Goal: Task Accomplishment & Management: Use online tool/utility

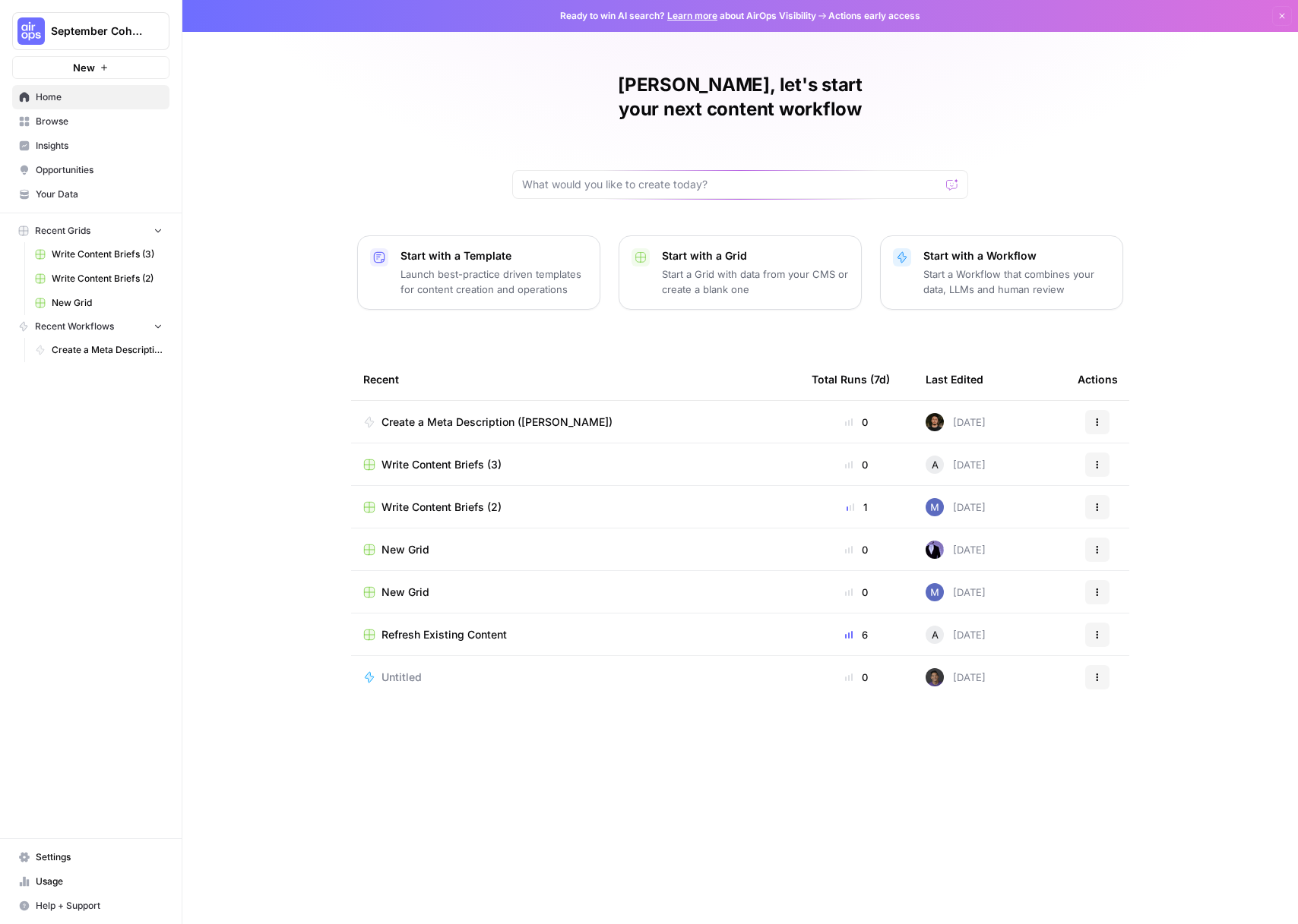
click at [74, 122] on span "Browse" at bounding box center [99, 121] width 127 height 14
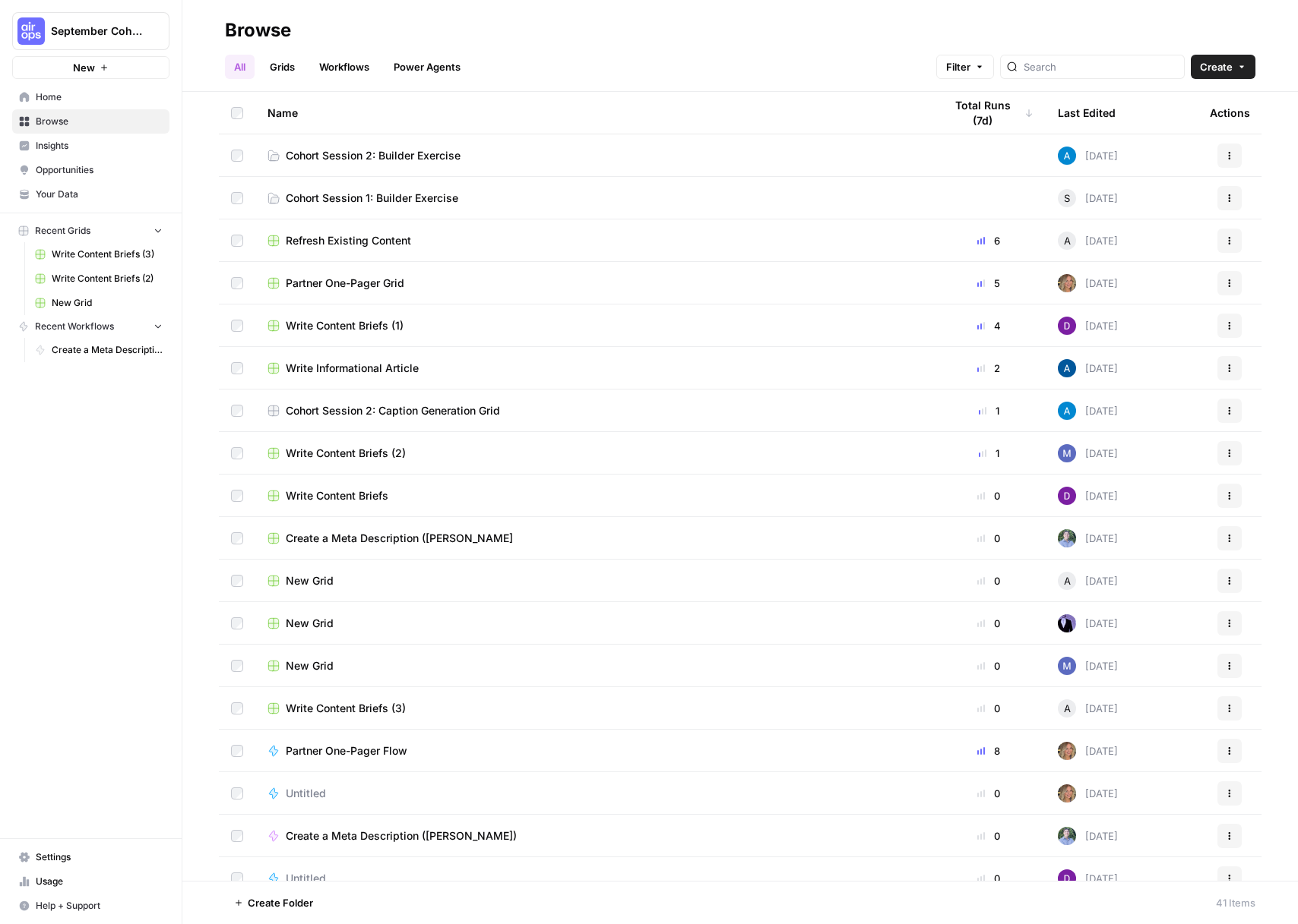
click at [488, 160] on link "Cohort Session 2: Builder Exercise" at bounding box center [593, 156] width 651 height 15
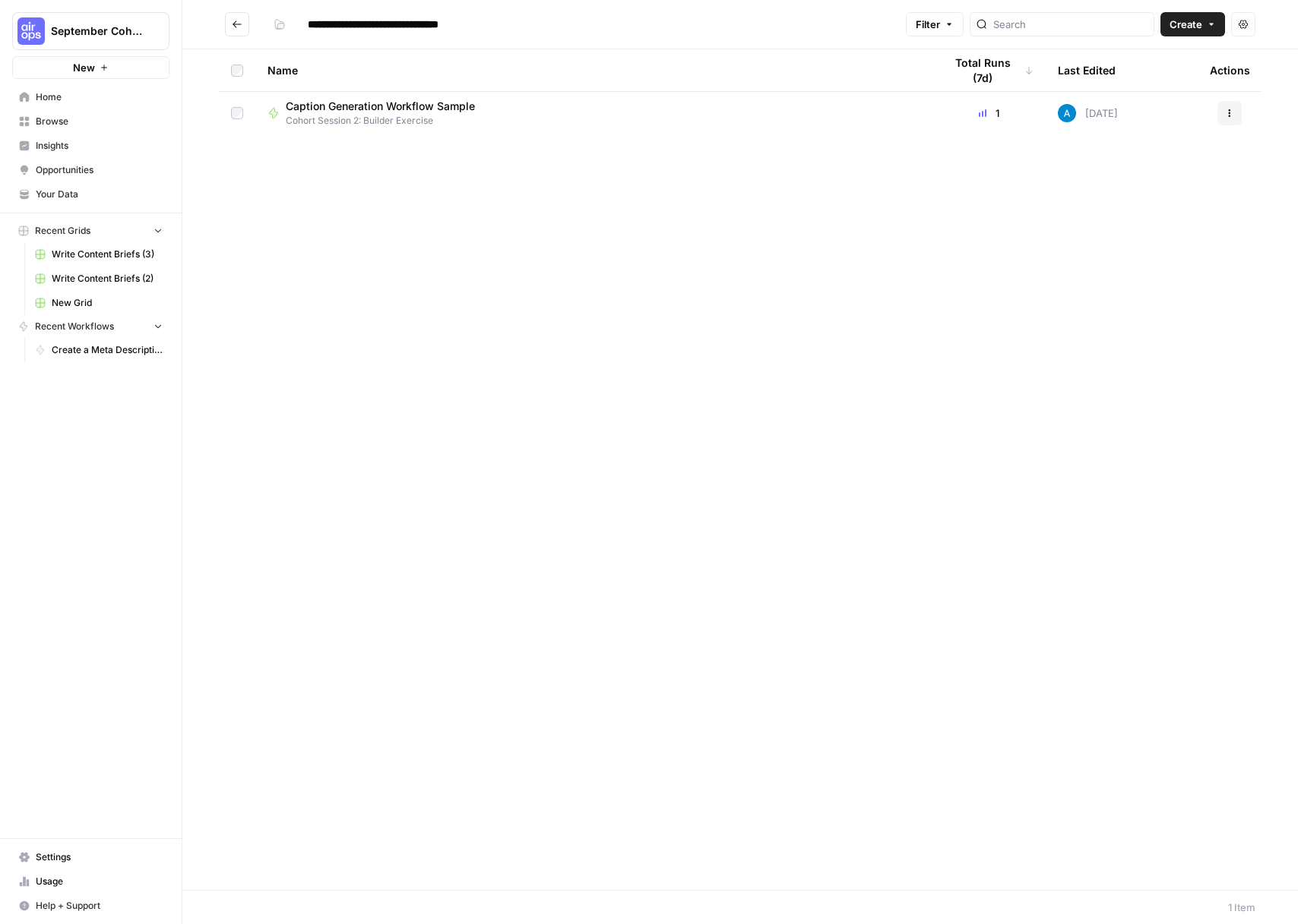
click at [1208, 26] on icon "button" at bounding box center [1211, 24] width 9 height 9
click at [1157, 80] on span "Workflow" at bounding box center [1163, 82] width 85 height 15
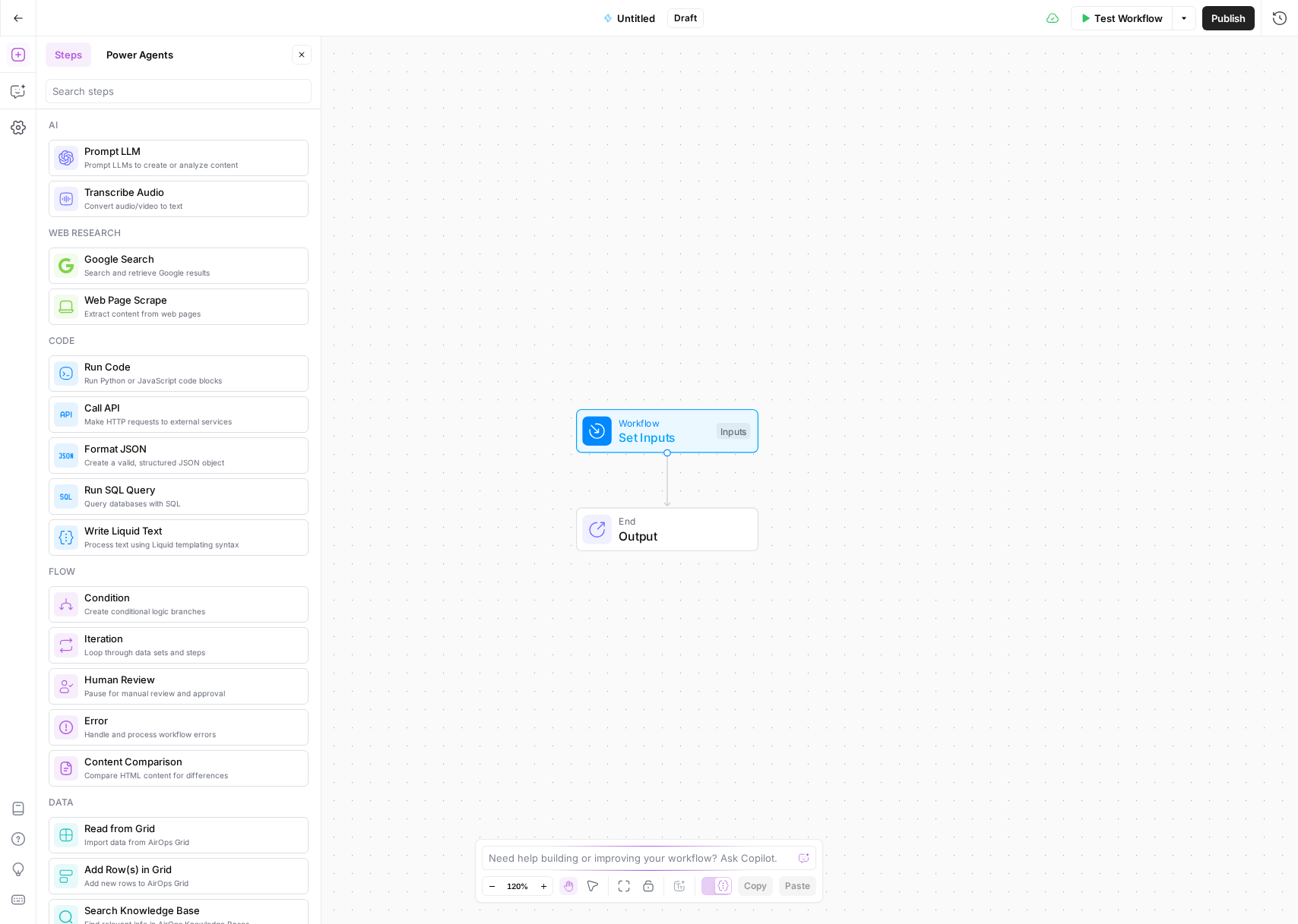
click at [632, 19] on span "Untitled" at bounding box center [635, 18] width 38 height 15
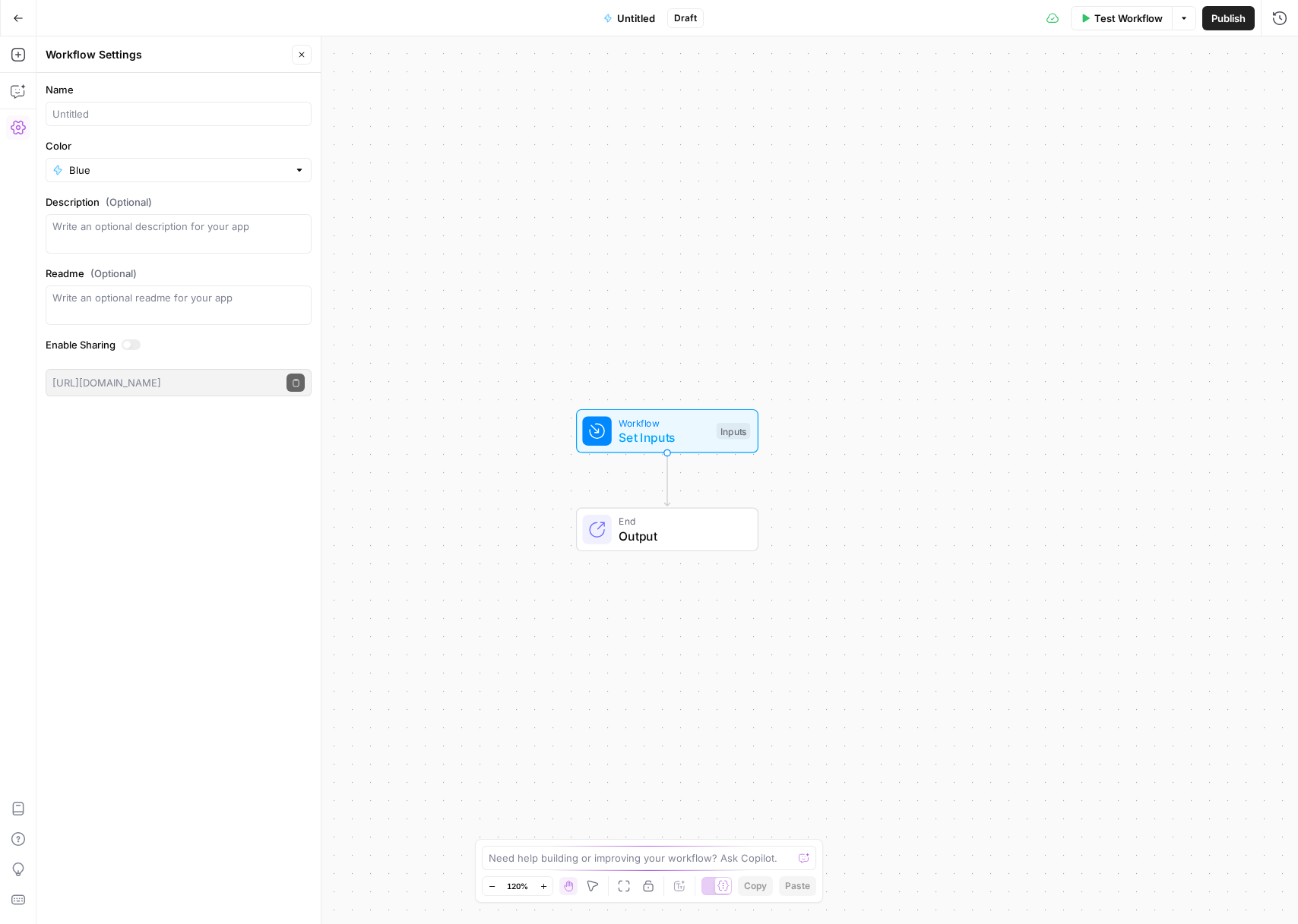
click at [233, 185] on form "Name Color Blue Description (Optional) Readme (Optional) Write an optional read…" at bounding box center [178, 239] width 284 height 333
click at [233, 174] on input "Color" at bounding box center [178, 170] width 219 height 15
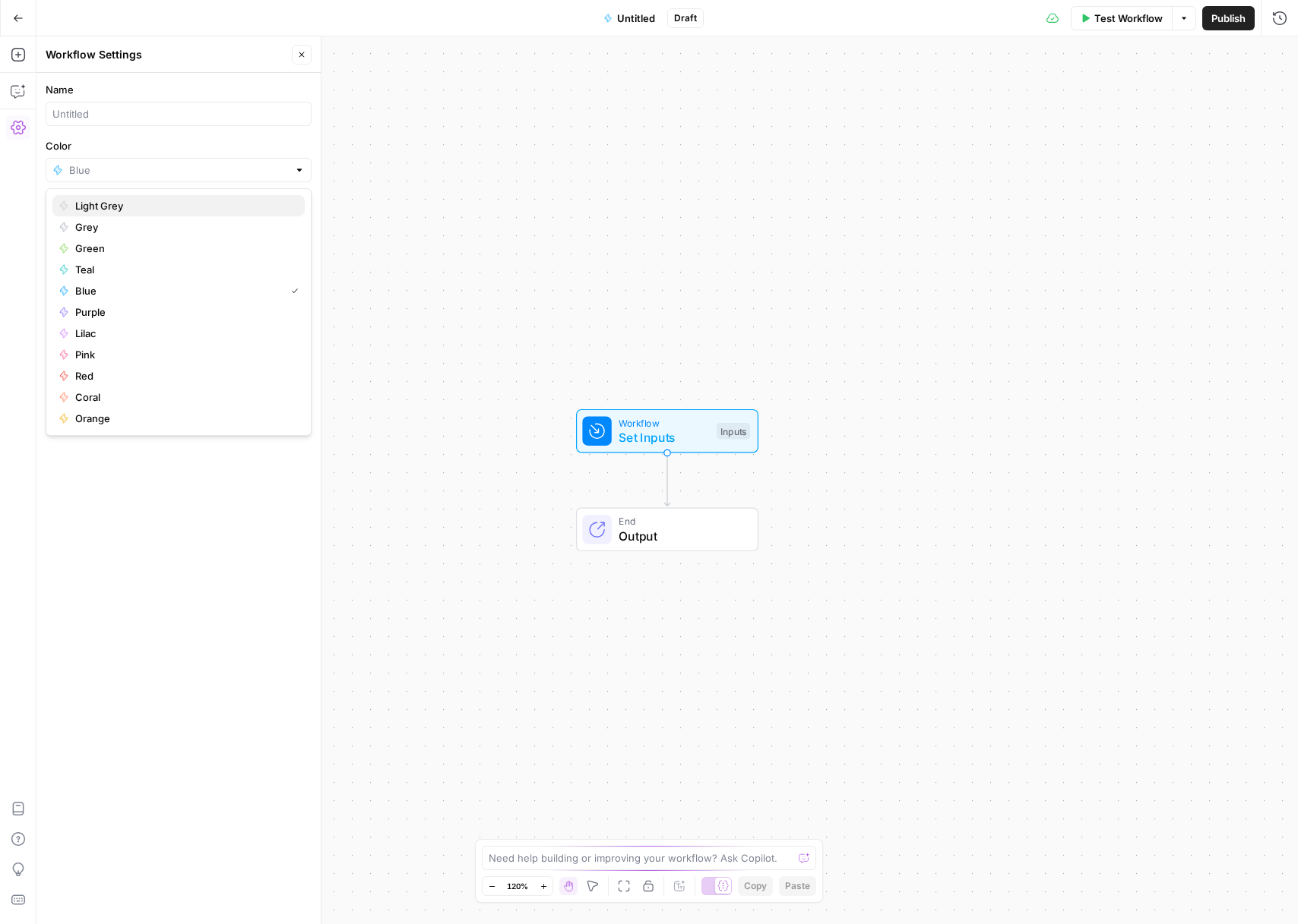
click at [188, 195] on button "Light Grey" at bounding box center [178, 205] width 252 height 22
type input "Light Grey"
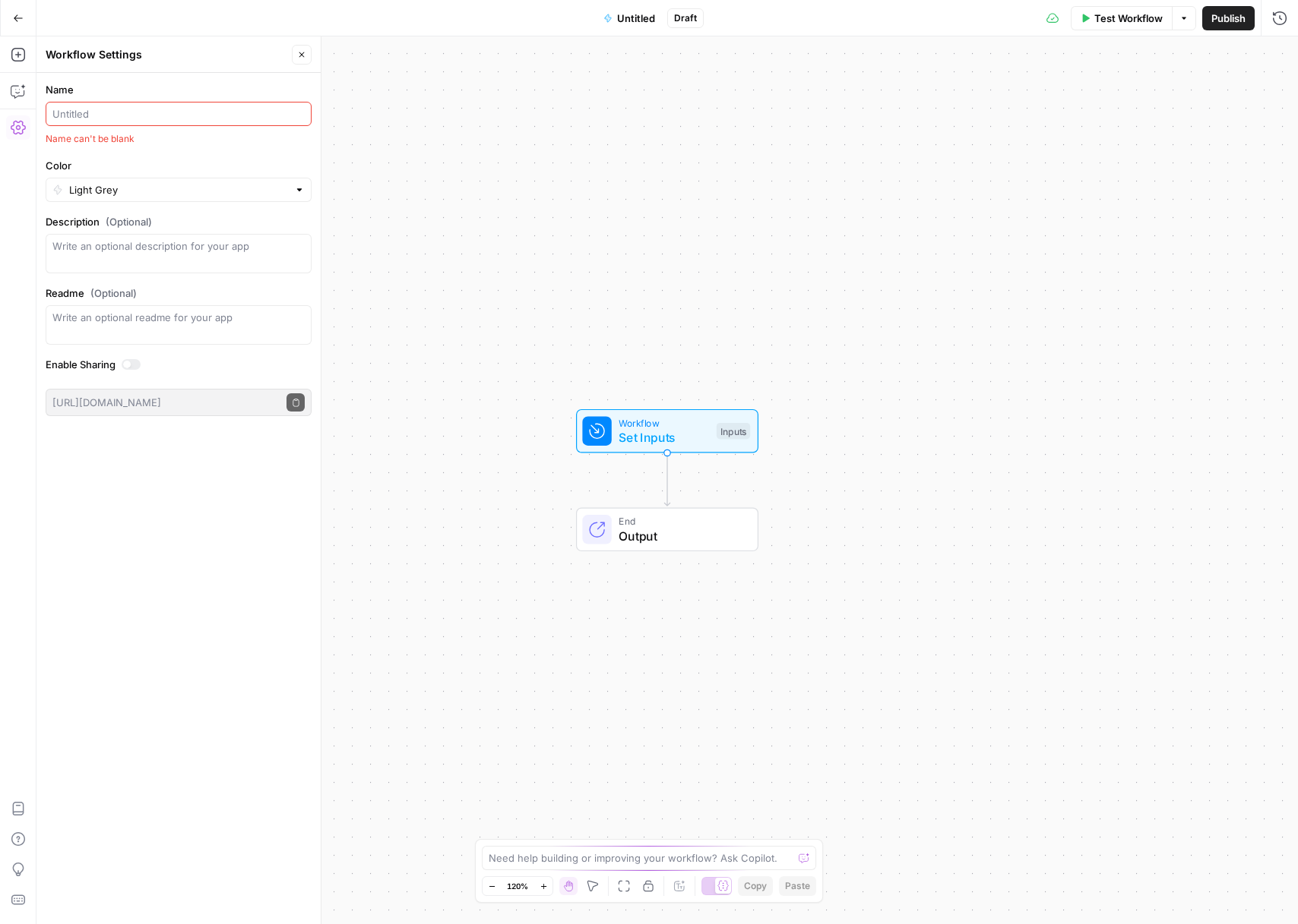
click at [169, 117] on input "Name" at bounding box center [178, 114] width 252 height 15
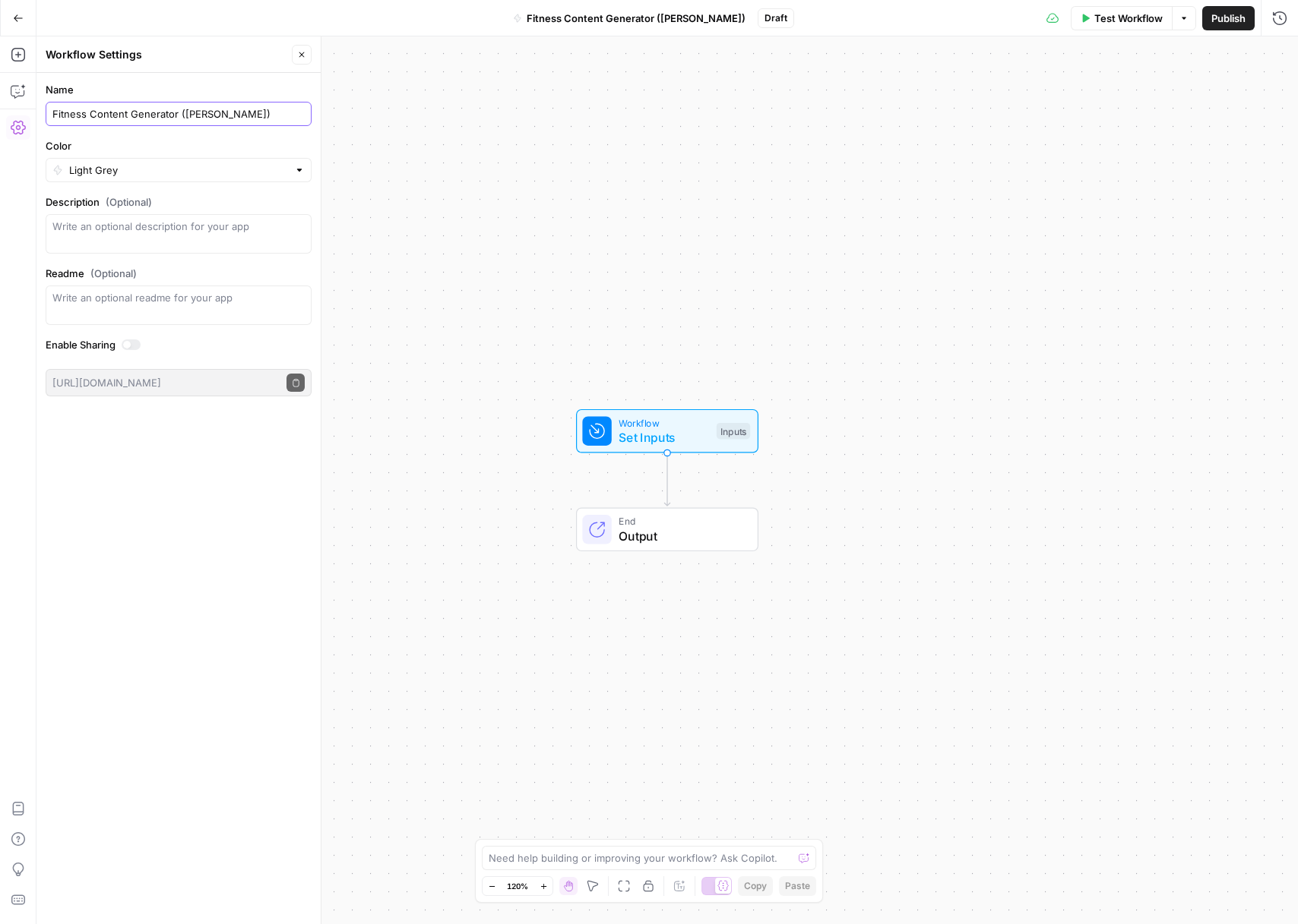
type input "Fitness Content Generator ([PERSON_NAME])"
type input "Light Grey"
click at [399, 203] on div "Workflow Set Inputs Inputs End Output" at bounding box center [667, 480] width 1261 height 887
click at [399, 204] on div "Workflow Set Inputs Inputs End Output" at bounding box center [667, 480] width 1261 height 887
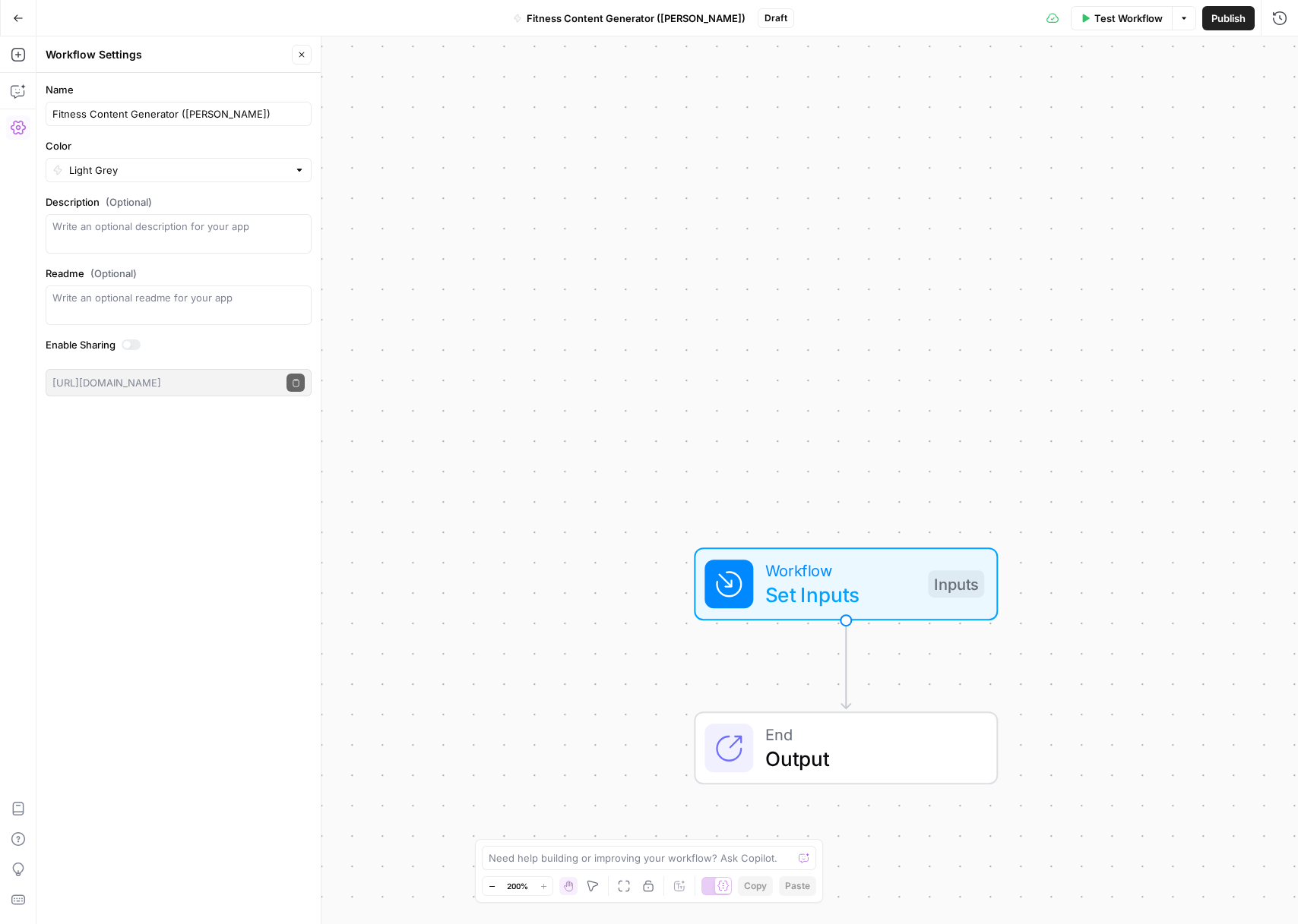
click at [304, 58] on icon "button" at bounding box center [301, 54] width 9 height 9
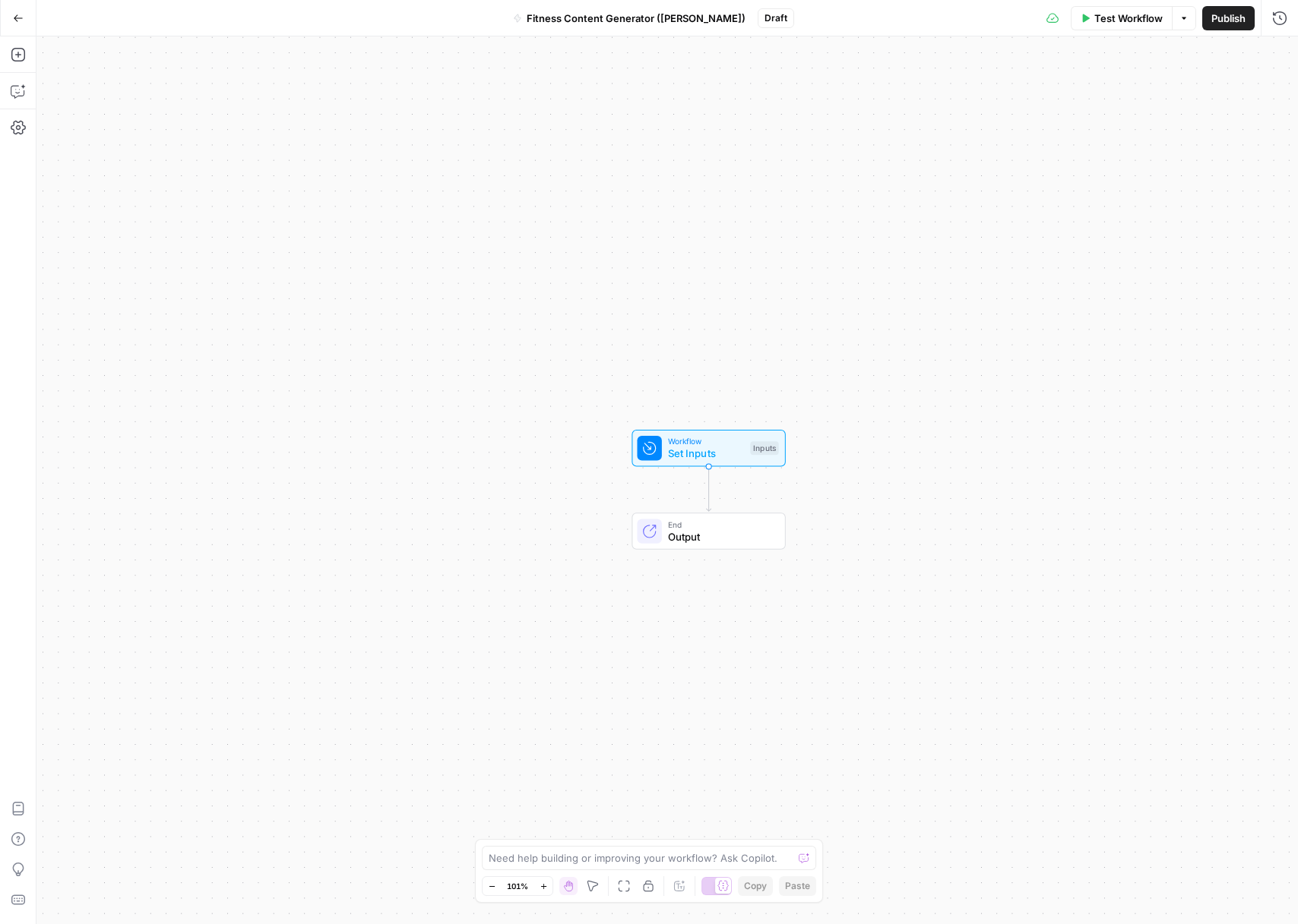
drag, startPoint x: 1138, startPoint y: 450, endPoint x: 876, endPoint y: 472, distance: 262.9
click at [876, 472] on div "Workflow Set Inputs Inputs End Output" at bounding box center [667, 480] width 1261 height 887
click at [1226, 15] on span "Publish" at bounding box center [1228, 18] width 34 height 15
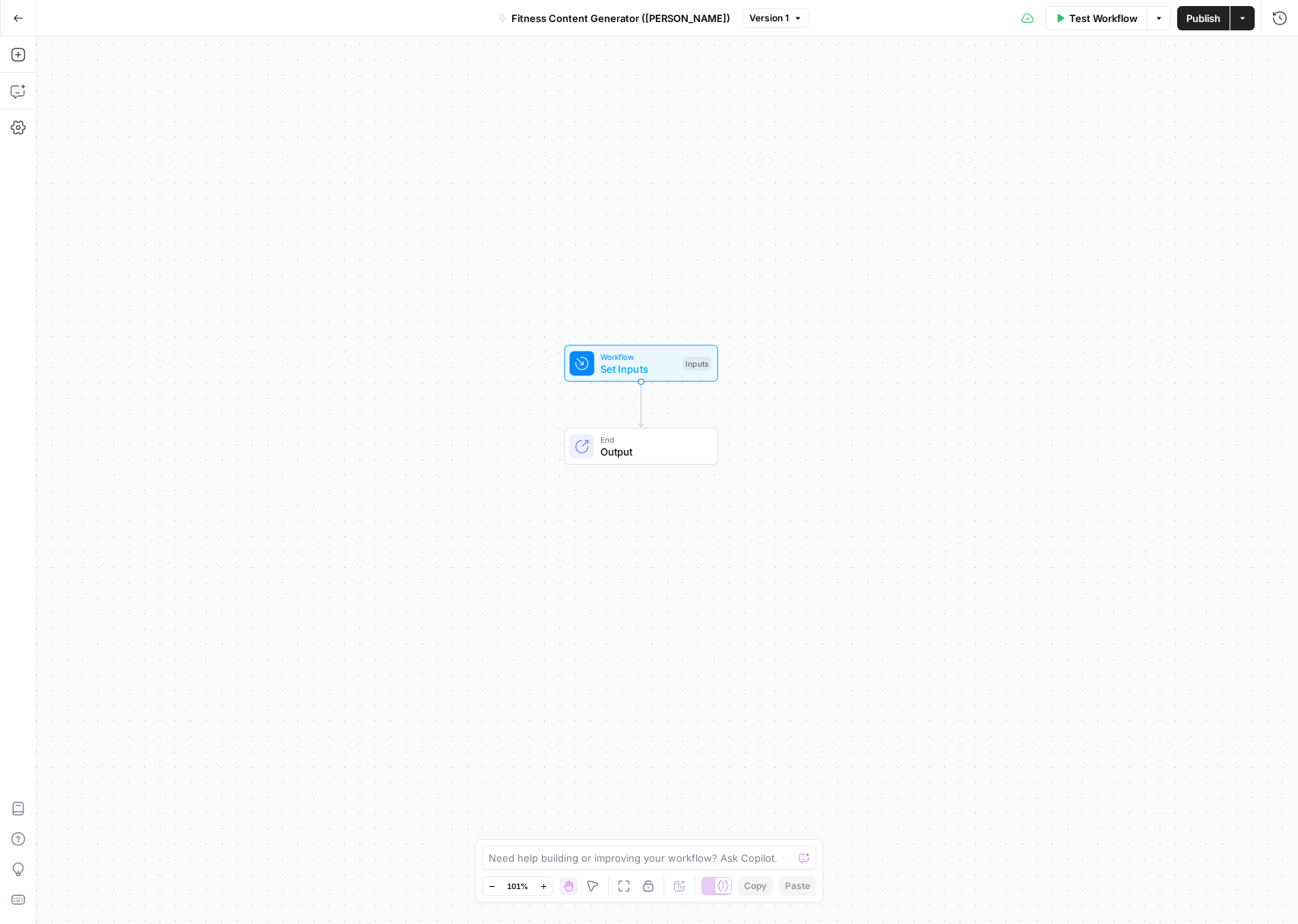
drag, startPoint x: 935, startPoint y: 516, endPoint x: 868, endPoint y: 356, distance: 173.5
click at [868, 356] on div "Workflow Set Inputs Inputs End Output" at bounding box center [667, 480] width 1261 height 887
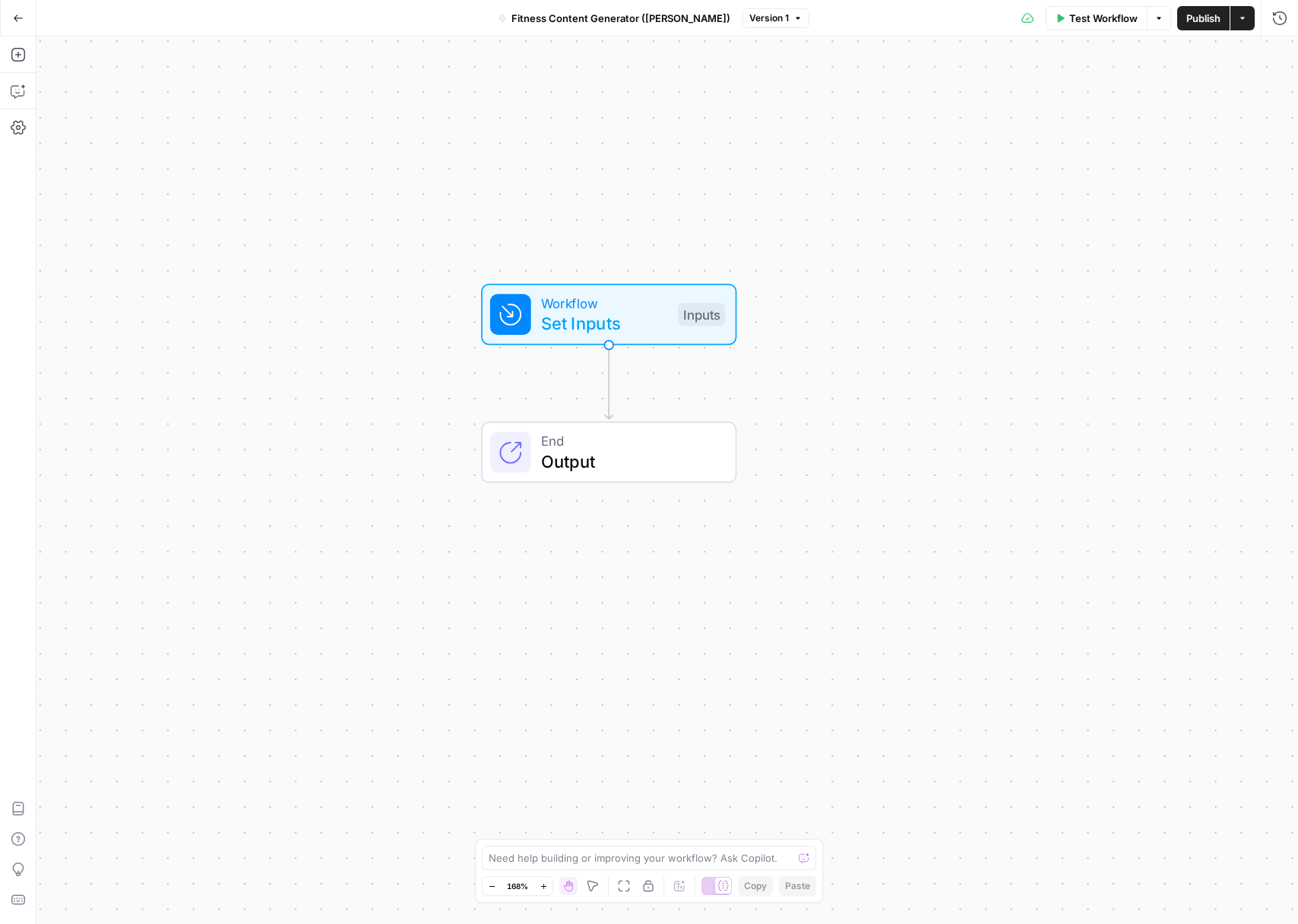
click at [7, 11] on button "Go Back" at bounding box center [18, 18] width 27 height 27
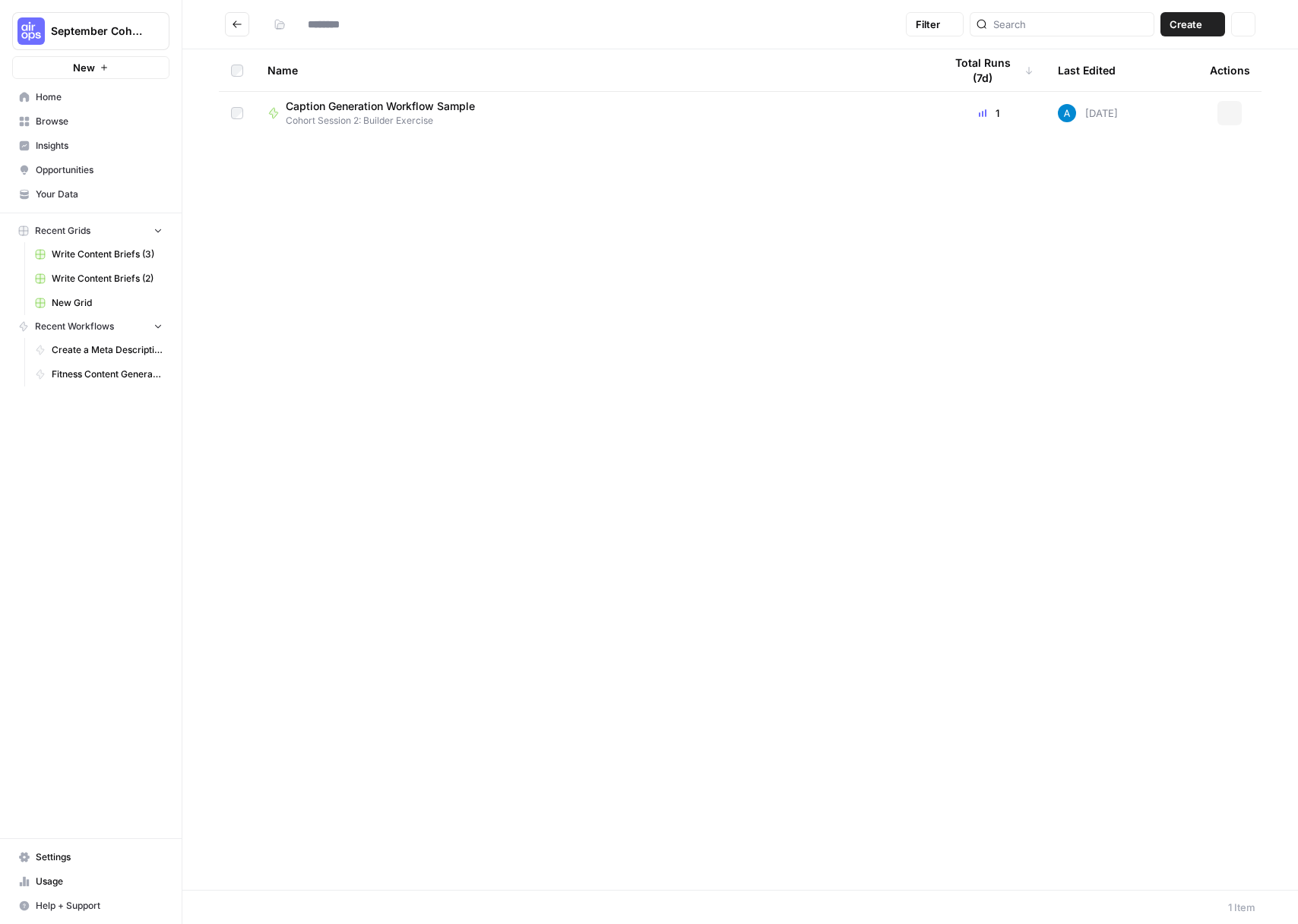
type input "**********"
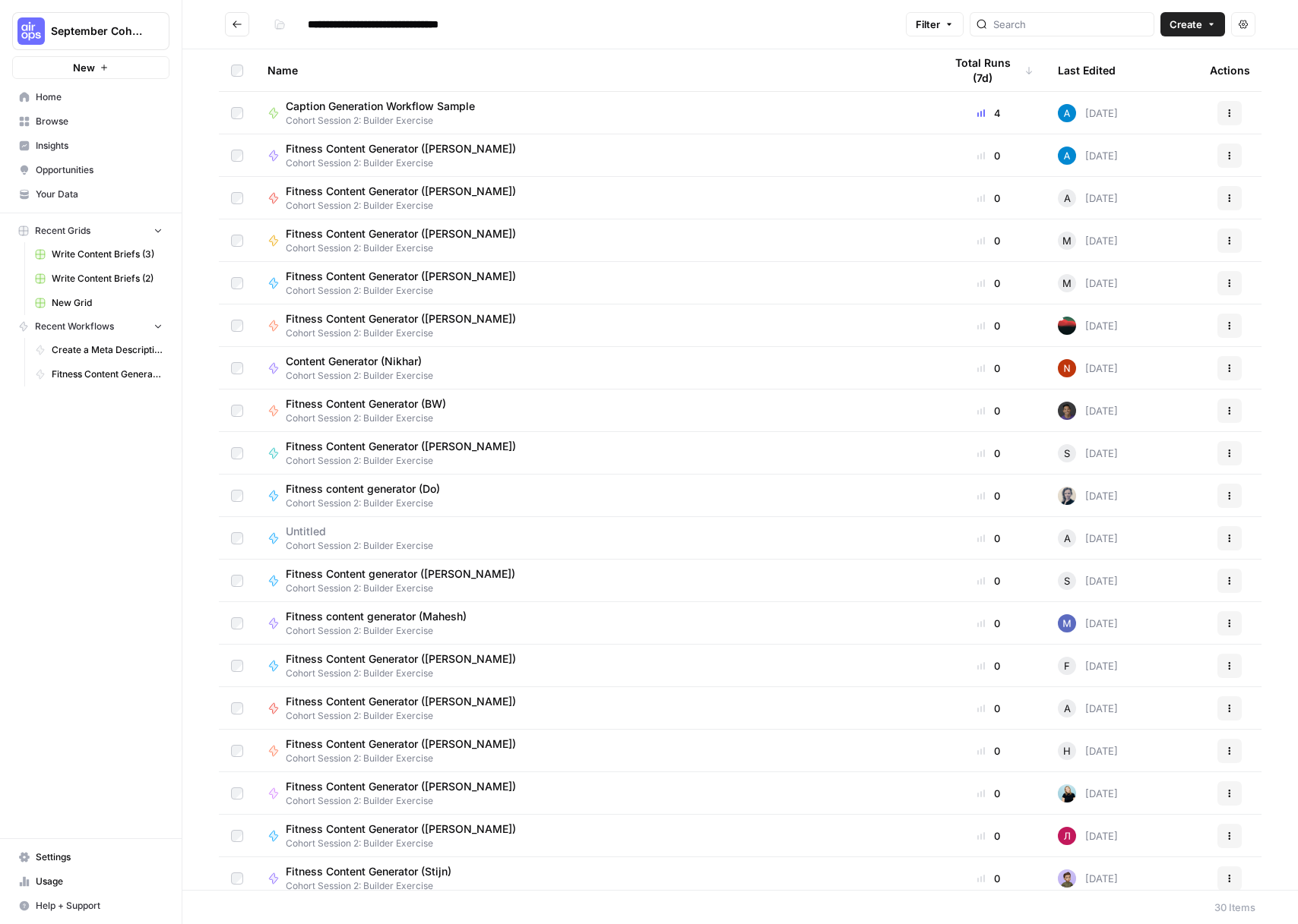
click at [69, 183] on link "Your Data" at bounding box center [91, 194] width 158 height 24
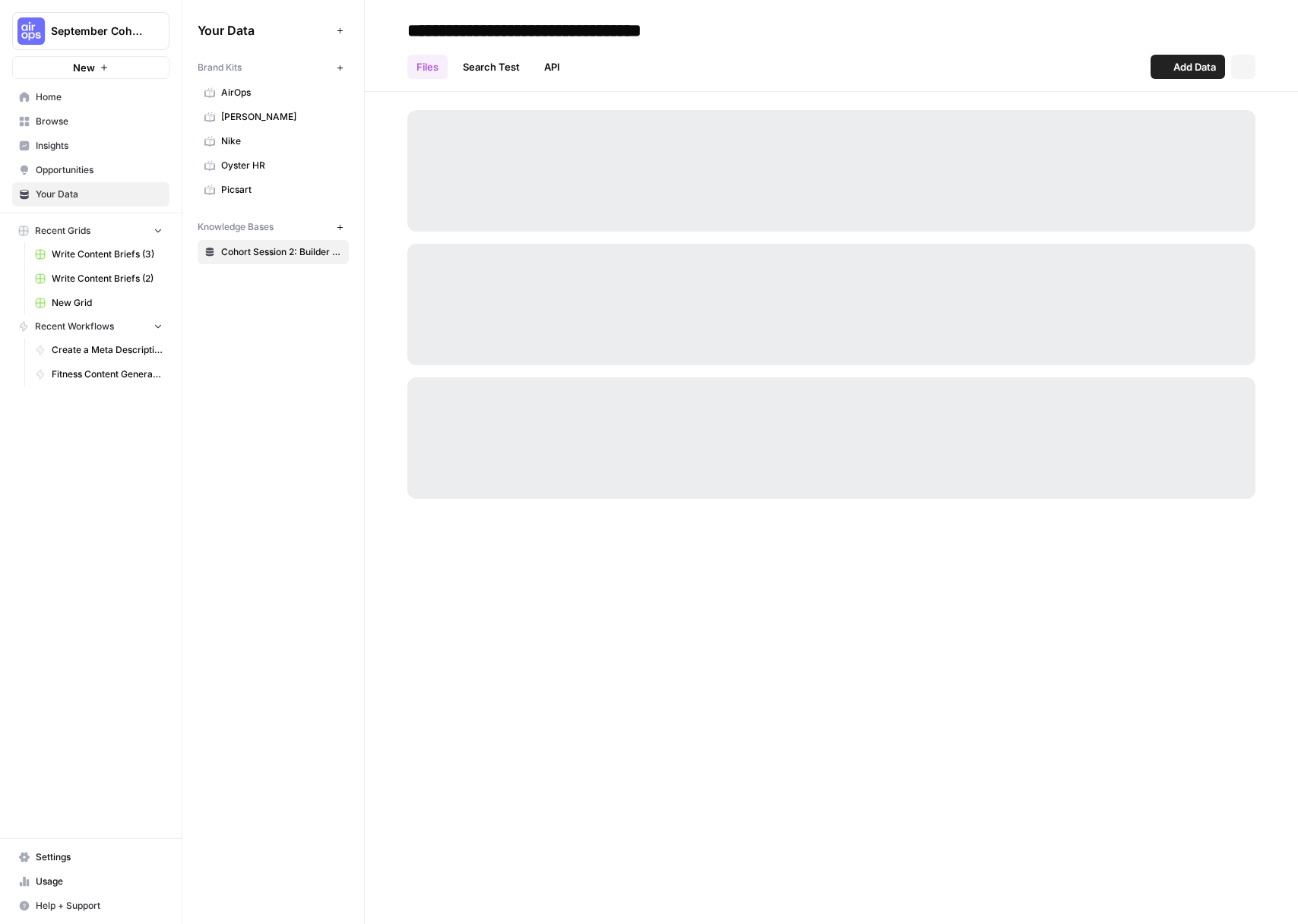
click at [252, 261] on link "Cohort Session 2: Builder Exercise" at bounding box center [272, 252] width 151 height 24
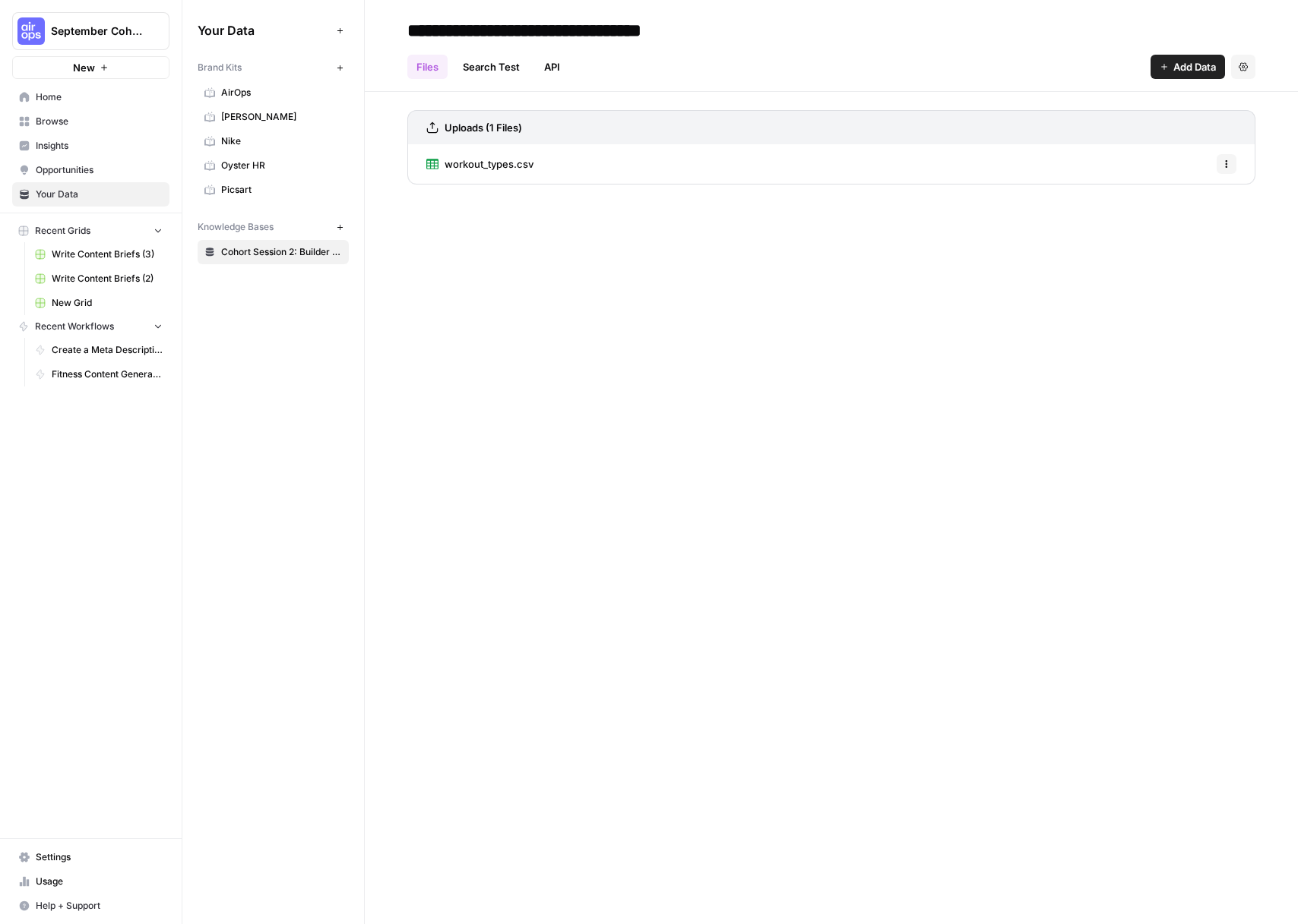
click at [1225, 161] on icon "button" at bounding box center [1227, 164] width 9 height 9
click at [605, 166] on div "workout_types.csv Options" at bounding box center [831, 164] width 848 height 39
click at [480, 165] on span "workout_types.csv" at bounding box center [489, 164] width 89 height 15
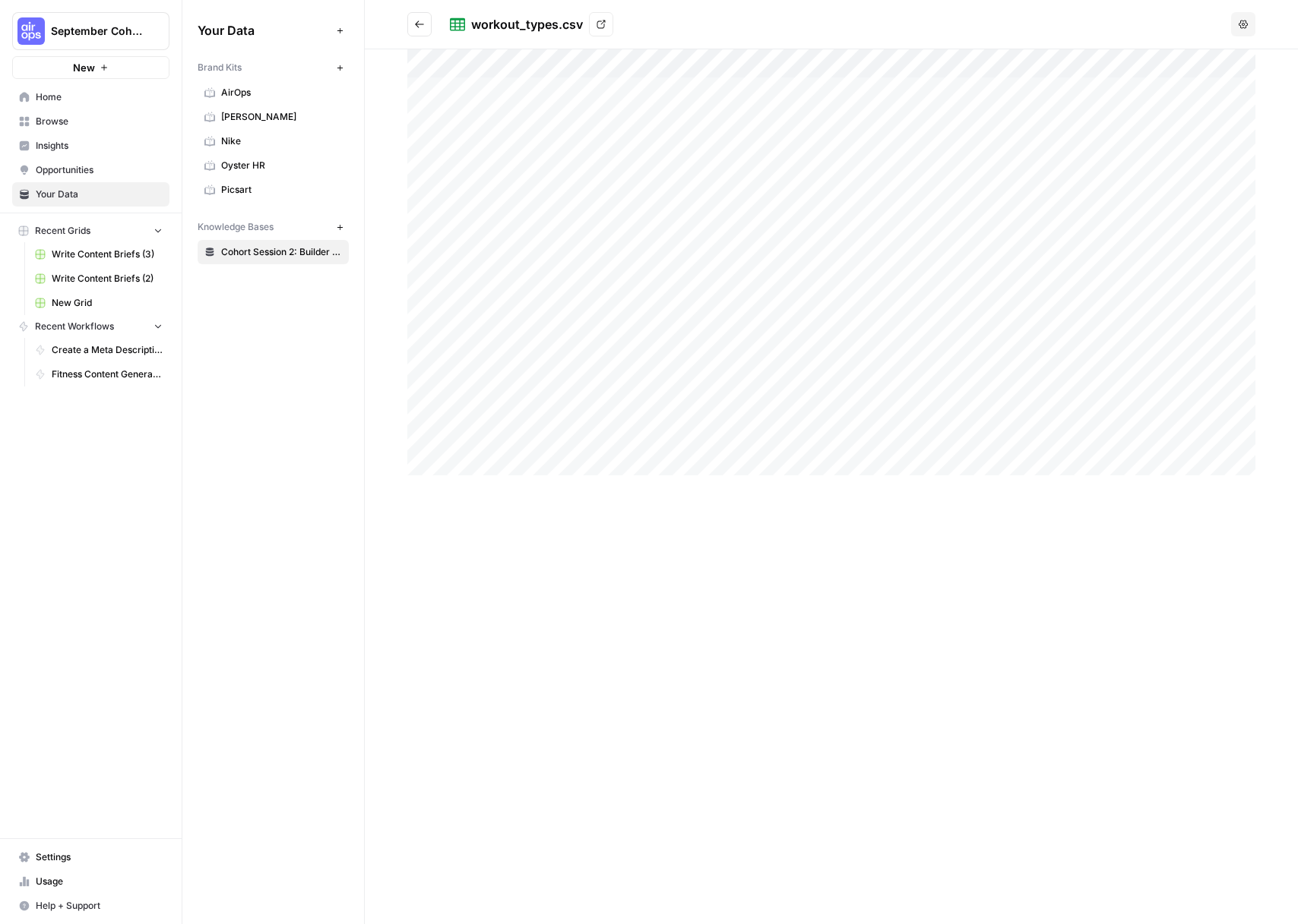
click at [1255, 26] on header "workout_types.csv View Options" at bounding box center [832, 24] width 933 height 50
click at [1221, 23] on div "workout_types.csv View" at bounding box center [837, 24] width 775 height 24
click at [1225, 24] on div "workout_types.csv View Options" at bounding box center [831, 24] width 848 height 24
click at [1242, 23] on icon "button" at bounding box center [1243, 24] width 9 height 9
click at [592, 26] on link "View" at bounding box center [601, 24] width 24 height 24
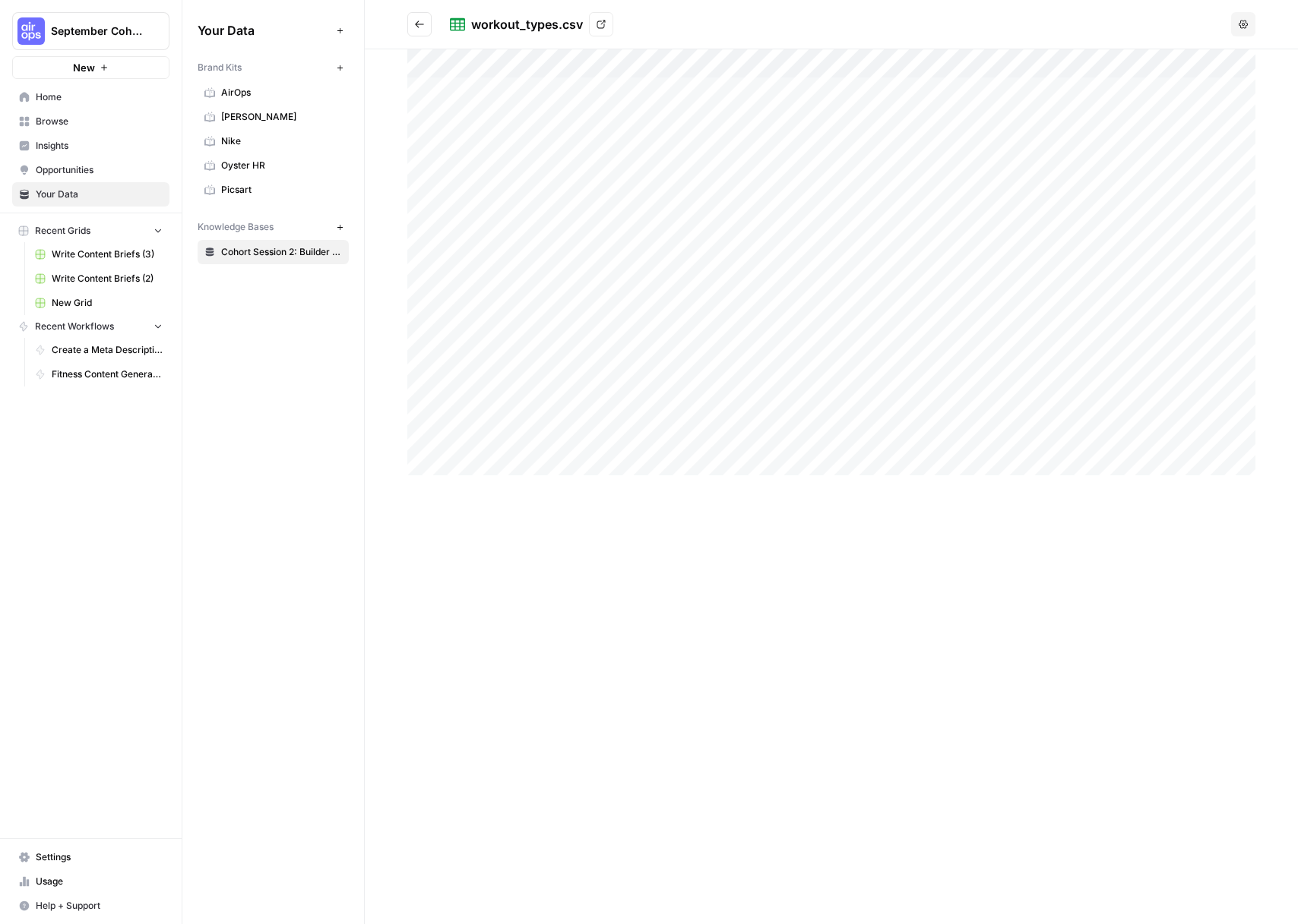
click at [404, 30] on header "workout_types.csv View Options" at bounding box center [832, 24] width 933 height 50
click at [408, 29] on button "Go back" at bounding box center [420, 24] width 24 height 24
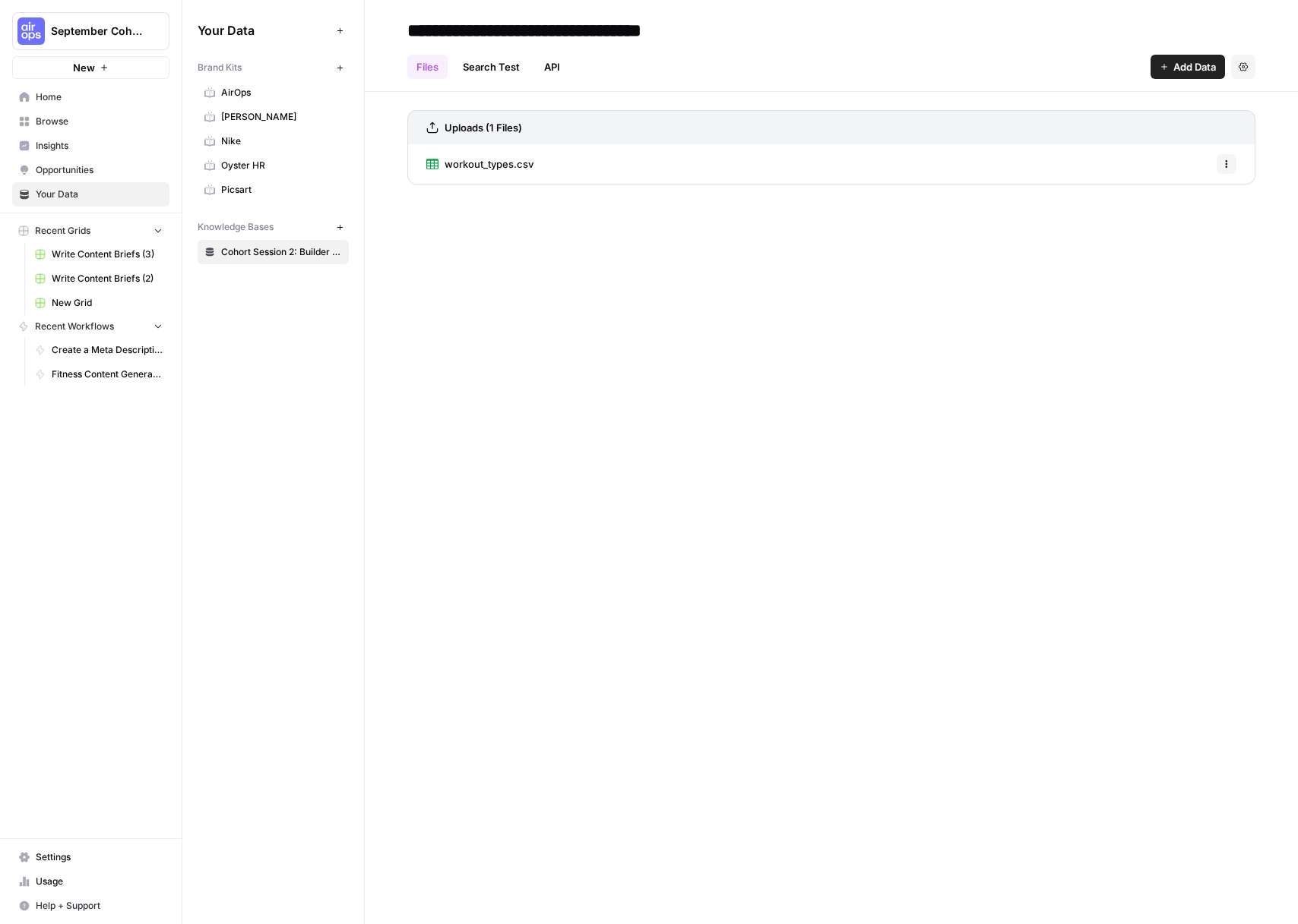
click at [75, 101] on span "Home" at bounding box center [99, 97] width 127 height 14
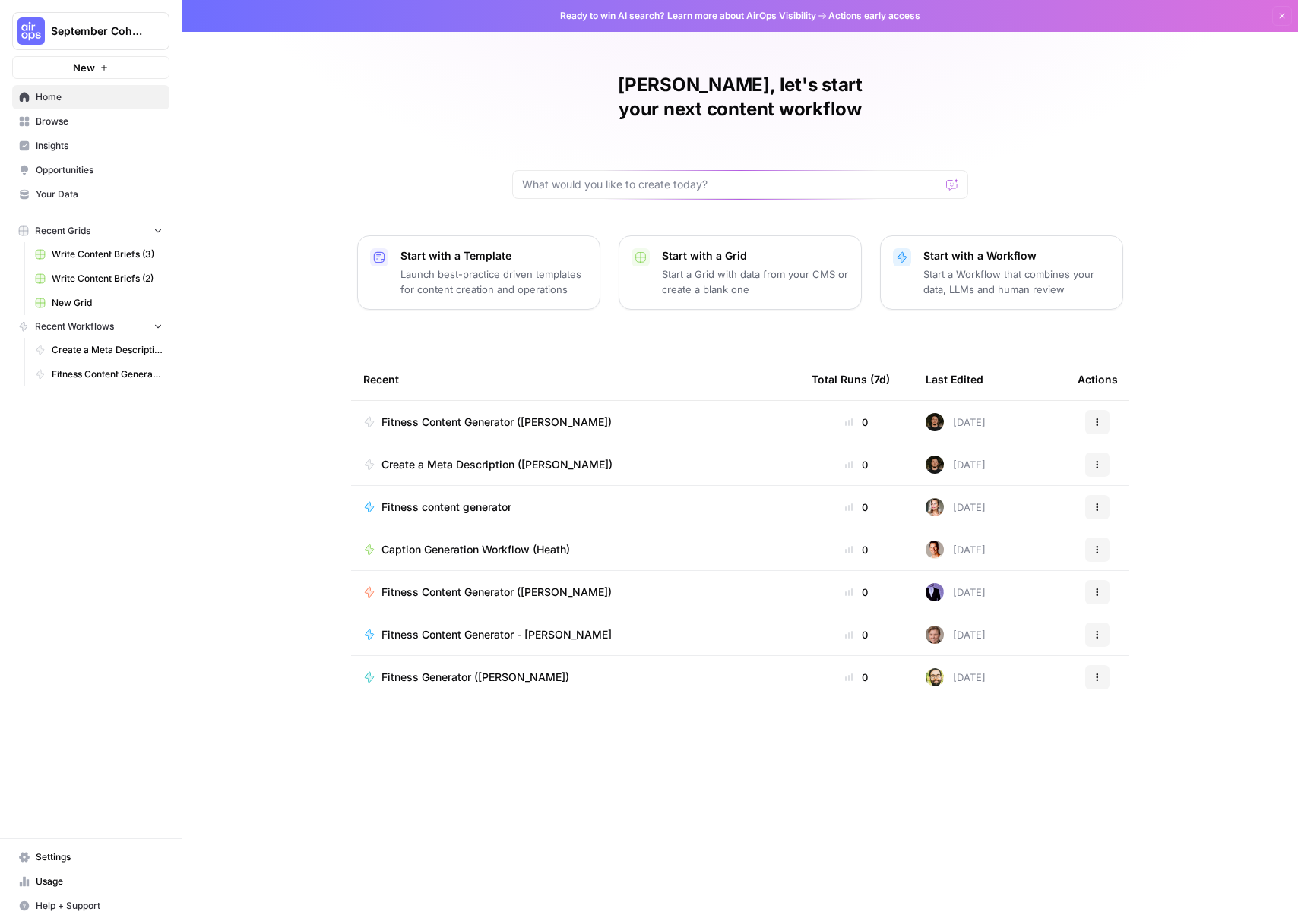
click at [568, 415] on div "Fitness Content Generator ([PERSON_NAME])" at bounding box center [502, 422] width 242 height 15
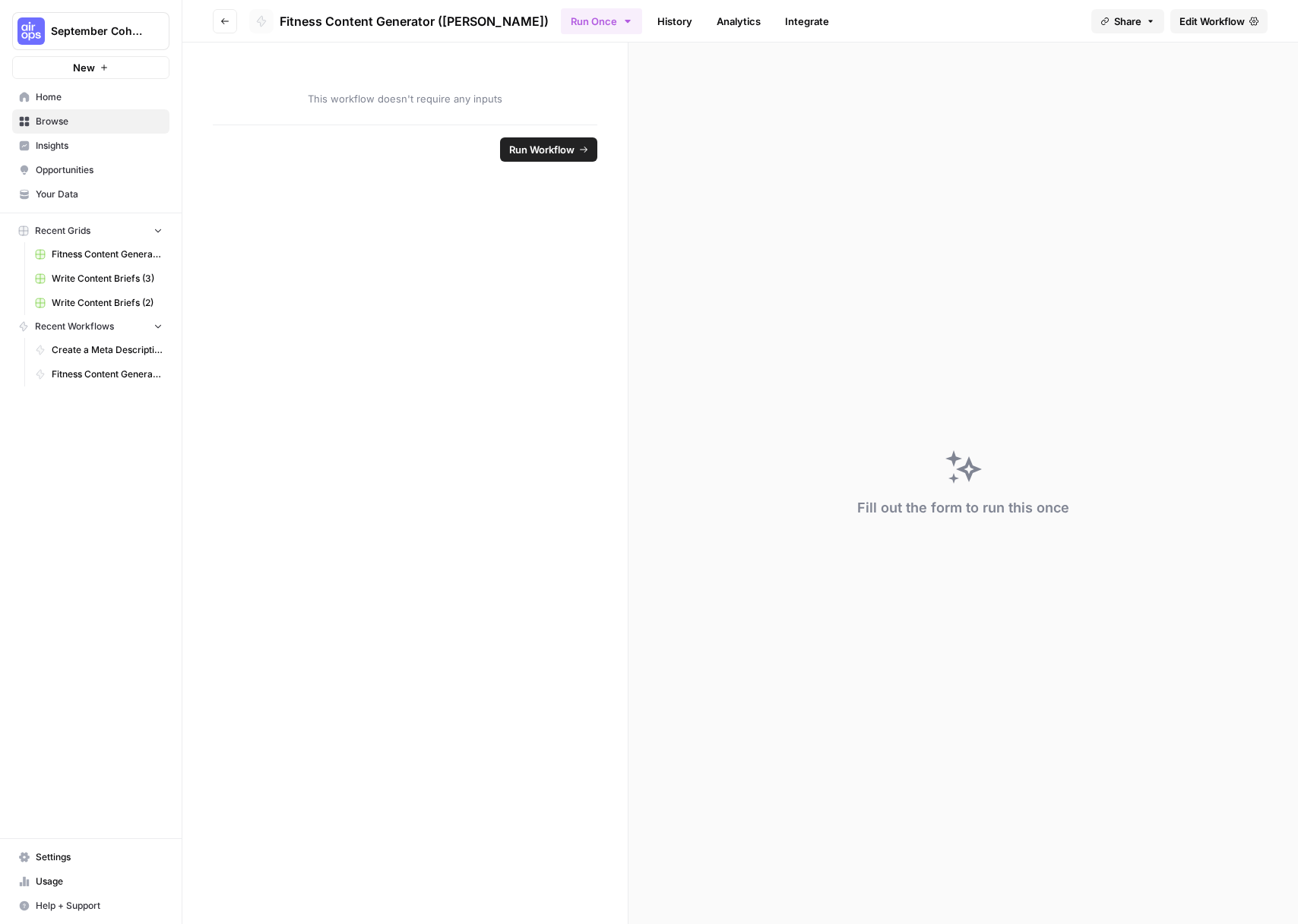
click at [66, 98] on span "Home" at bounding box center [99, 97] width 127 height 14
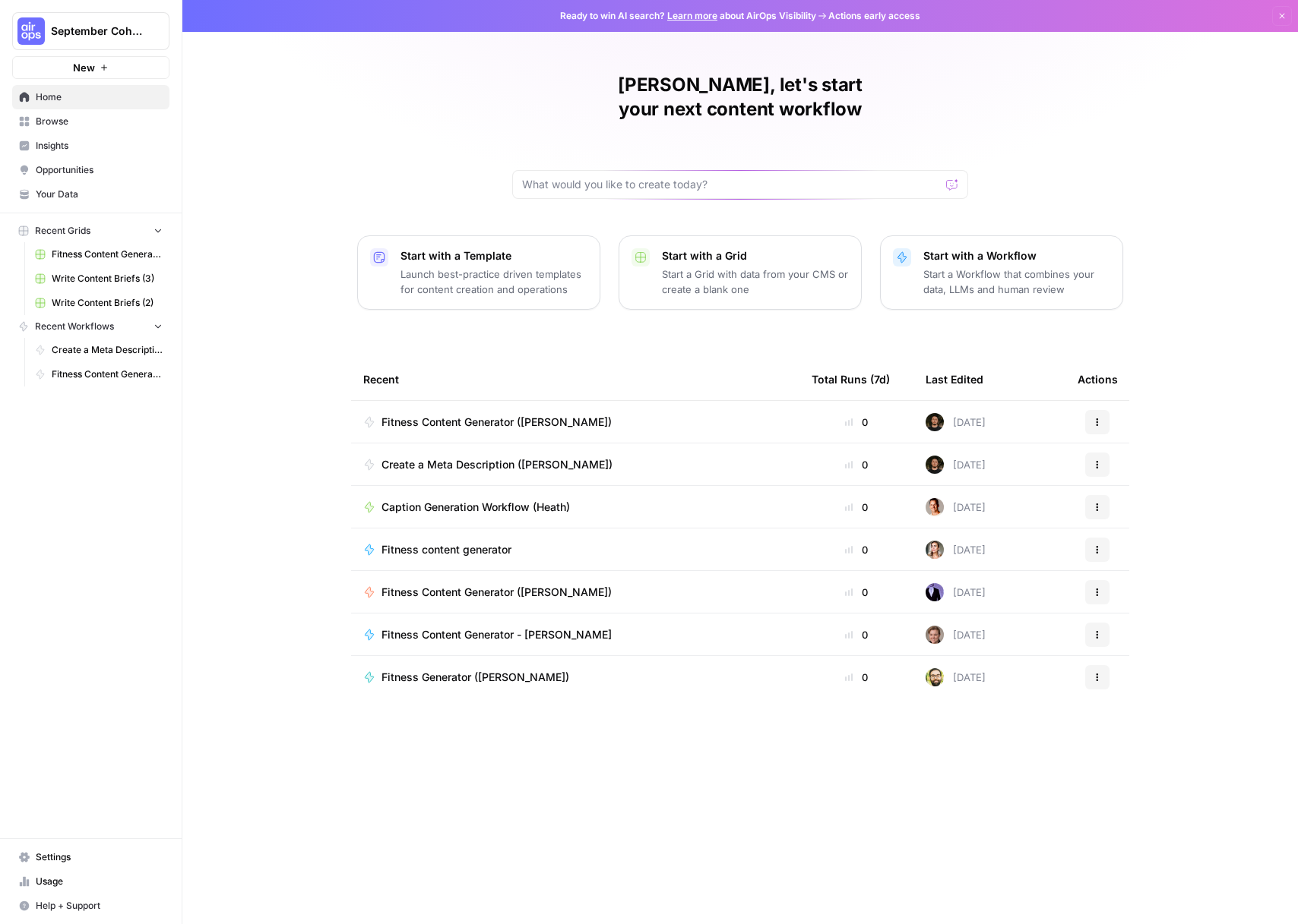
click at [1103, 410] on button "Actions" at bounding box center [1097, 422] width 24 height 24
click at [1144, 460] on span "Edit in Studio" at bounding box center [1175, 455] width 122 height 15
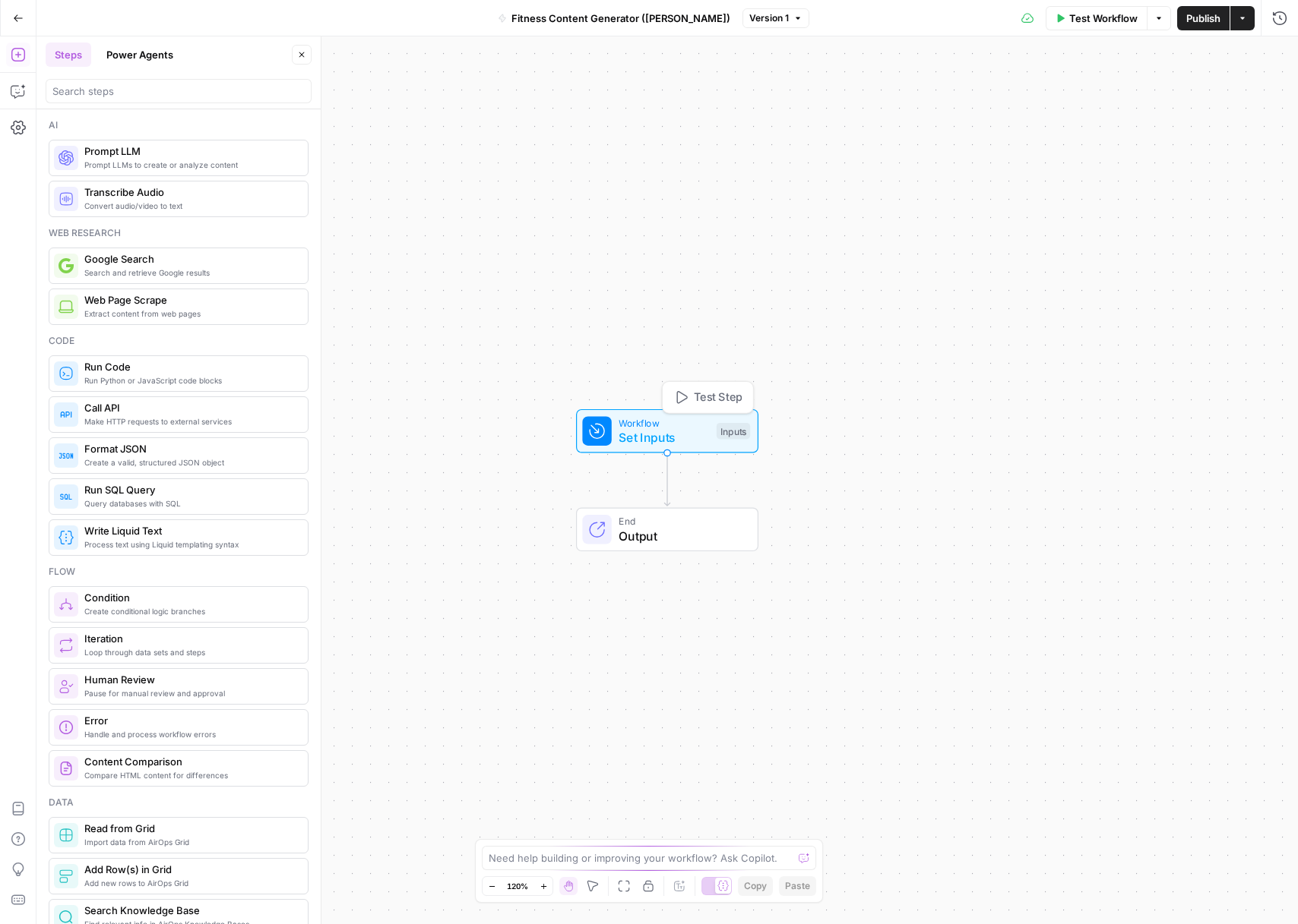
click at [677, 444] on span "Set Inputs" at bounding box center [664, 437] width 90 height 18
click at [1172, 100] on button "Add Field" at bounding box center [1133, 103] width 253 height 24
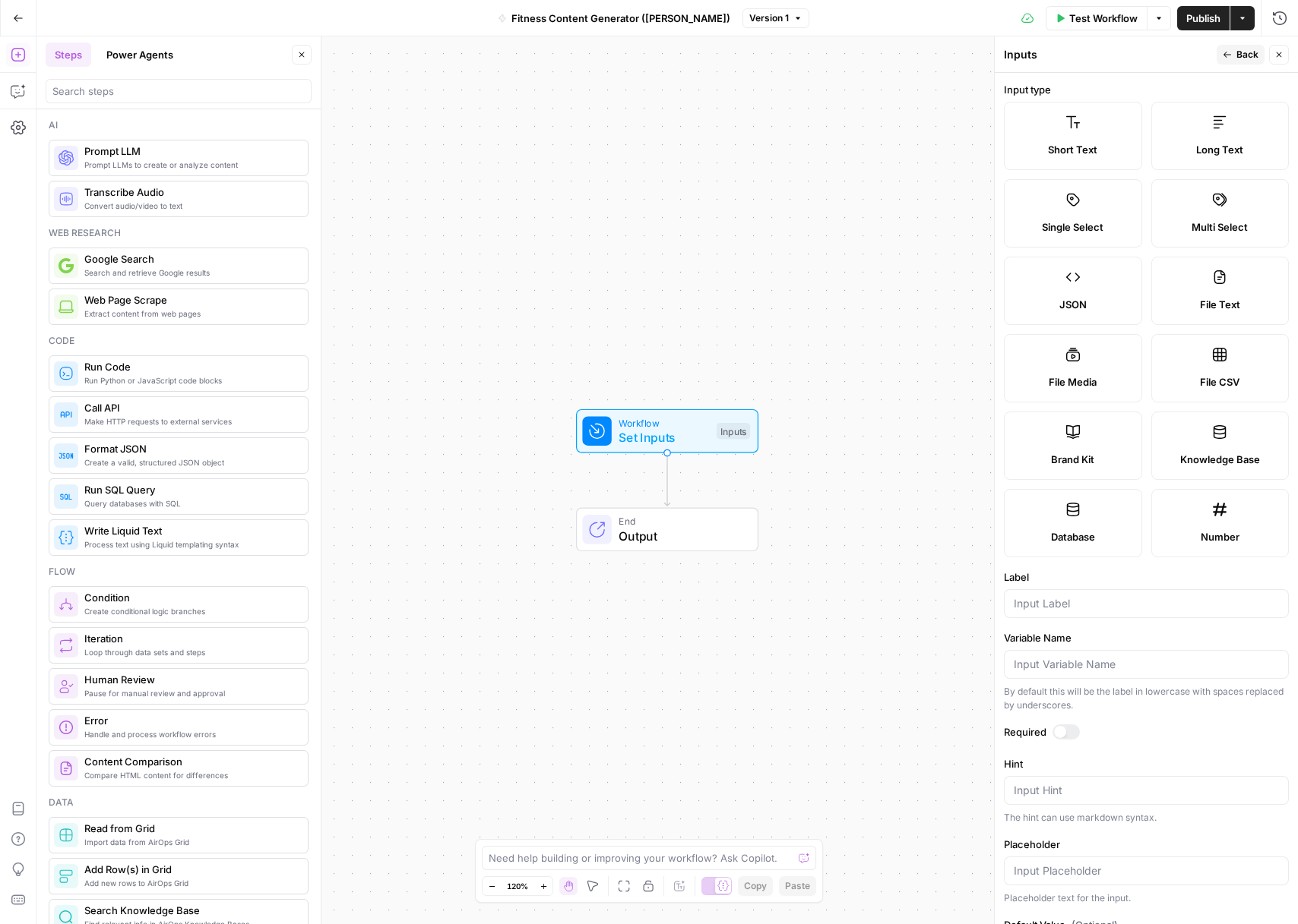
click at [15, 23] on button "Go Back" at bounding box center [18, 18] width 27 height 27
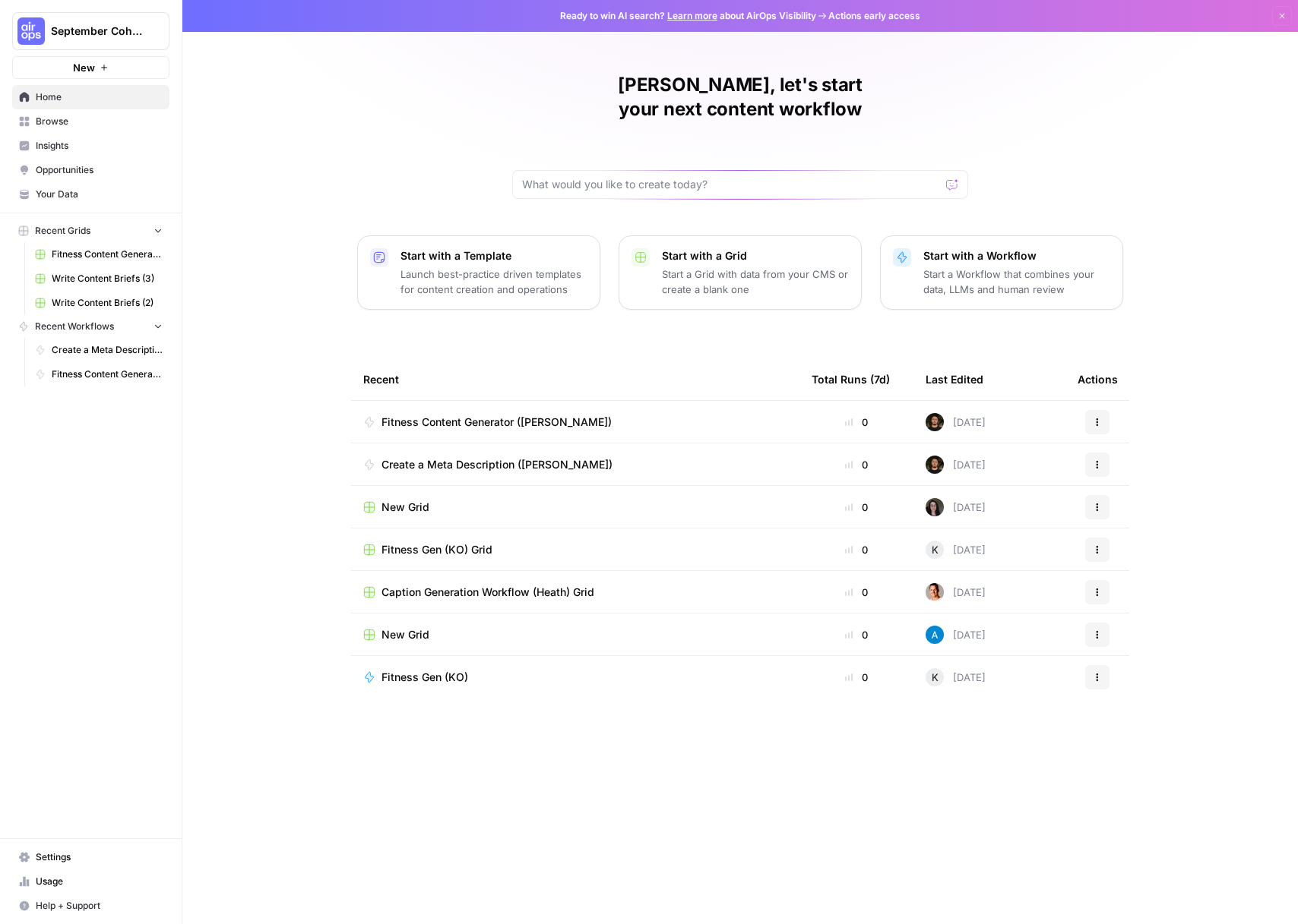
click at [58, 118] on span "Browse" at bounding box center [99, 121] width 127 height 14
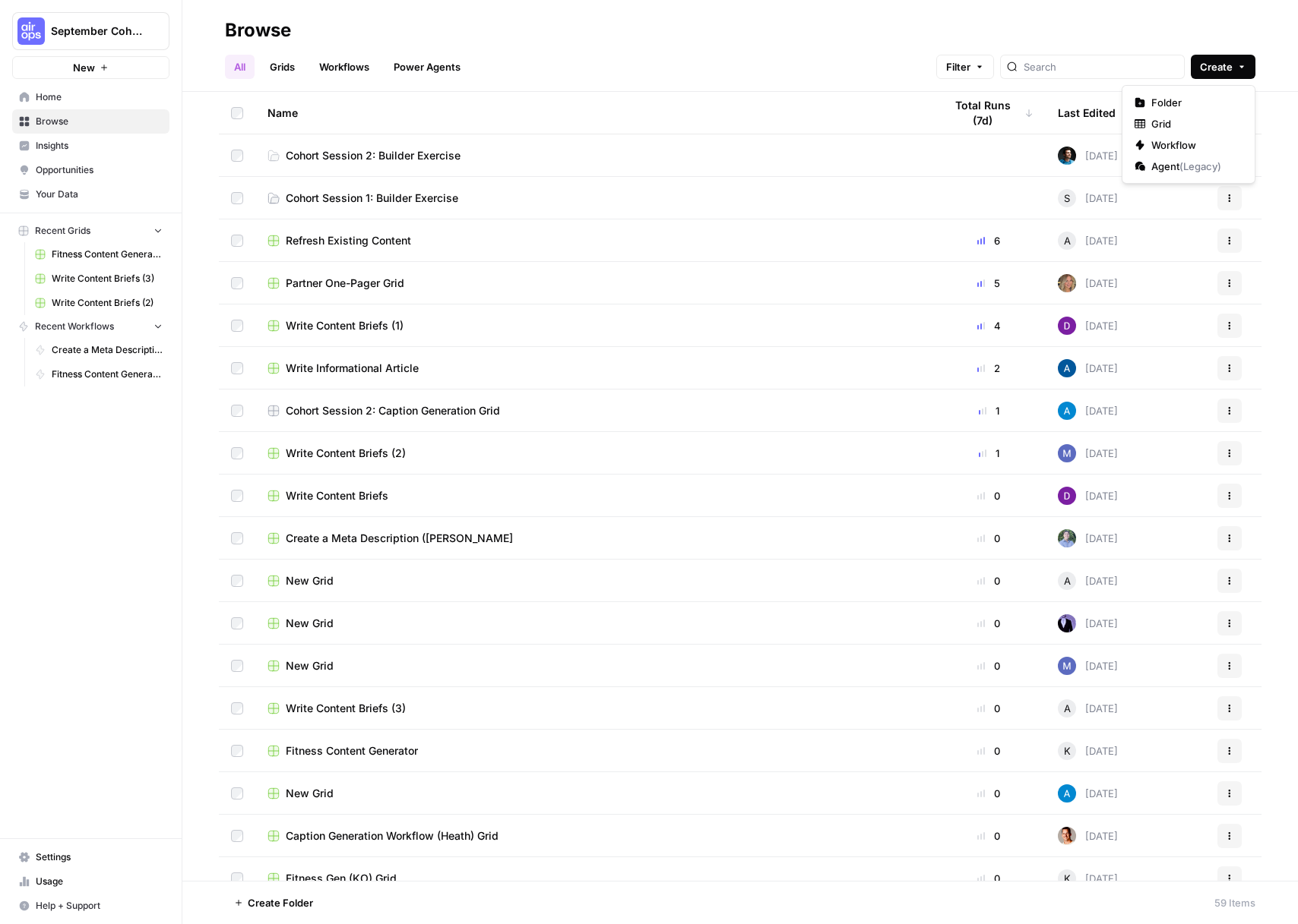
click at [1240, 70] on icon "button" at bounding box center [1242, 67] width 9 height 9
click at [1175, 126] on span "Grid" at bounding box center [1193, 124] width 85 height 15
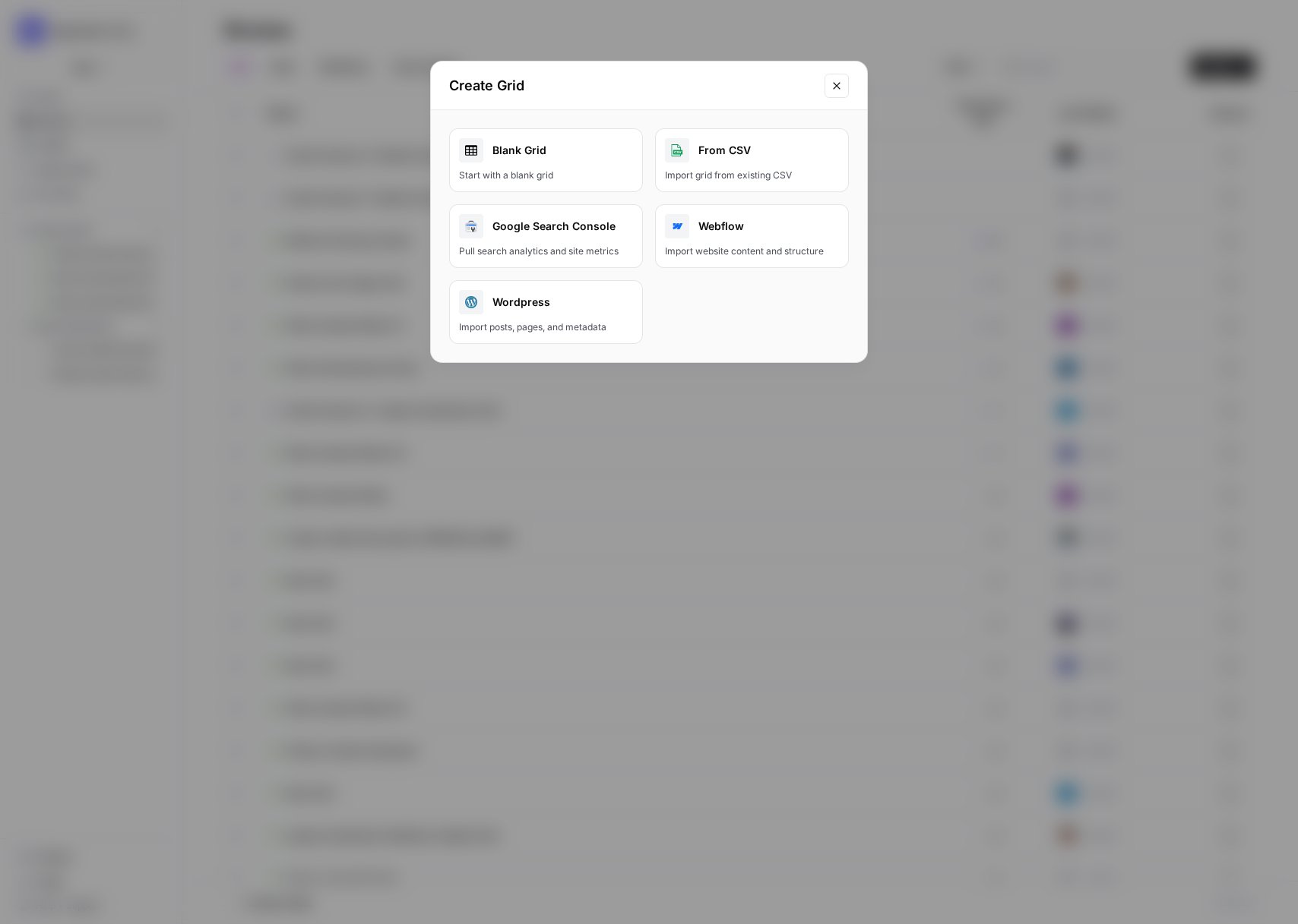
click at [572, 167] on link "Blank Grid Start with a blank grid" at bounding box center [545, 160] width 193 height 64
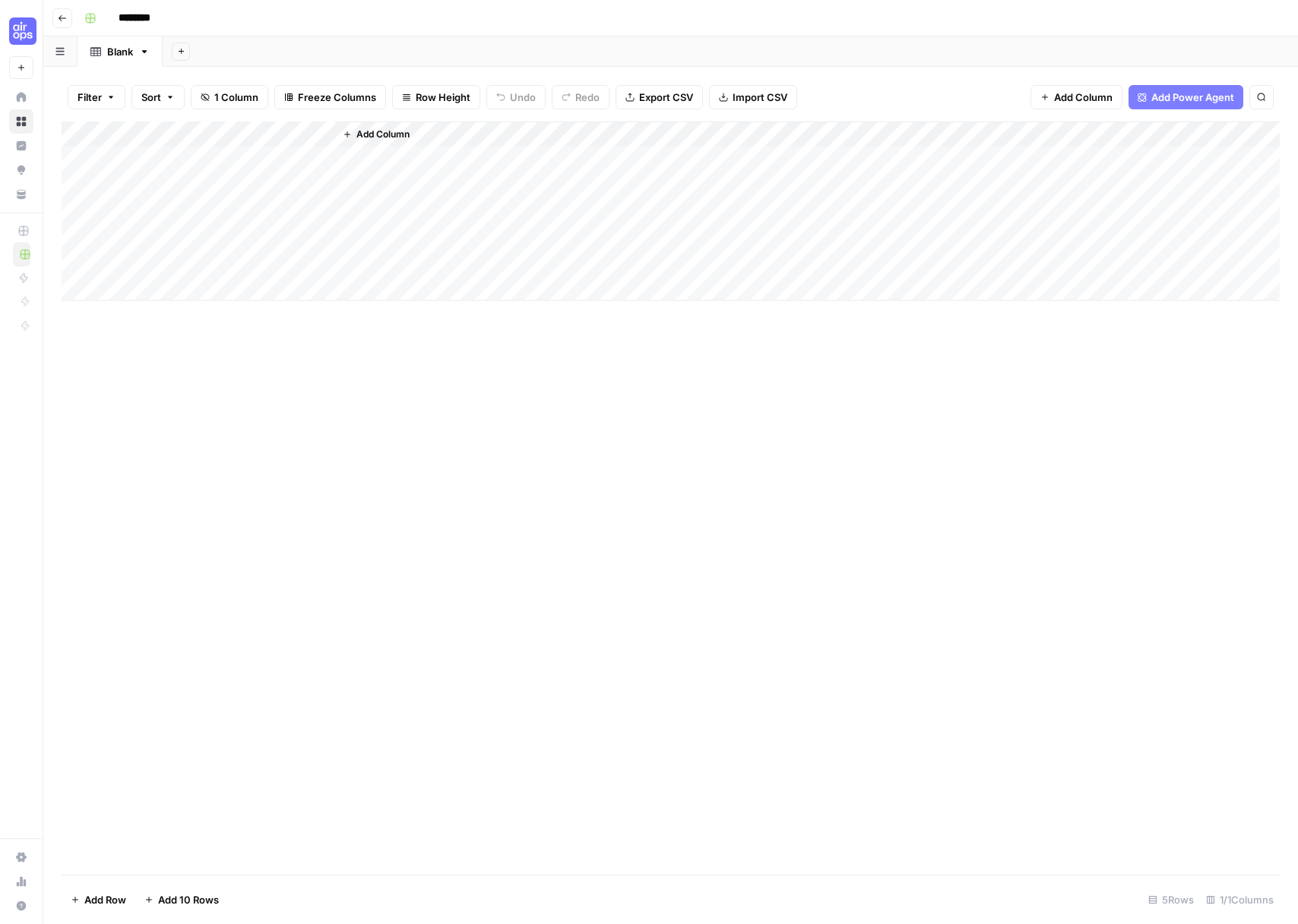
click at [157, 18] on input "********" at bounding box center [154, 18] width 85 height 24
click at [156, 17] on input "********" at bounding box center [154, 18] width 85 height 24
type input "**********"
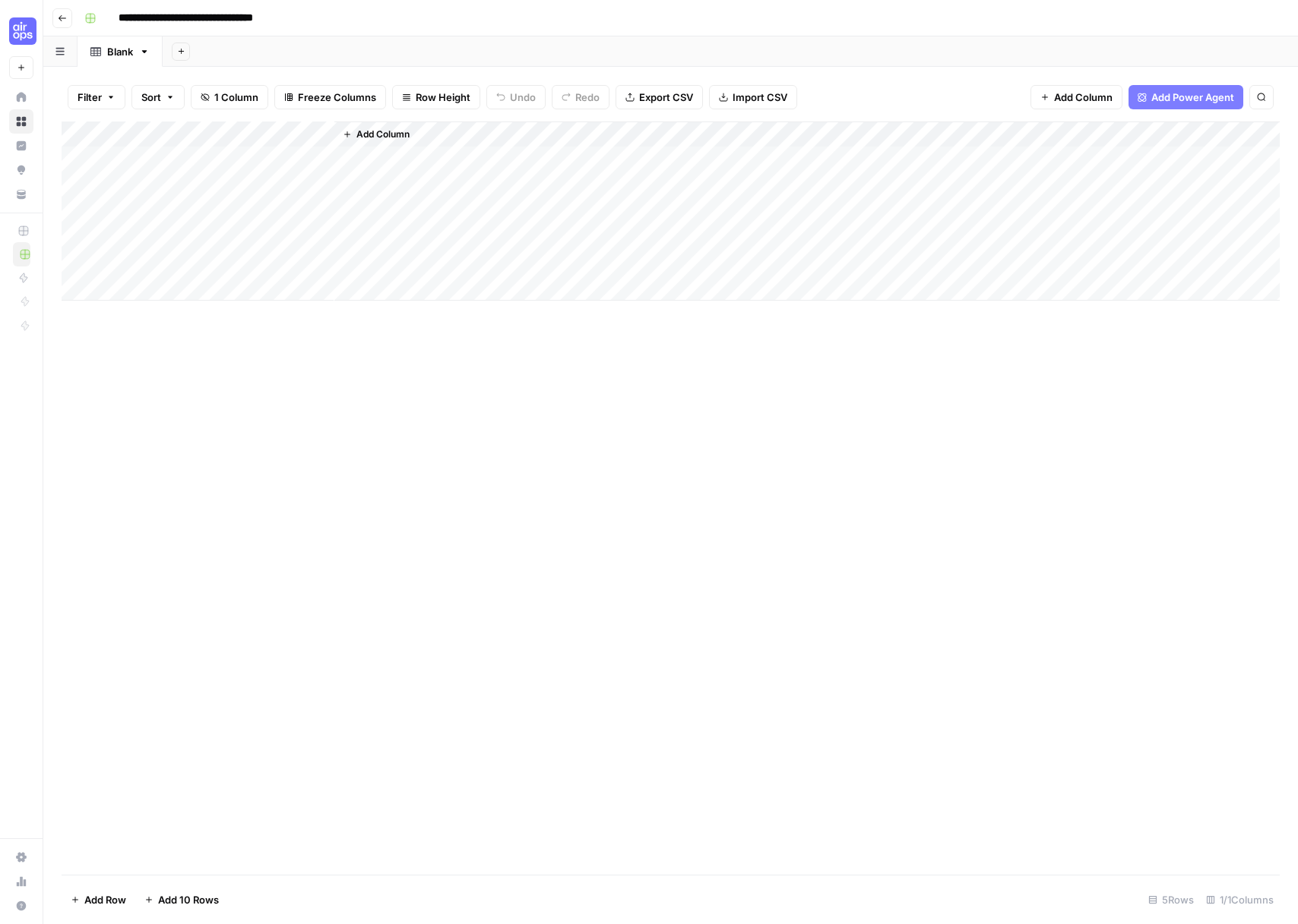
click at [229, 165] on div "Add Column" at bounding box center [671, 211] width 1218 height 179
click at [510, 159] on div "Add Column" at bounding box center [806, 211] width 945 height 179
click at [256, 370] on div "Add Column" at bounding box center [671, 498] width 1218 height 753
click at [81, 129] on div "Add Column" at bounding box center [671, 211] width 1218 height 179
click at [84, 132] on div "Add Column" at bounding box center [671, 211] width 1218 height 179
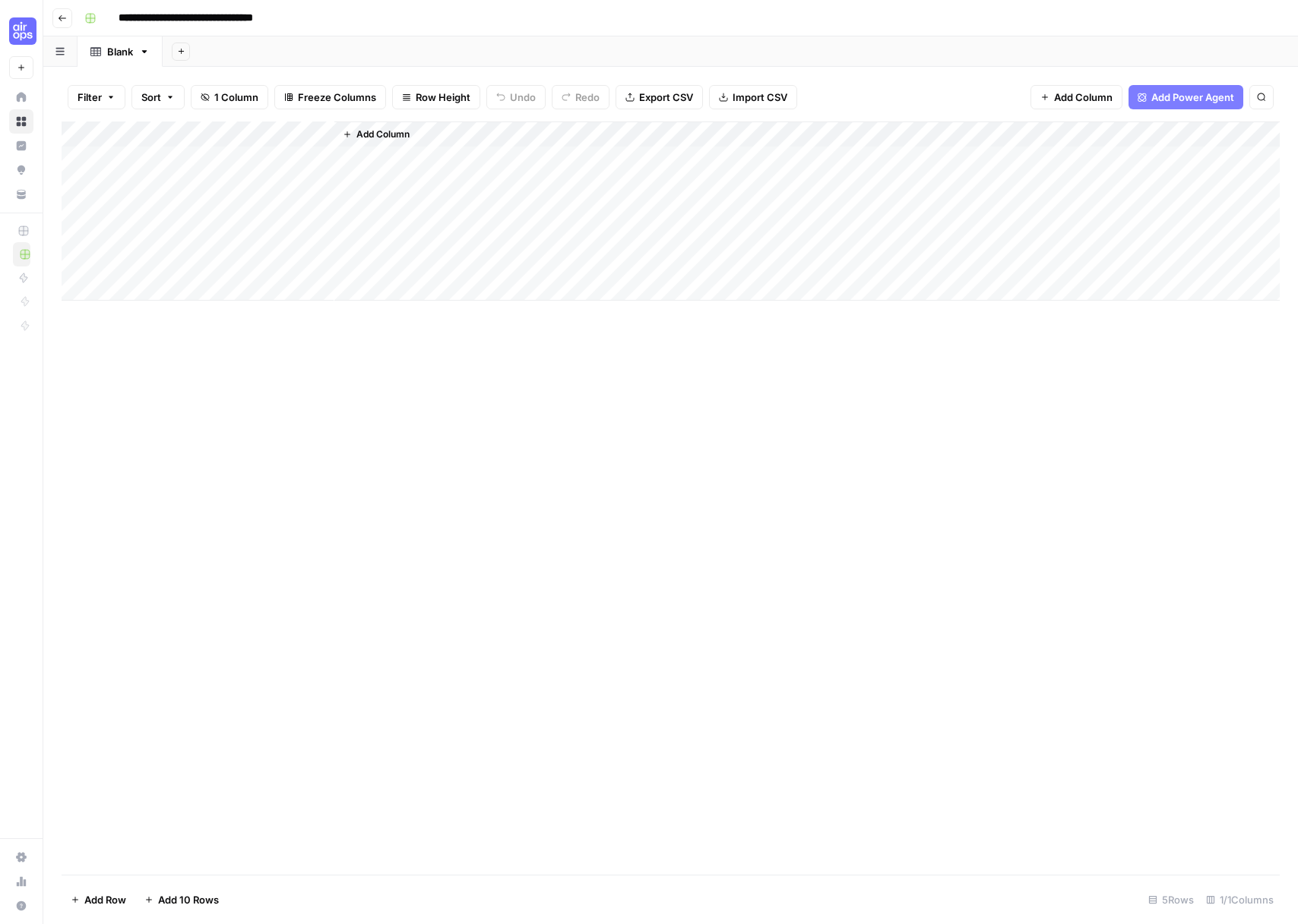
click at [741, 98] on span "Import CSV" at bounding box center [759, 98] width 54 height 15
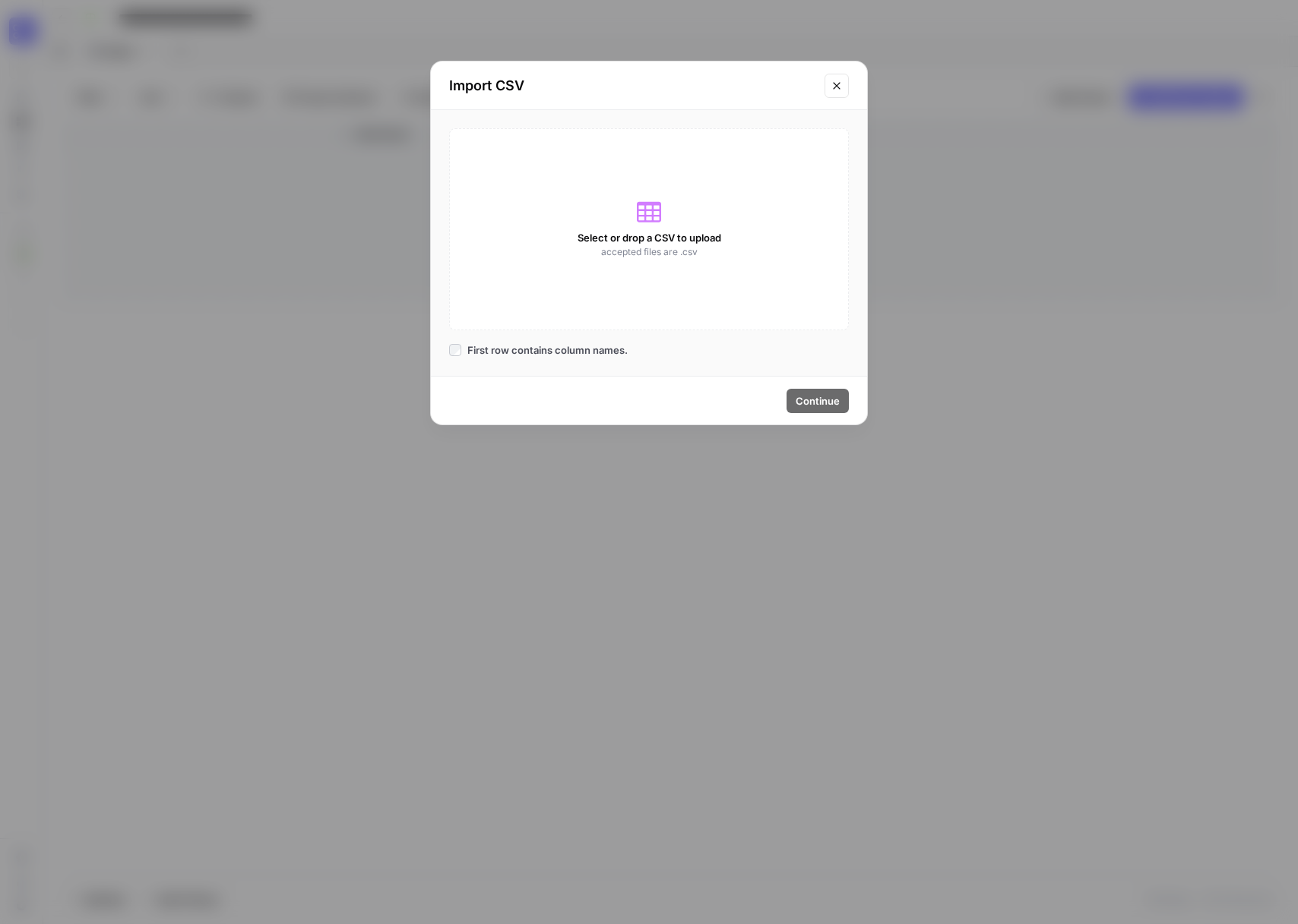
click at [628, 245] on span "accepted files are .csv" at bounding box center [649, 251] width 97 height 14
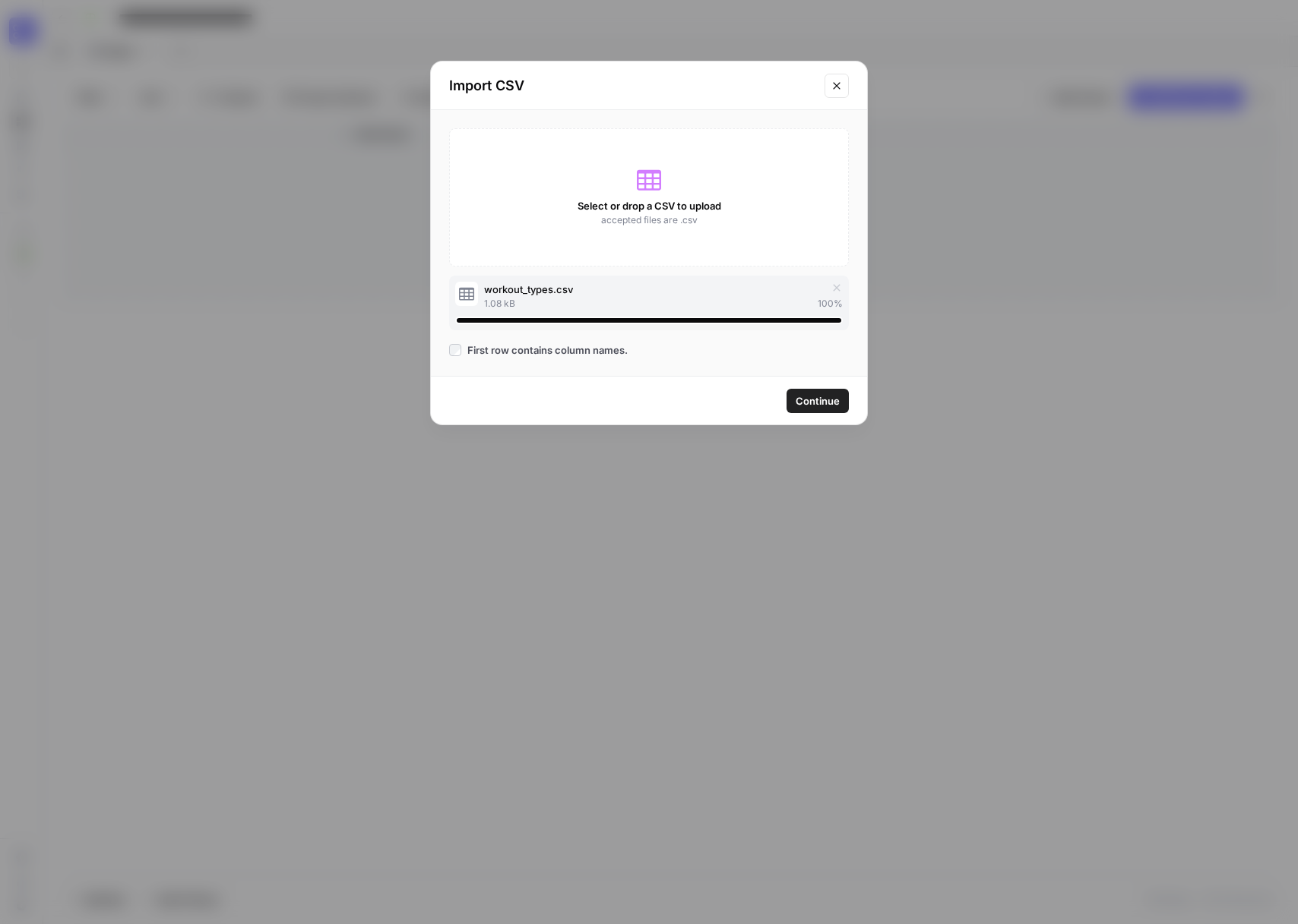
click at [803, 404] on span "Continue" at bounding box center [817, 401] width 44 height 15
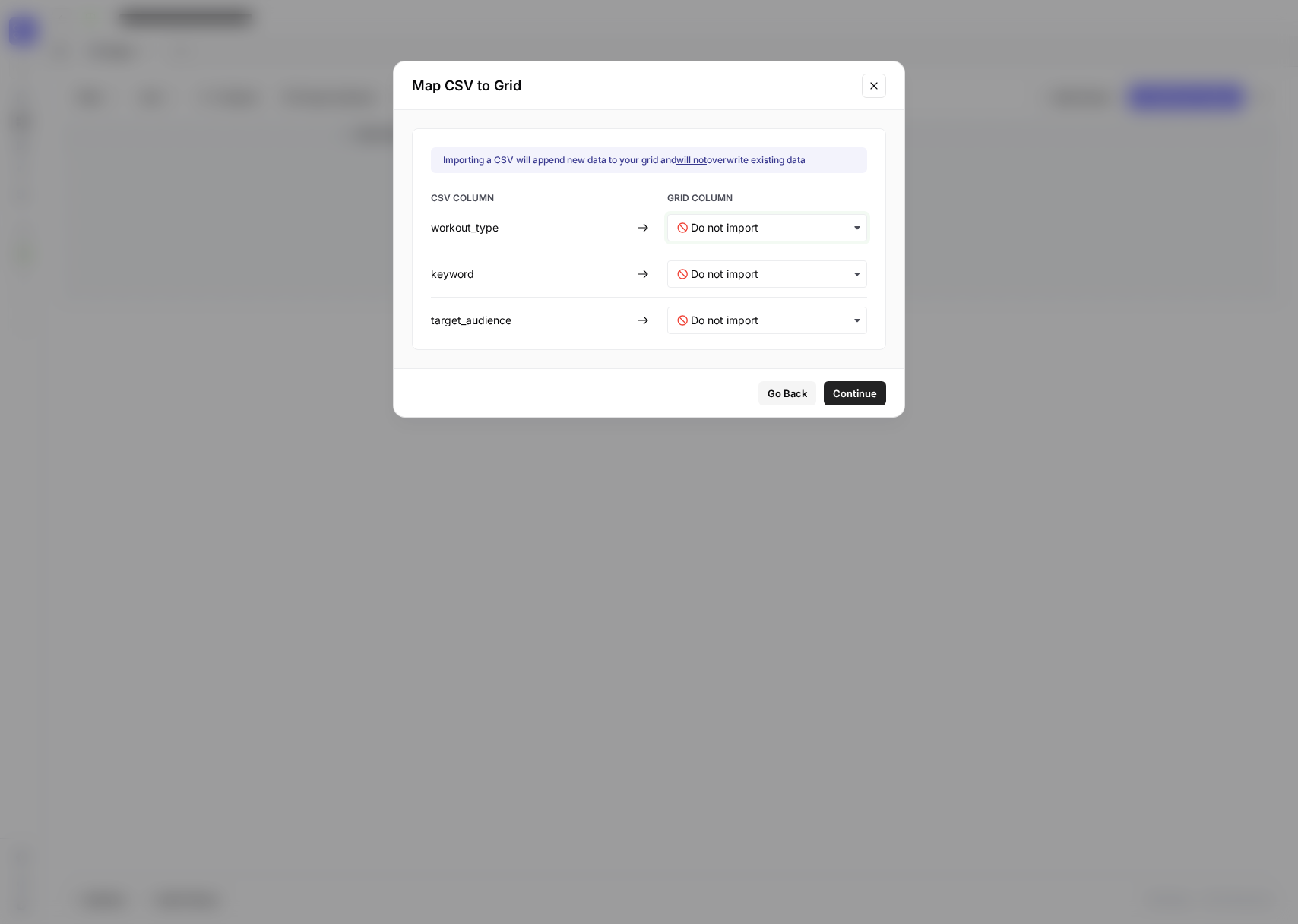
click at [733, 229] on input "text" at bounding box center [773, 228] width 166 height 15
click at [711, 295] on span "Create new column" at bounding box center [732, 295] width 84 height 14
click at [725, 275] on input "text" at bounding box center [773, 274] width 166 height 15
click at [710, 341] on span "Create new column" at bounding box center [732, 341] width 84 height 14
click at [717, 318] on input "text" at bounding box center [773, 320] width 166 height 15
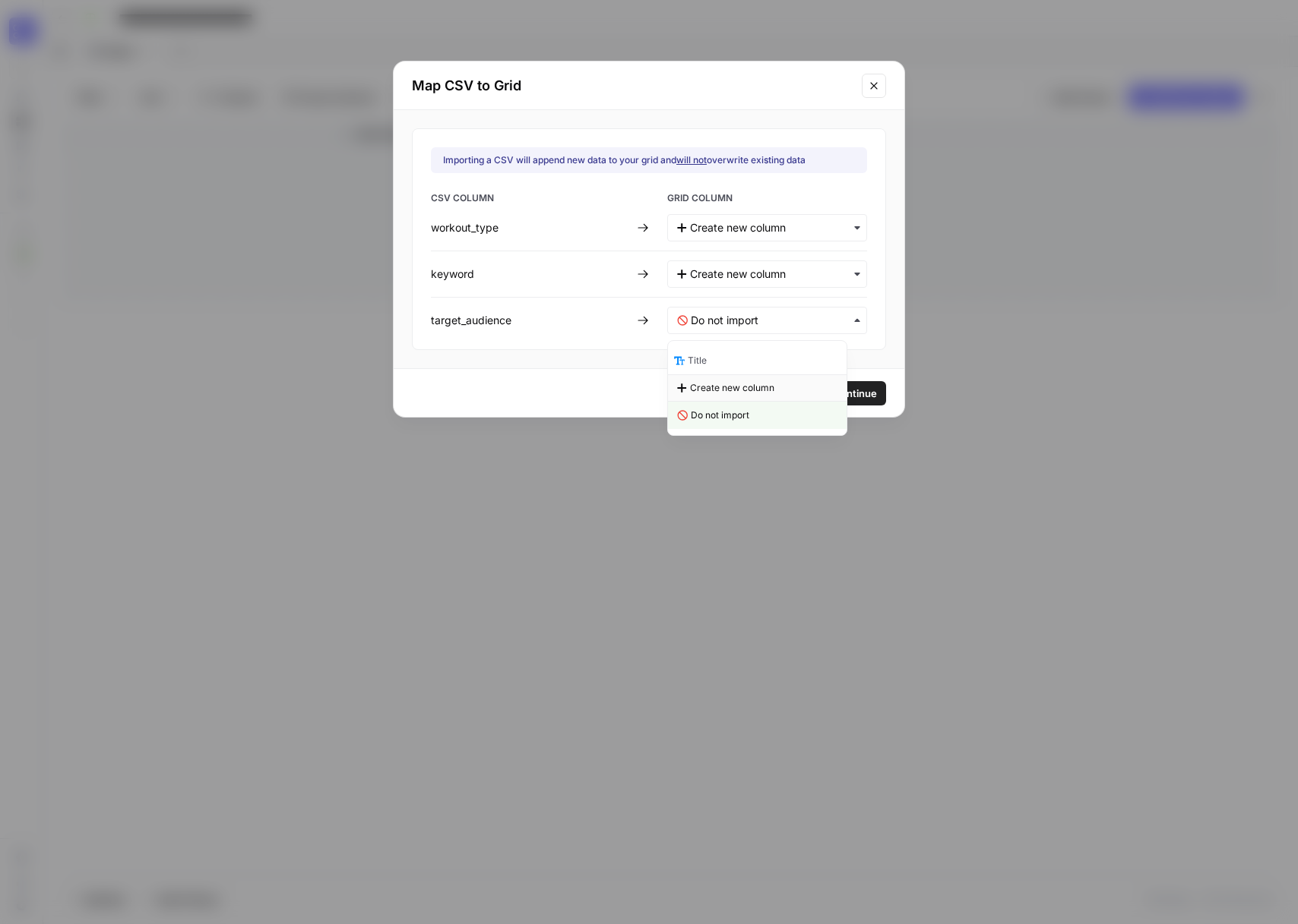
click at [708, 381] on span "Create new column" at bounding box center [732, 387] width 84 height 14
click at [858, 395] on button "Continue" at bounding box center [854, 393] width 62 height 24
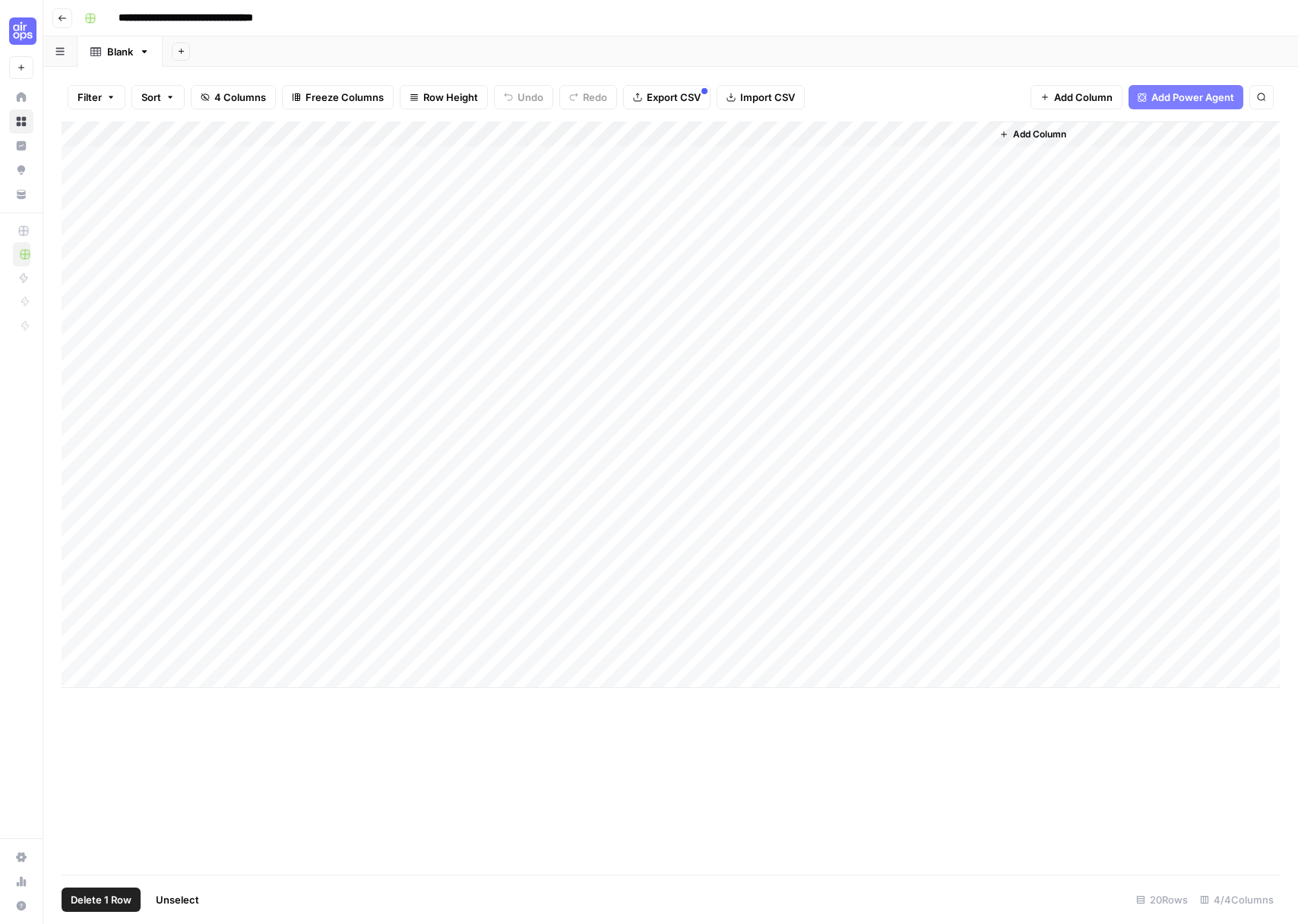
click at [76, 261] on div "Add Column" at bounding box center [671, 405] width 1218 height 567
click at [81, 160] on div "Add Column" at bounding box center [671, 405] width 1218 height 567
click at [98, 899] on span "Delete 5 Rows" at bounding box center [104, 900] width 68 height 15
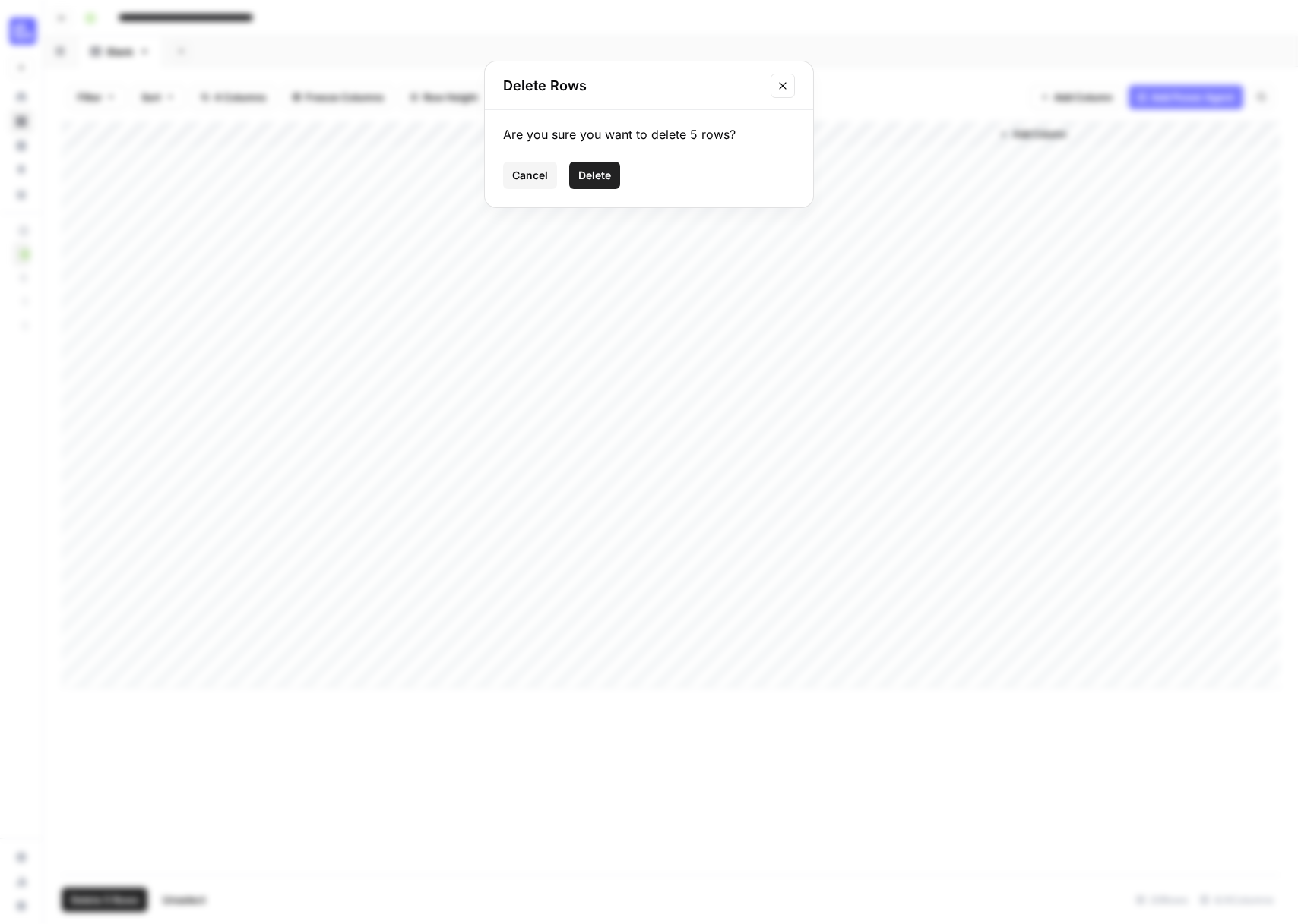
click at [603, 168] on span "Delete" at bounding box center [594, 175] width 33 height 15
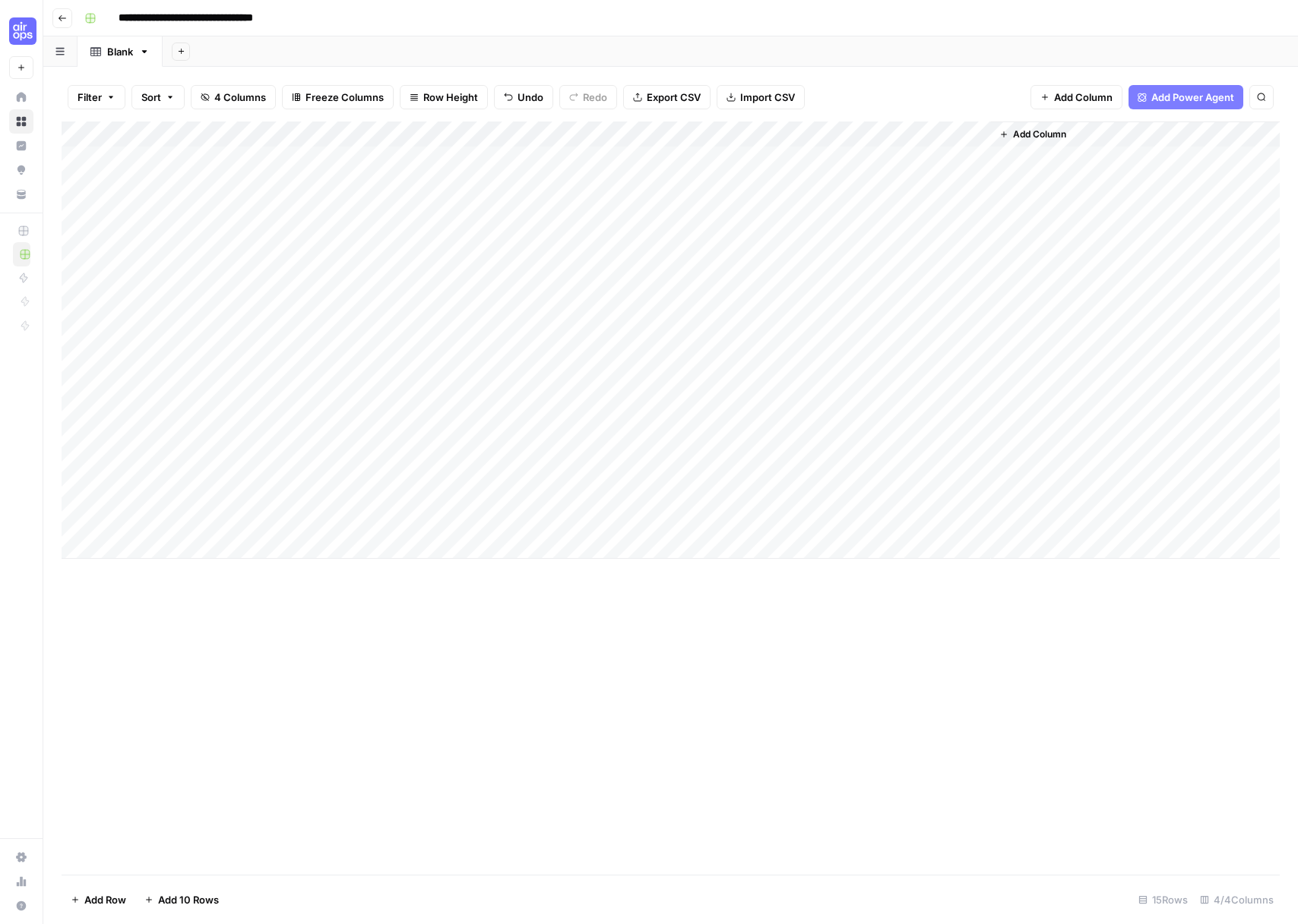
click at [319, 136] on div "Add Column" at bounding box center [671, 341] width 1218 height 437
click at [158, 342] on span "Remove Column" at bounding box center [211, 339] width 133 height 15
click at [587, 161] on span "Delete" at bounding box center [594, 157] width 33 height 15
click at [803, 129] on span "Add Column" at bounding box center [820, 134] width 53 height 14
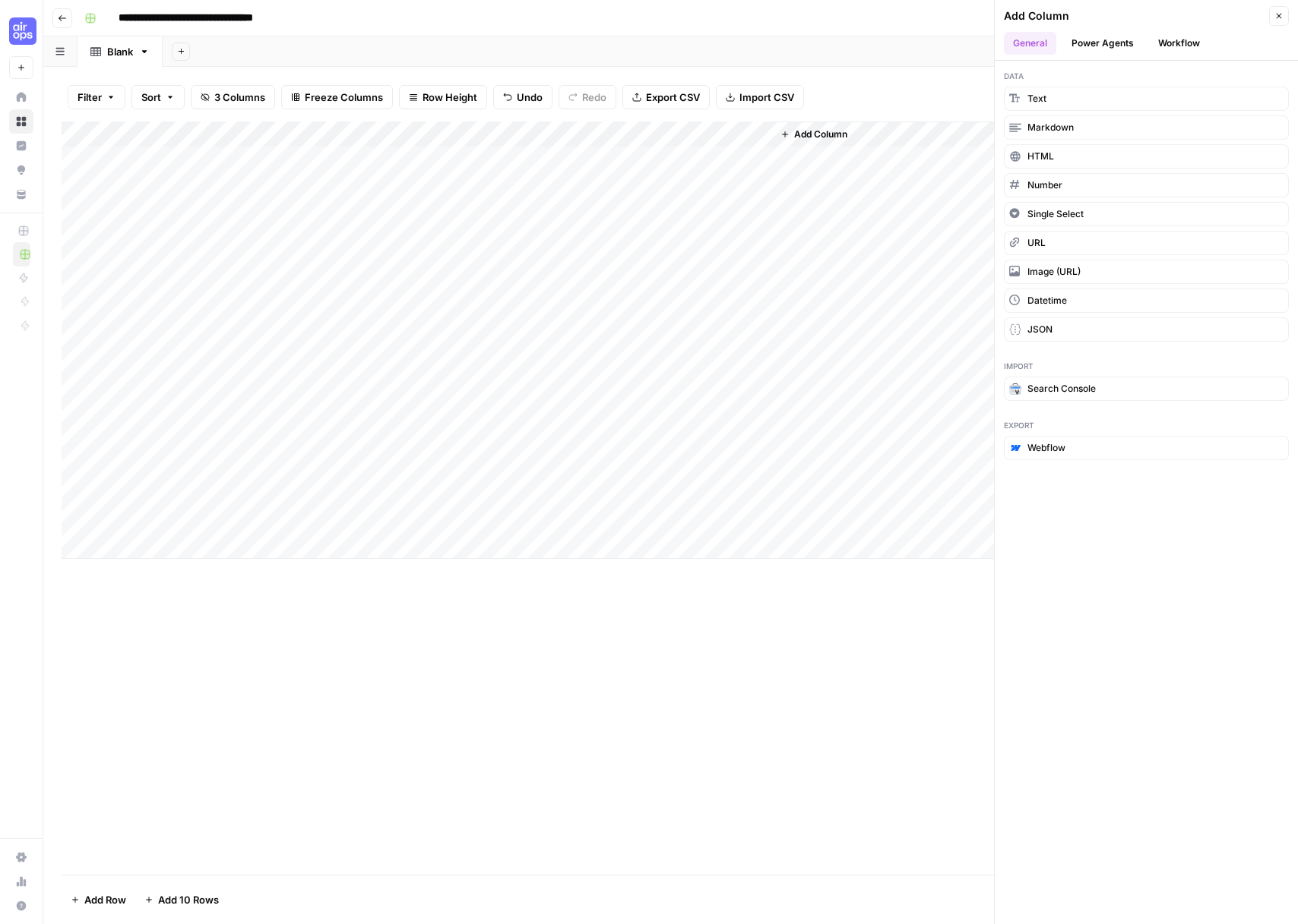
click at [1162, 45] on button "Workflow" at bounding box center [1179, 43] width 60 height 23
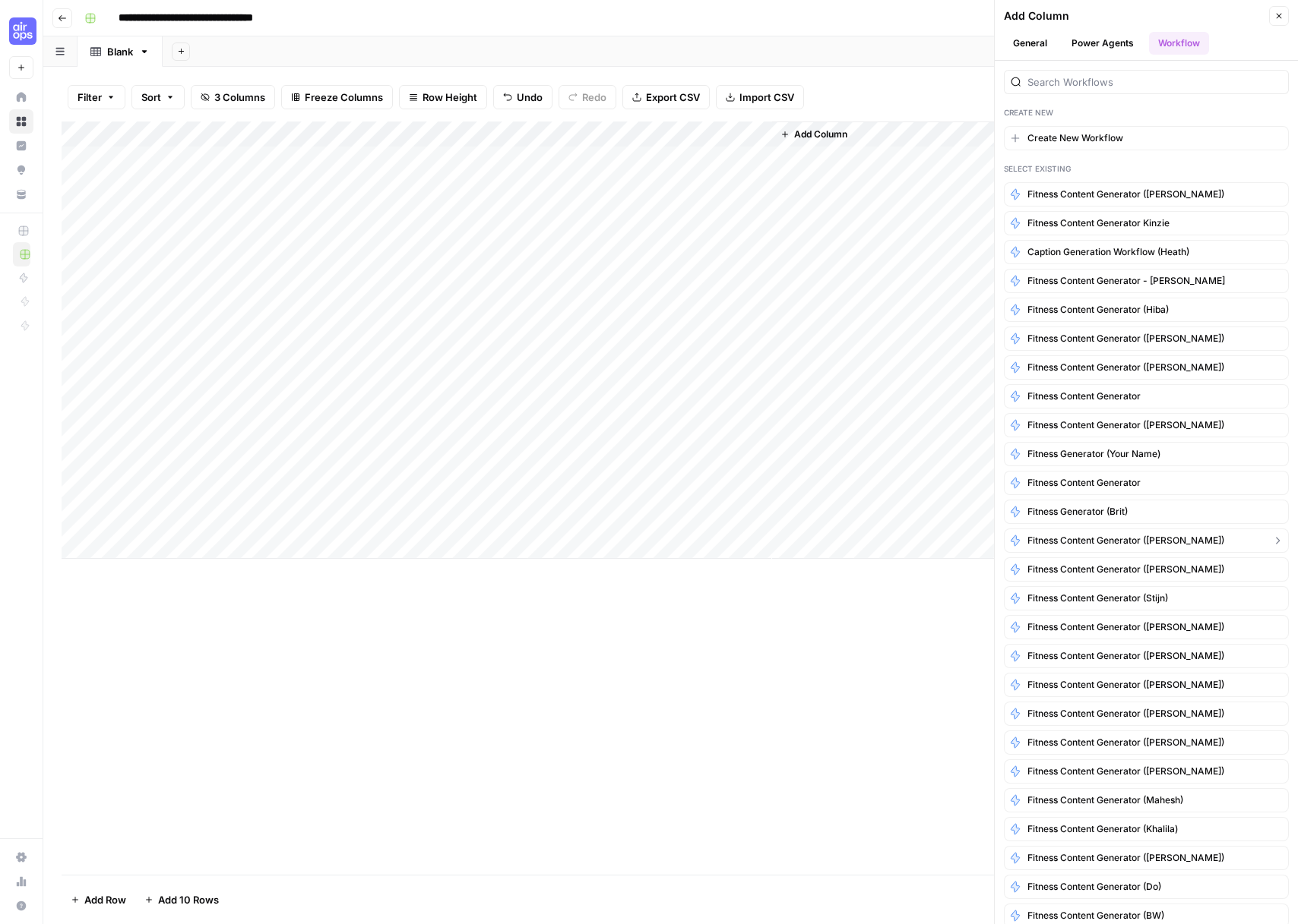
click at [1161, 542] on span "Fitness Content Generator ([PERSON_NAME])" at bounding box center [1125, 540] width 197 height 14
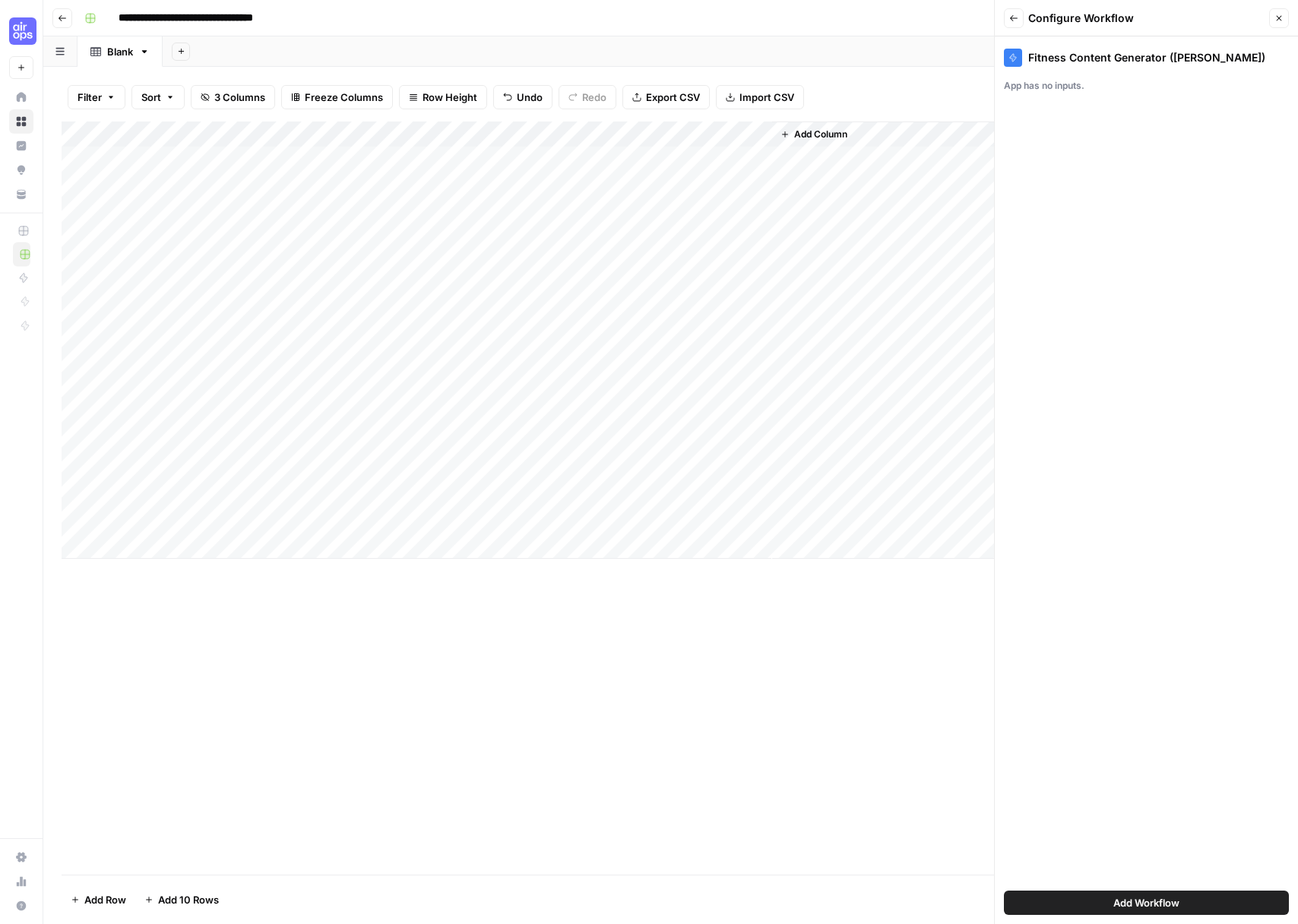
click at [1094, 896] on button "Add Workflow" at bounding box center [1146, 902] width 285 height 24
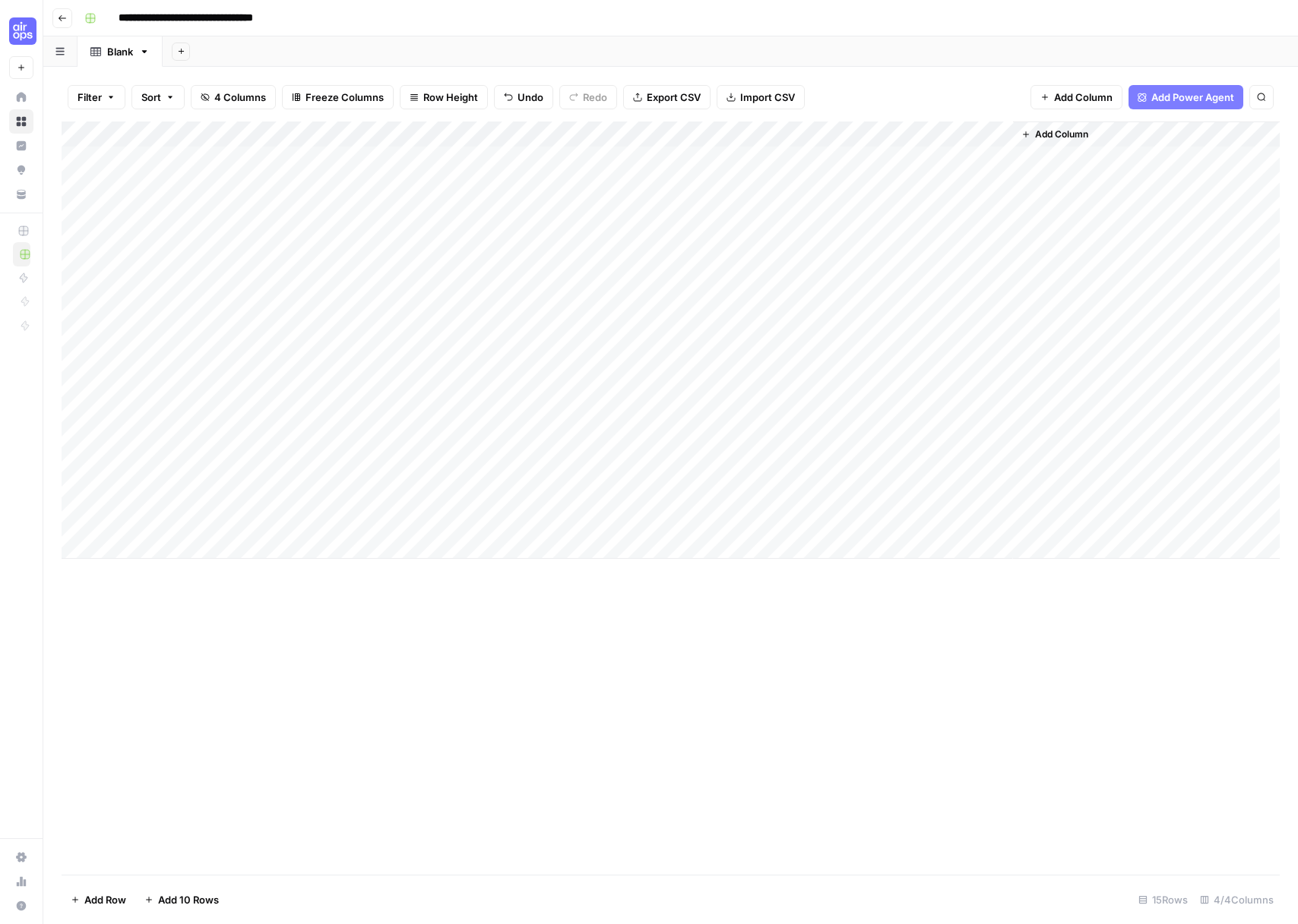
click at [862, 129] on div "Add Column" at bounding box center [671, 341] width 1218 height 437
click at [842, 263] on span "Configure Inputs" at bounding box center [867, 262] width 133 height 15
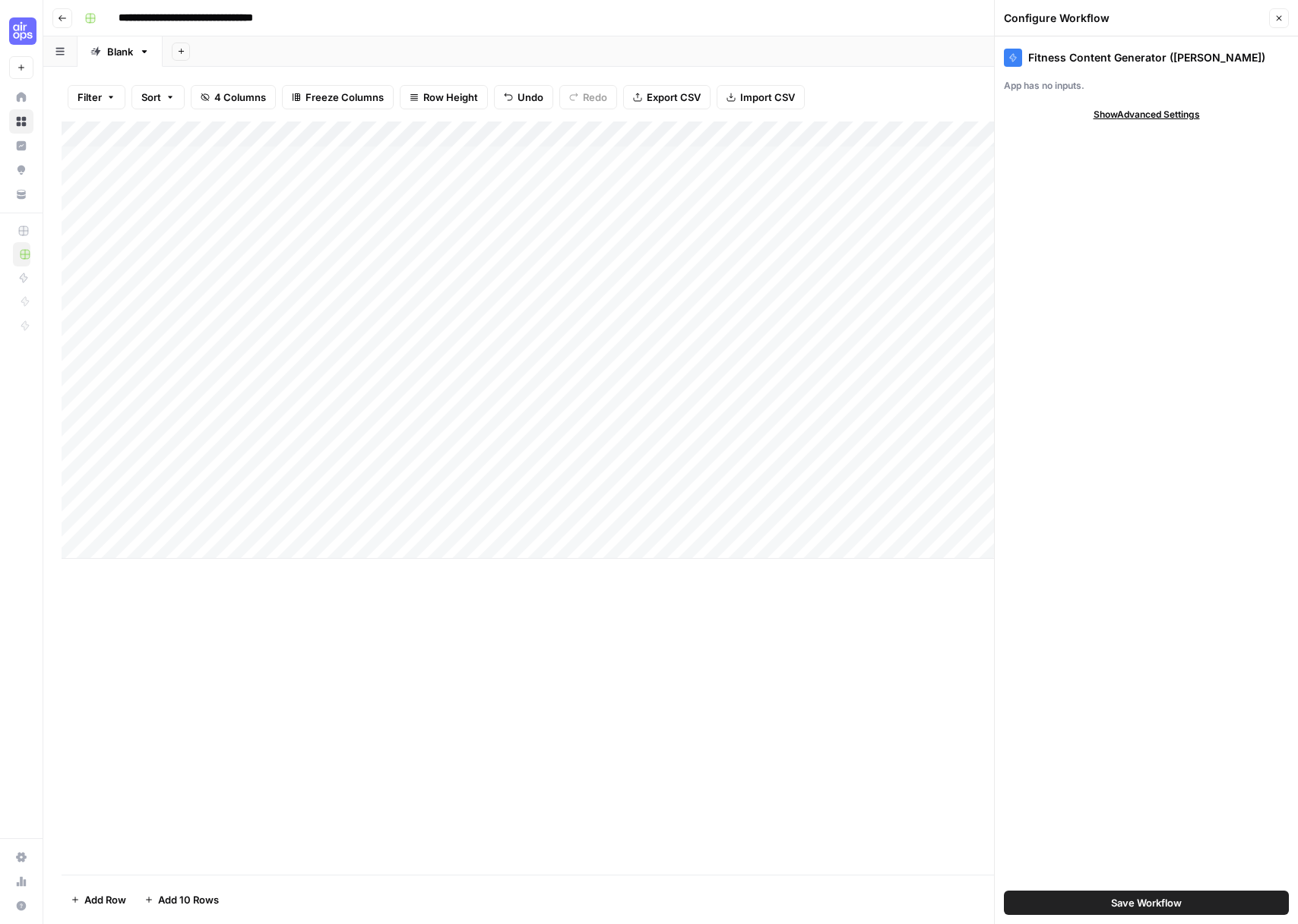
click at [1110, 118] on span "Show Advanced Settings" at bounding box center [1146, 114] width 106 height 14
click at [880, 159] on div "Add Column" at bounding box center [671, 341] width 1218 height 437
click at [1274, 22] on icon "button" at bounding box center [1278, 19] width 9 height 9
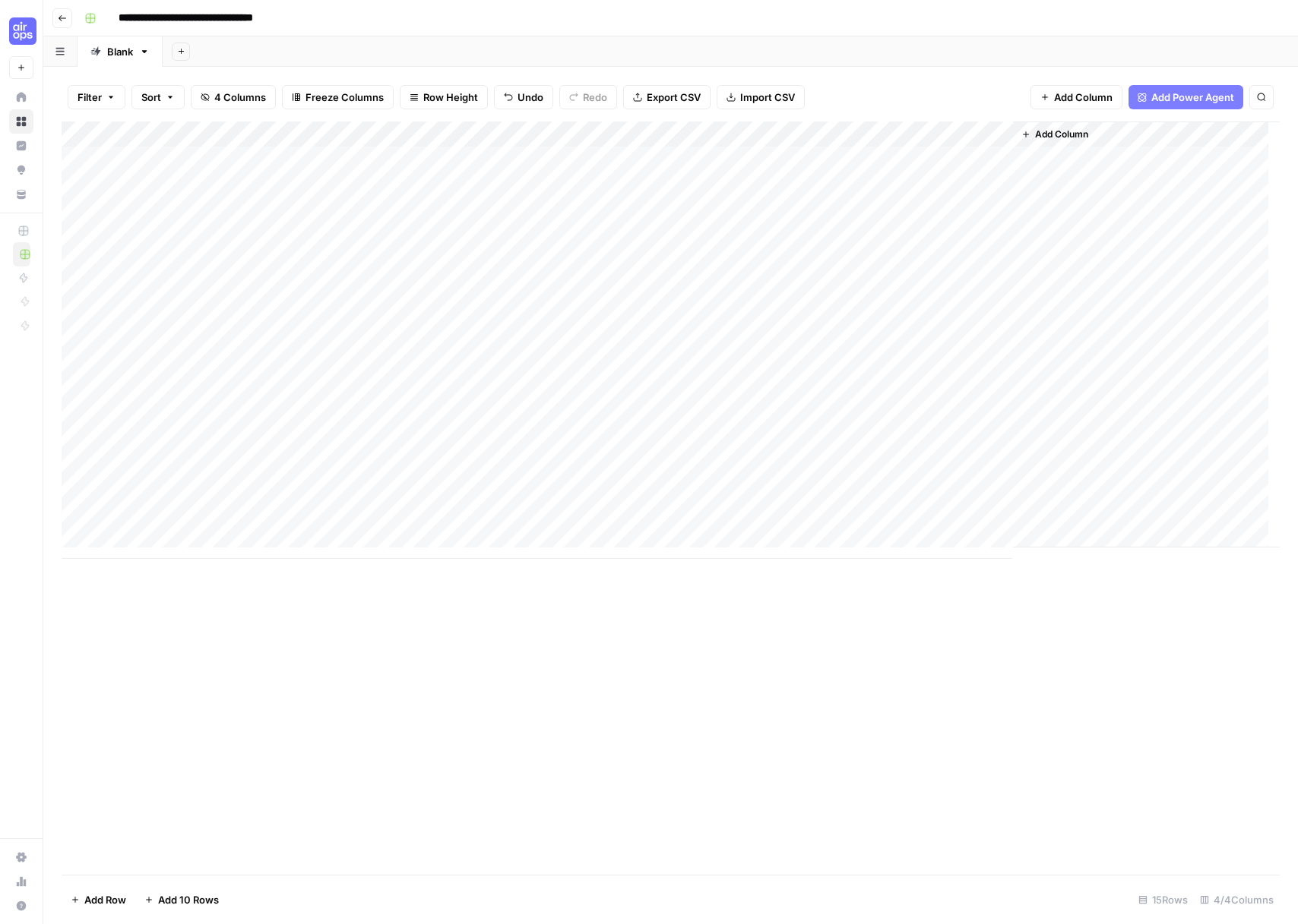
click at [843, 159] on div "Add Column" at bounding box center [671, 341] width 1218 height 437
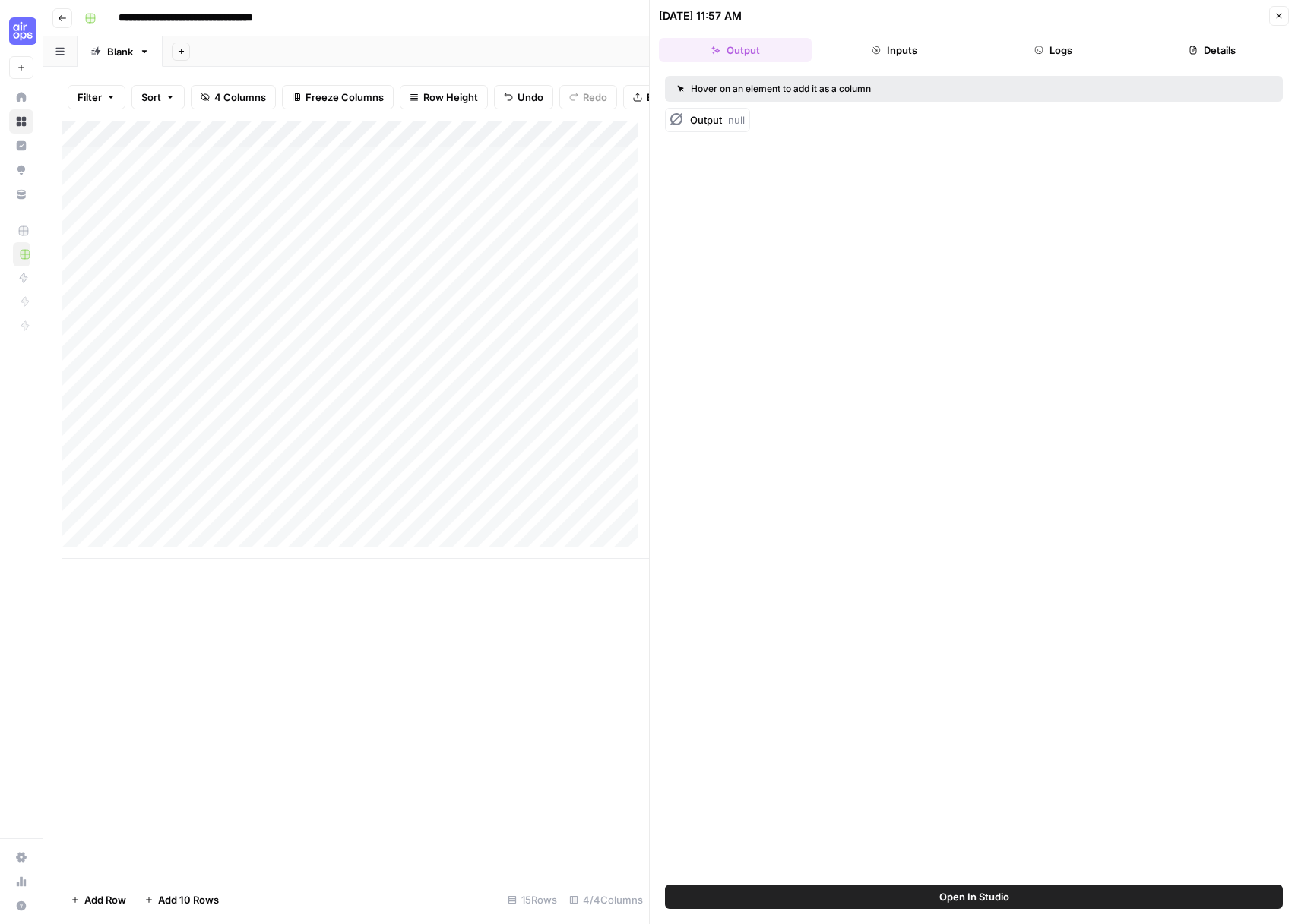
click at [880, 58] on button "Inputs" at bounding box center [893, 50] width 153 height 24
click at [1277, 12] on icon "button" at bounding box center [1278, 16] width 9 height 9
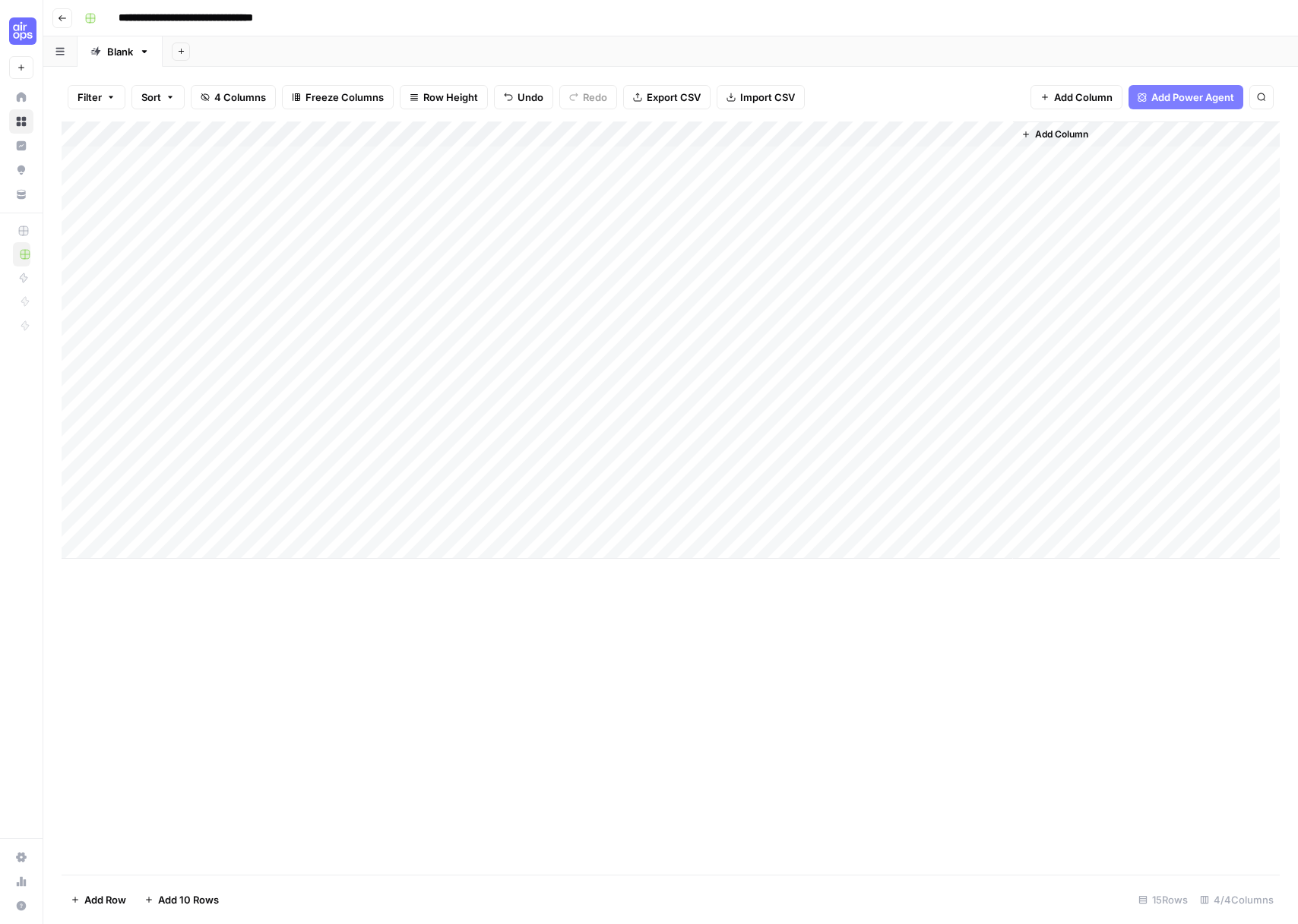
click at [889, 131] on div "Add Column" at bounding box center [671, 341] width 1218 height 437
click at [810, 278] on span "Edit Workflow" at bounding box center [867, 283] width 133 height 15
click at [915, 129] on div "Add Column" at bounding box center [671, 341] width 1218 height 437
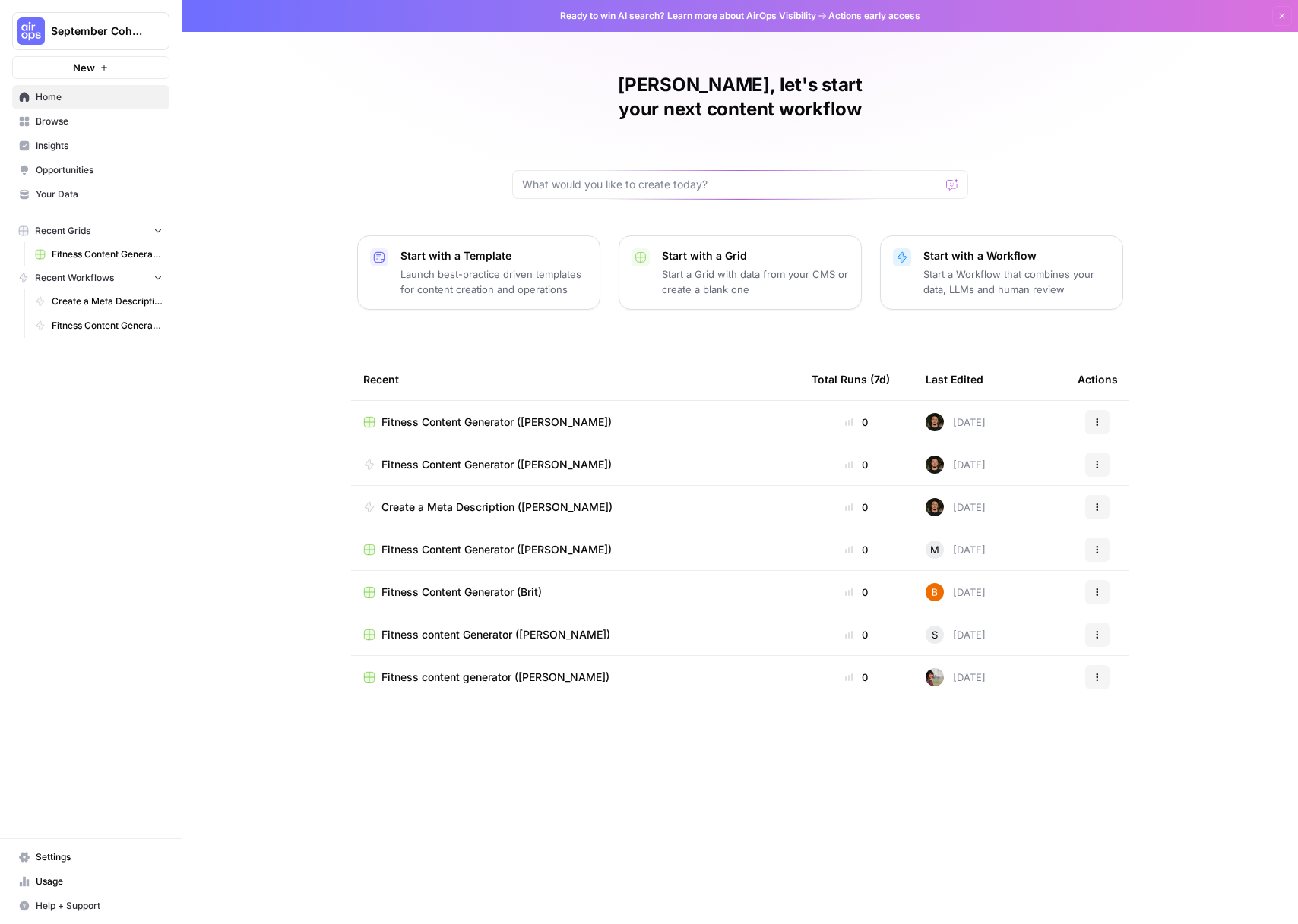
click at [500, 457] on span "Fitness Content Generator ([PERSON_NAME])" at bounding box center [496, 464] width 230 height 15
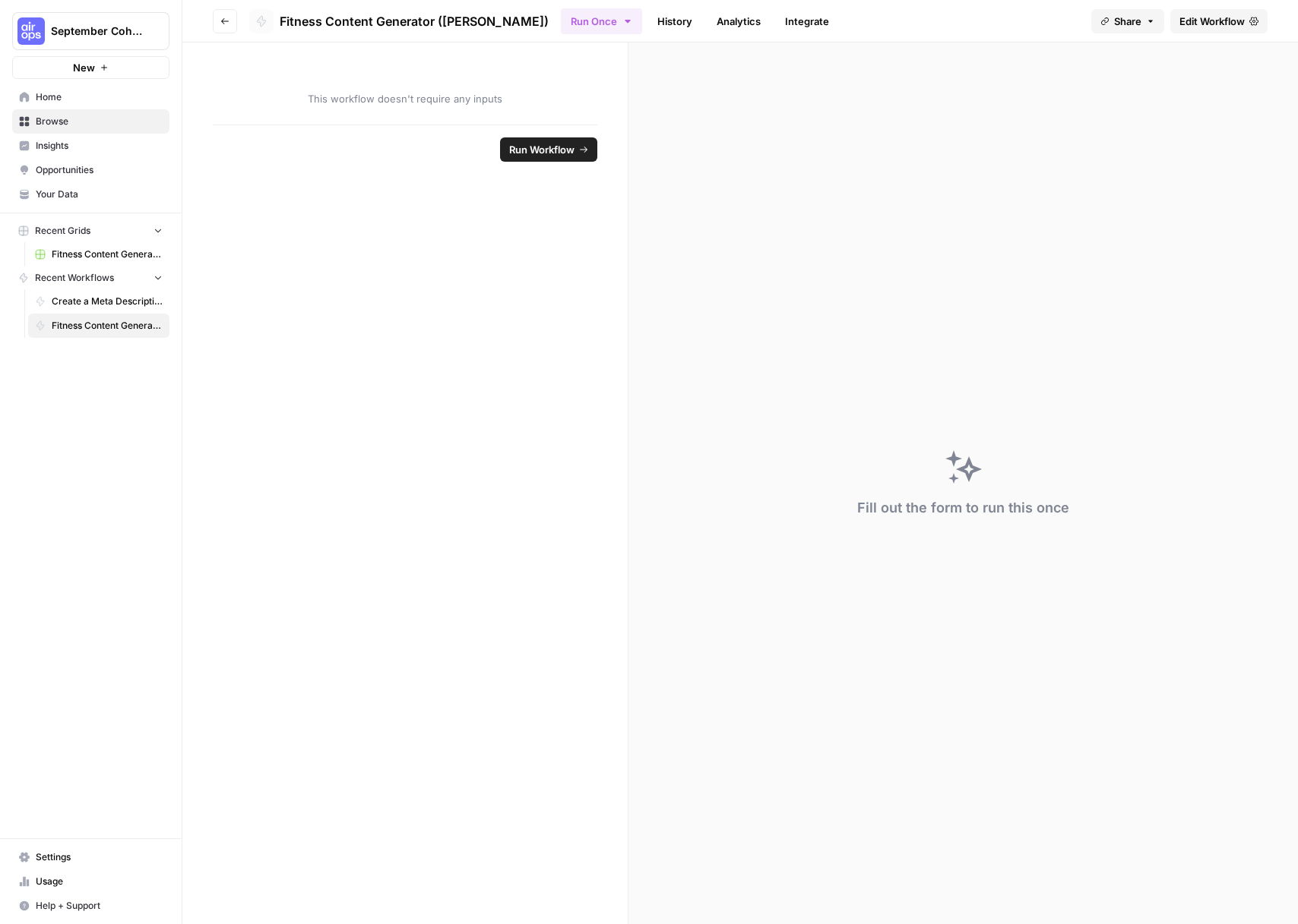
click at [1206, 27] on span "Edit Workflow" at bounding box center [1212, 22] width 66 height 15
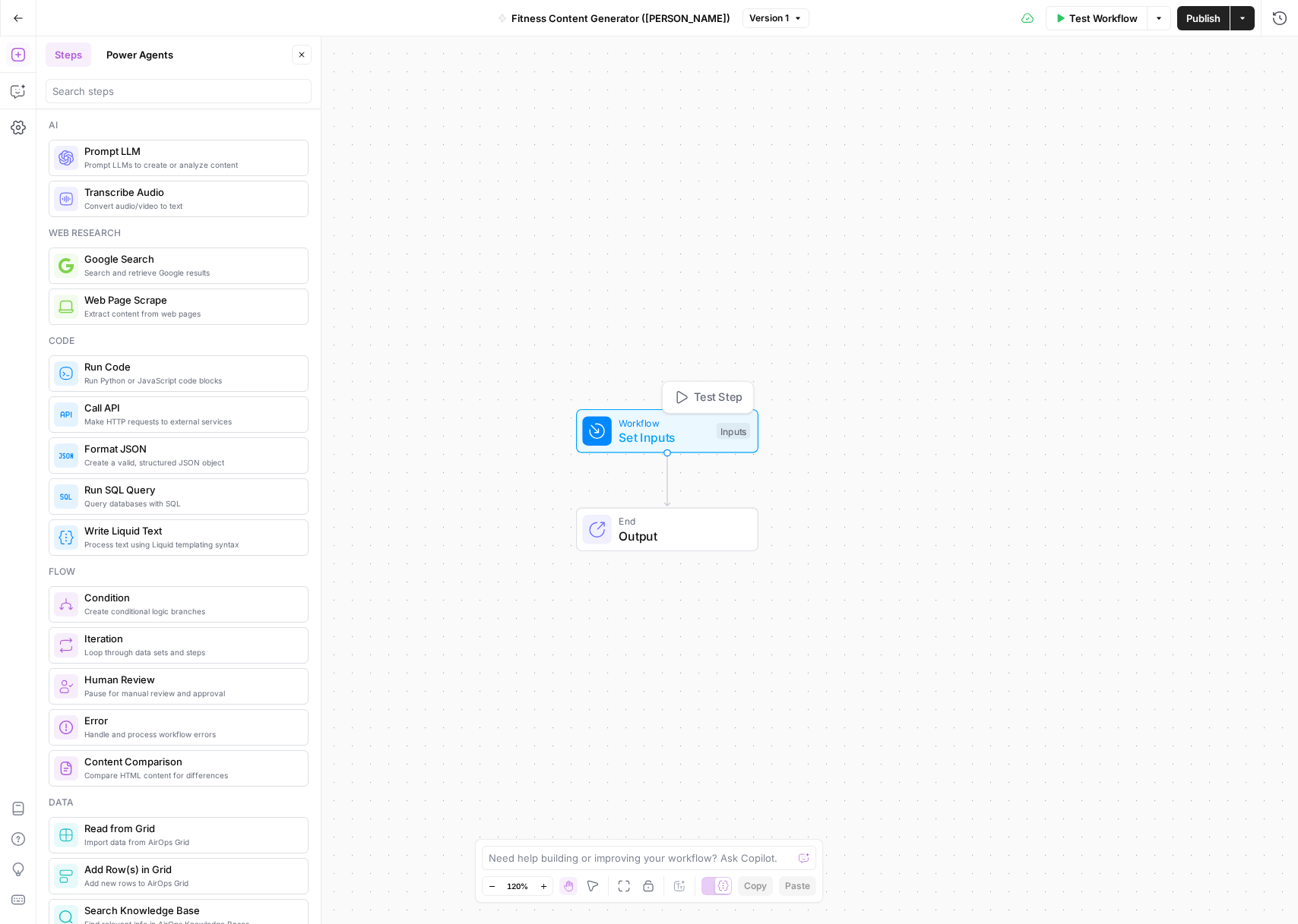
click at [656, 434] on span "Set Inputs" at bounding box center [664, 437] width 90 height 18
click at [14, 137] on button "Settings" at bounding box center [18, 128] width 24 height 24
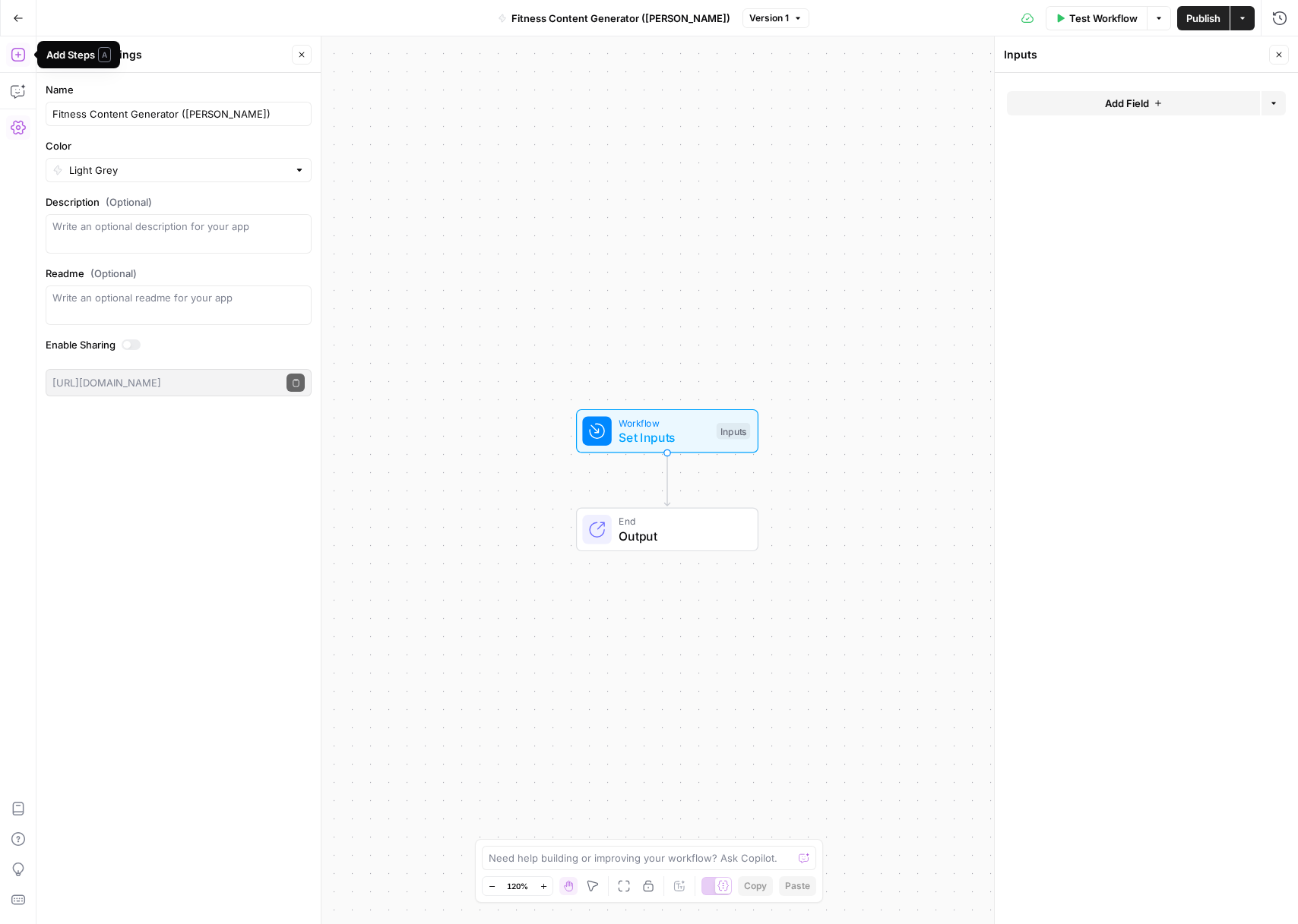
click at [19, 51] on icon "button" at bounding box center [18, 54] width 15 height 15
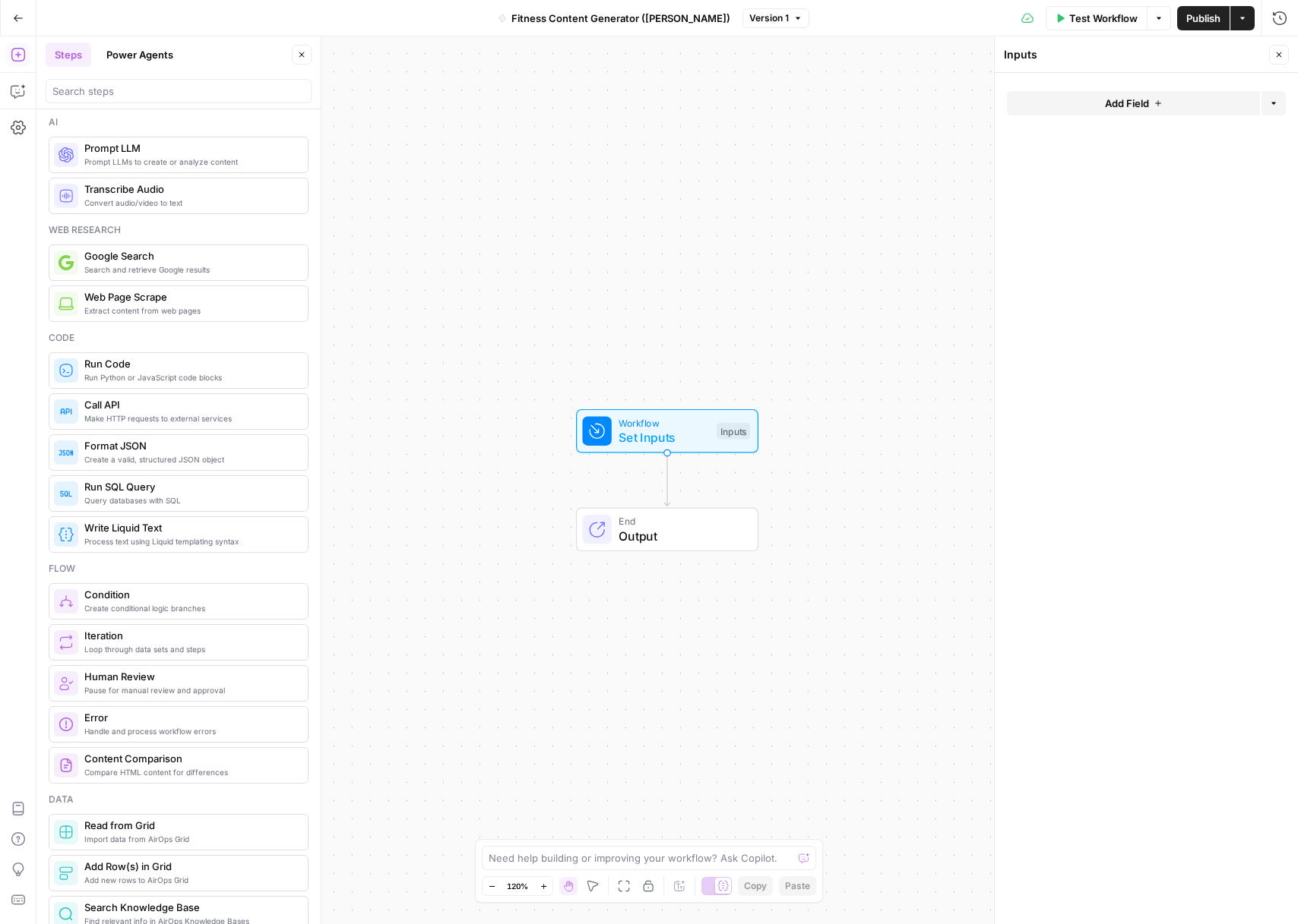
scroll to position [6, 0]
click at [31, 84] on div "Add Steps Copilot Settings AirOps Academy Help Give Feedback Shortcuts" at bounding box center [18, 480] width 37 height 887
click at [30, 86] on button "Copilot" at bounding box center [18, 91] width 24 height 24
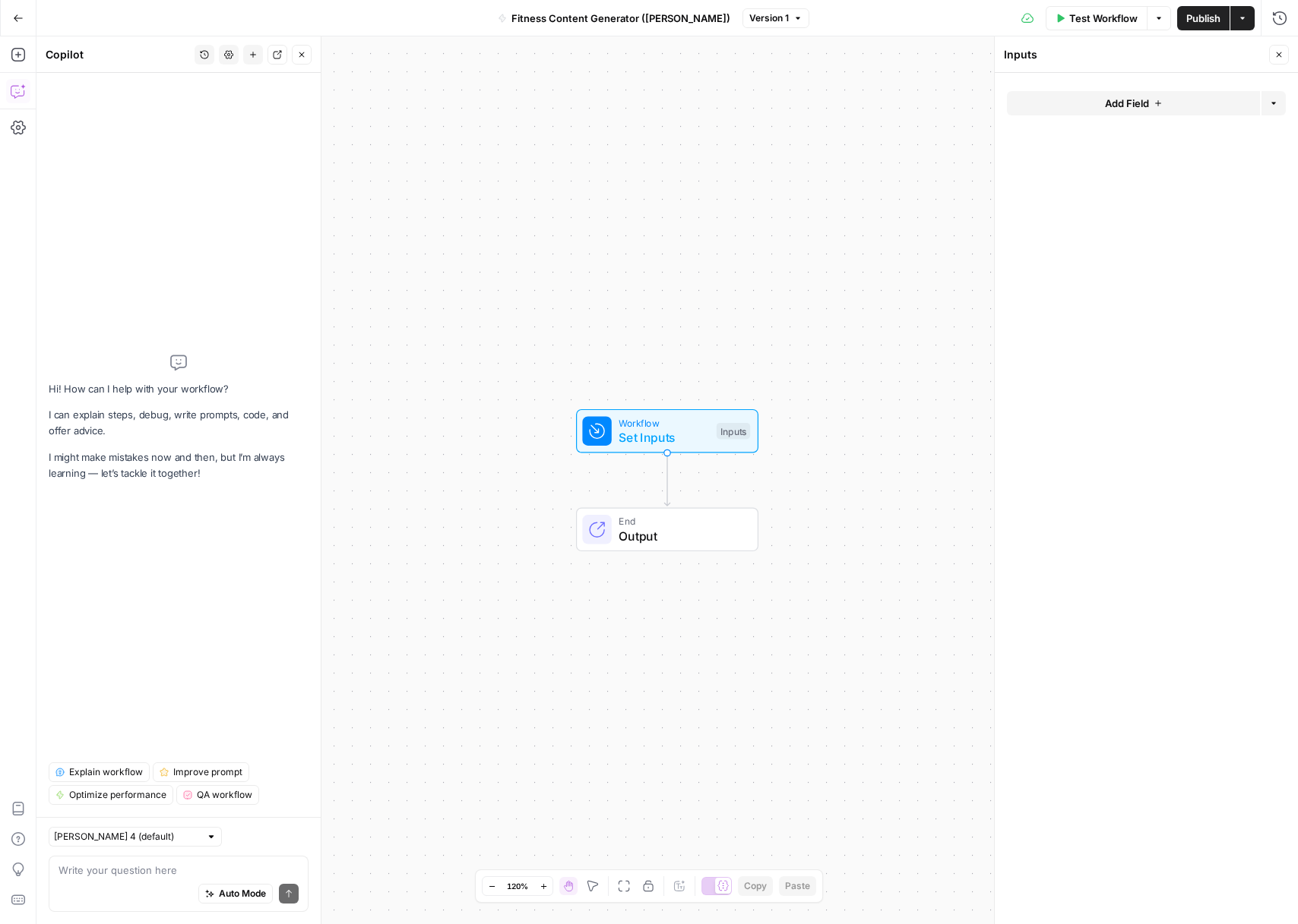
click at [120, 873] on textarea at bounding box center [178, 871] width 240 height 15
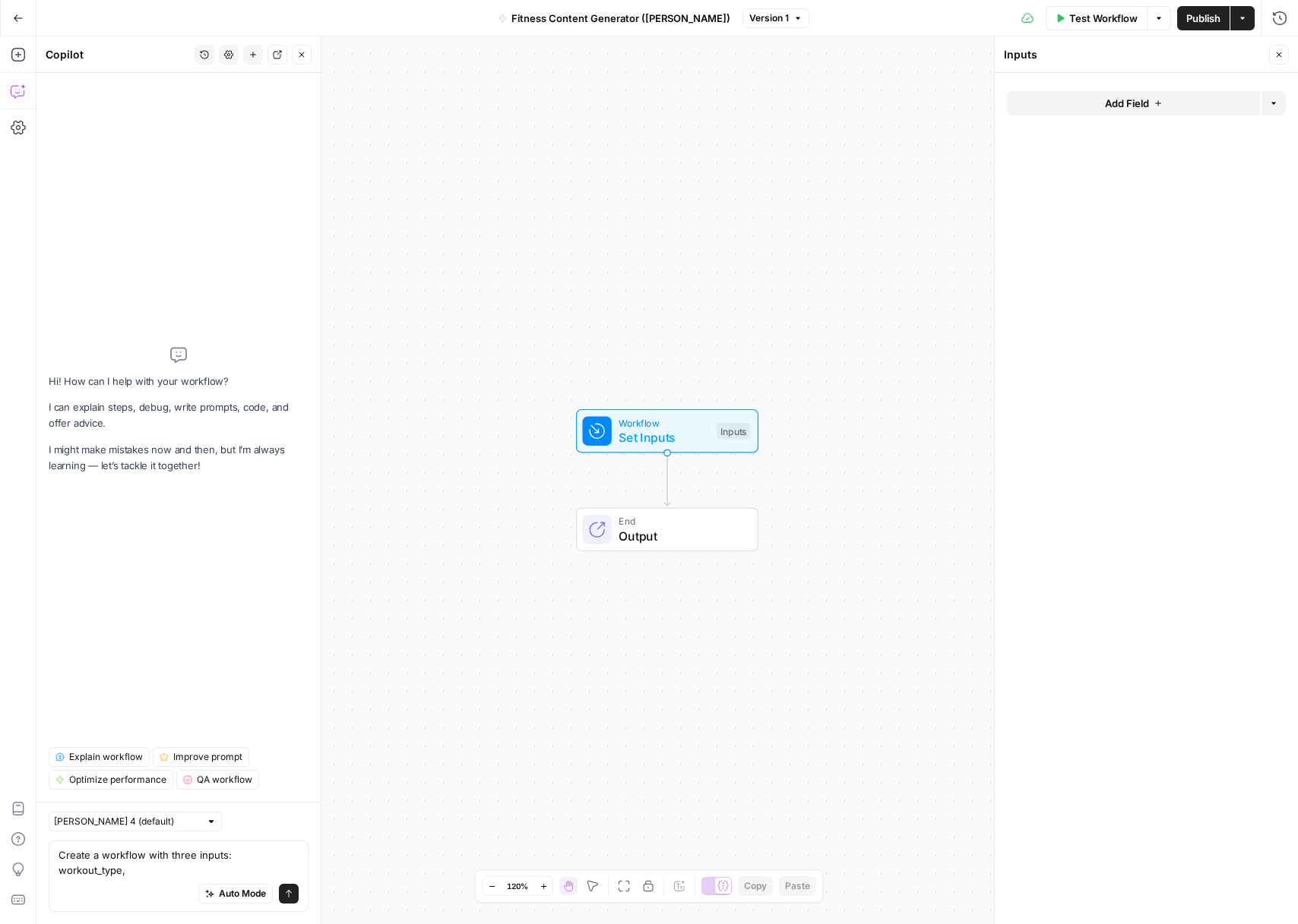
scroll to position [0, 0]
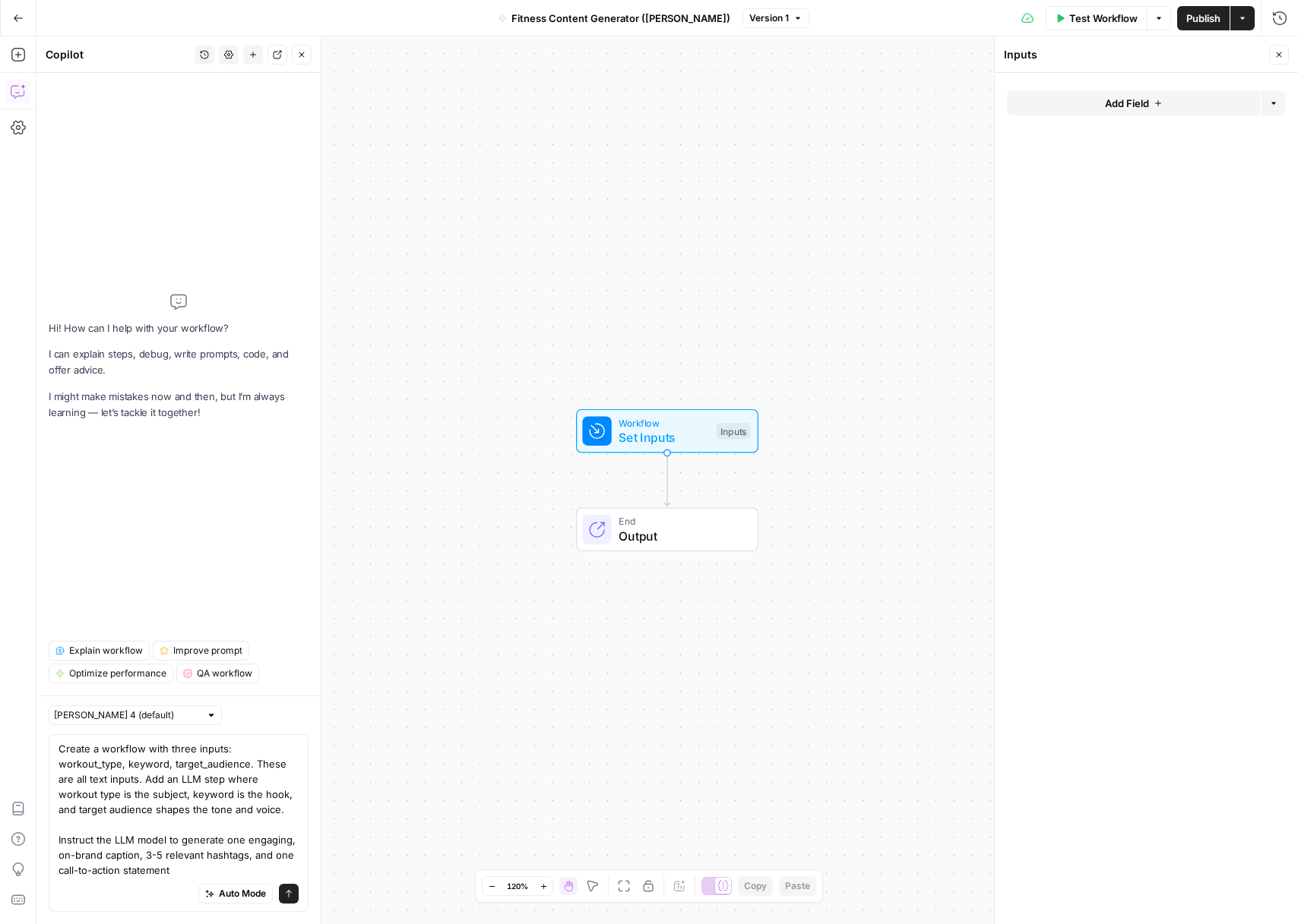
type textarea "Create a workflow with three inputs: workout_type, keyword, target_audience. Th…"
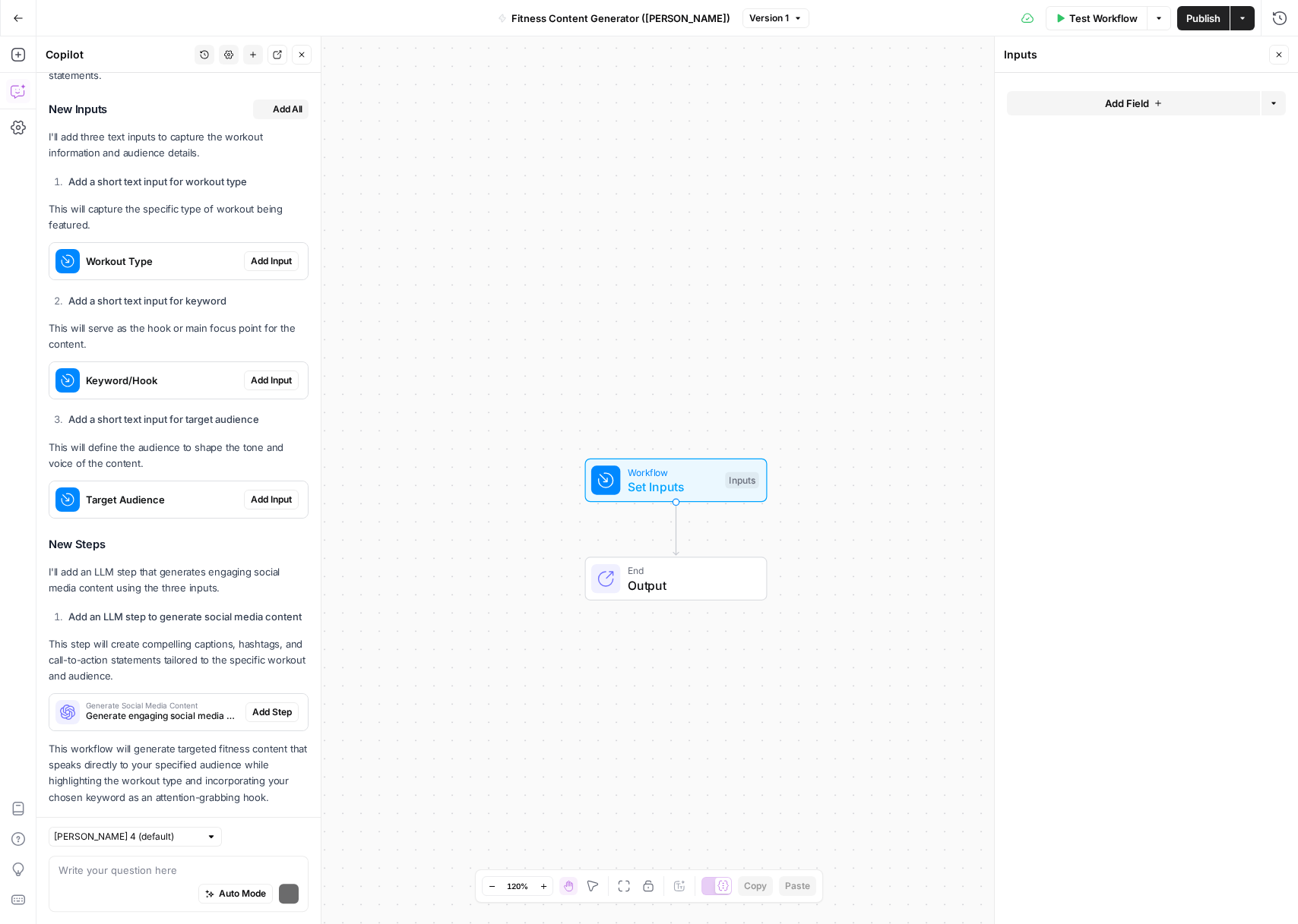
scroll to position [513, 0]
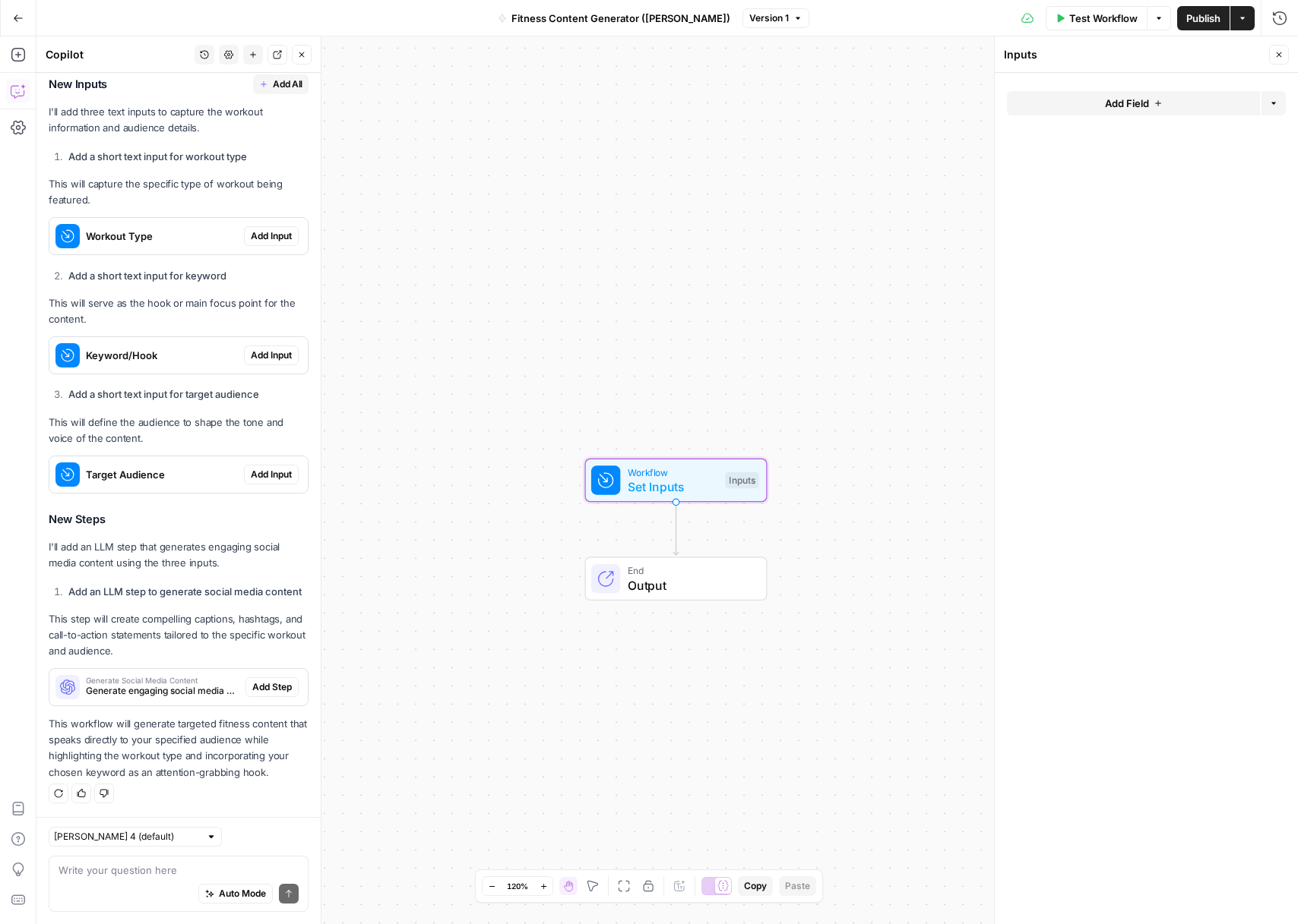
click at [263, 229] on span "Add Input" at bounding box center [271, 235] width 41 height 14
click at [261, 349] on span "Add Input" at bounding box center [271, 356] width 41 height 14
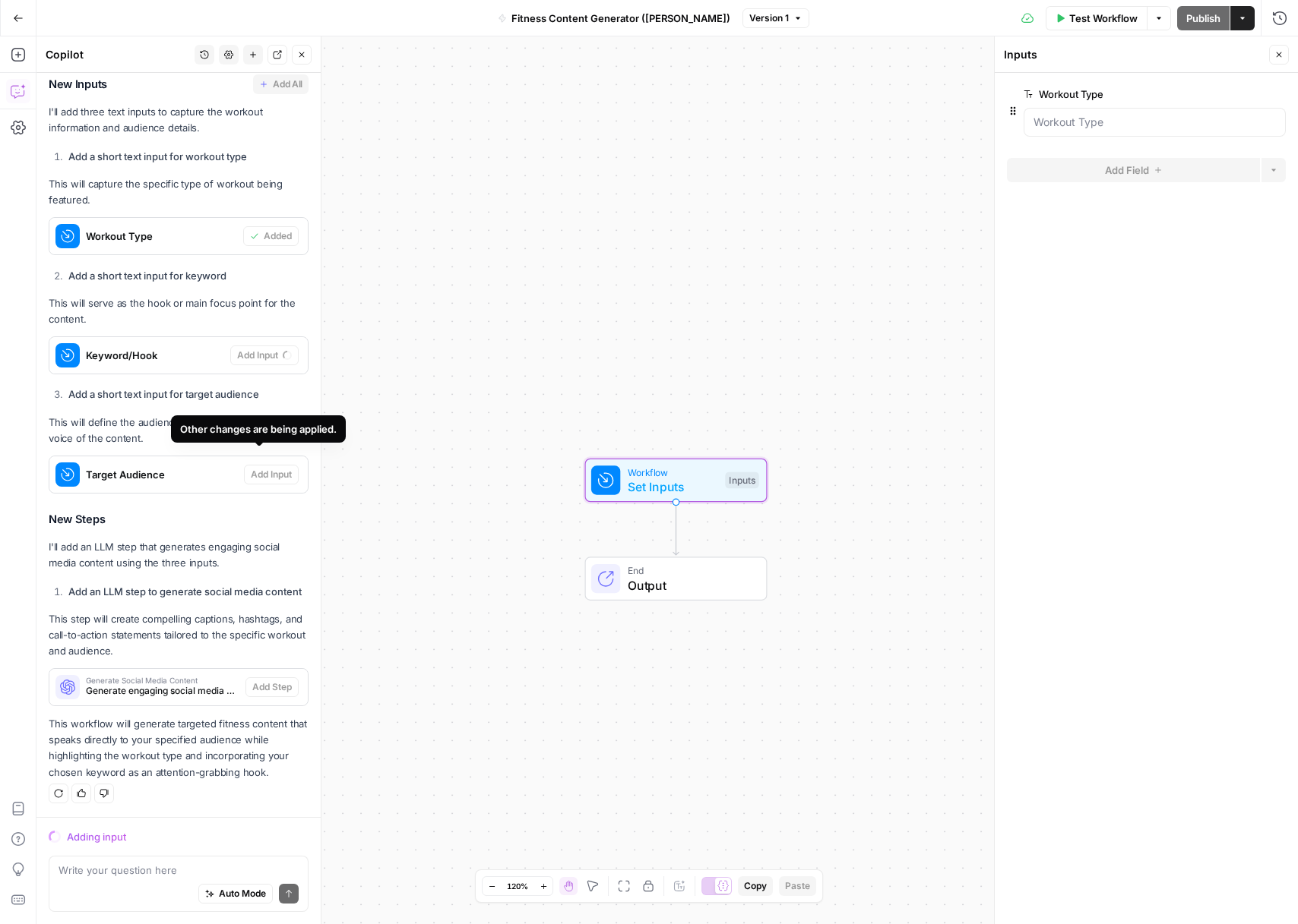
scroll to position [538, 0]
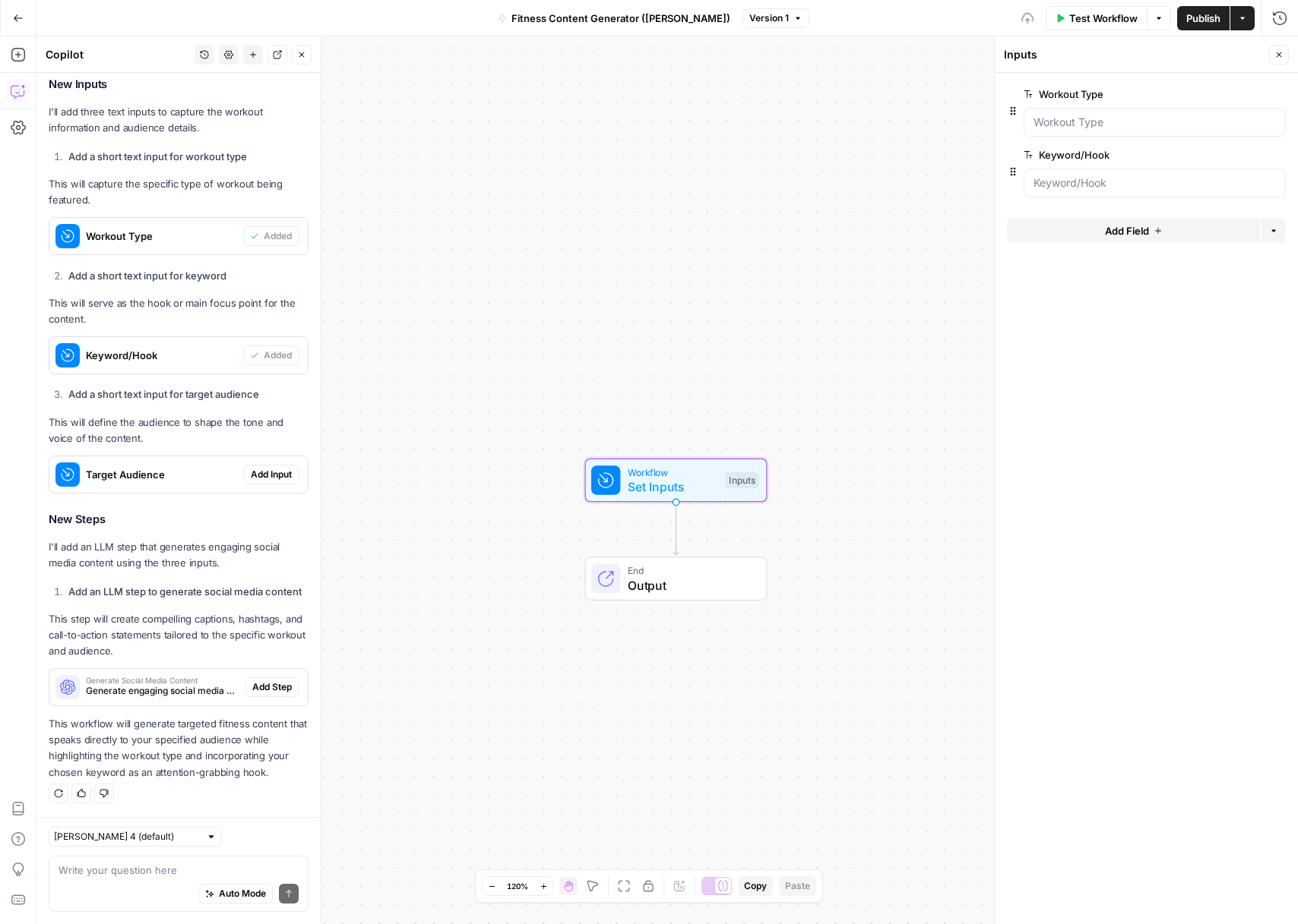
click at [251, 468] on span "Add Input" at bounding box center [271, 475] width 41 height 14
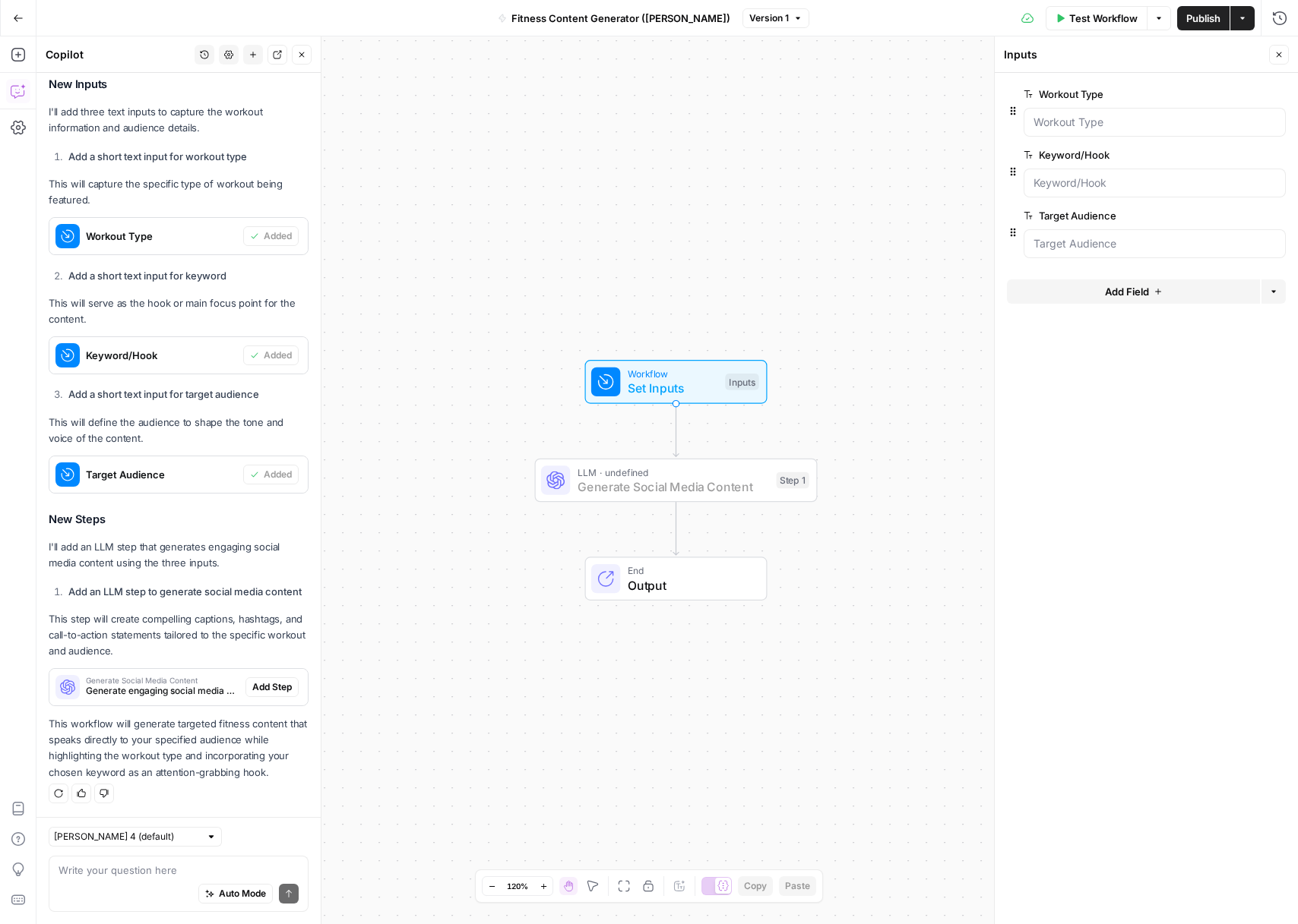
click at [270, 691] on span "Add Step" at bounding box center [272, 687] width 39 height 14
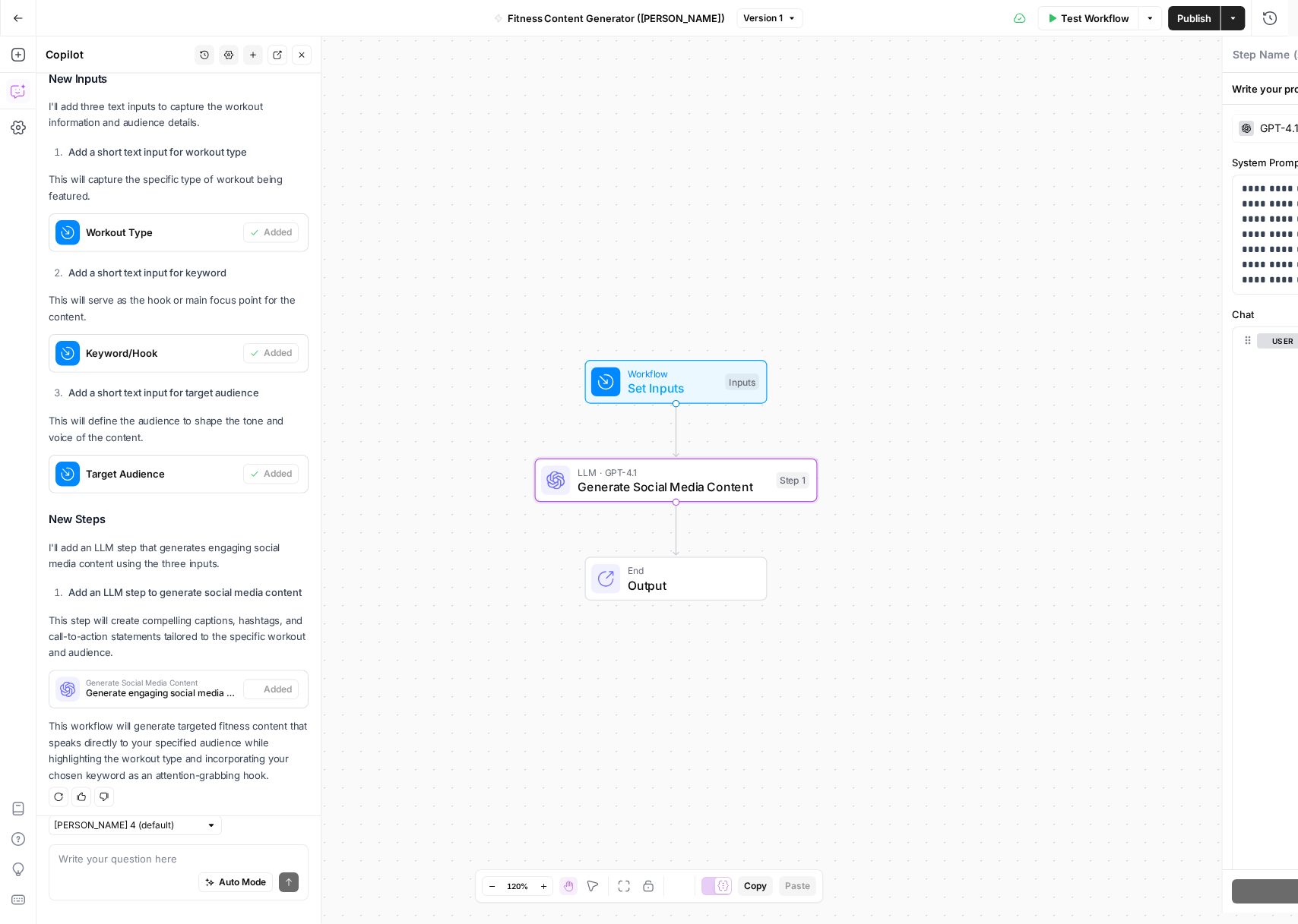
type textarea "Generate Social Media Content"
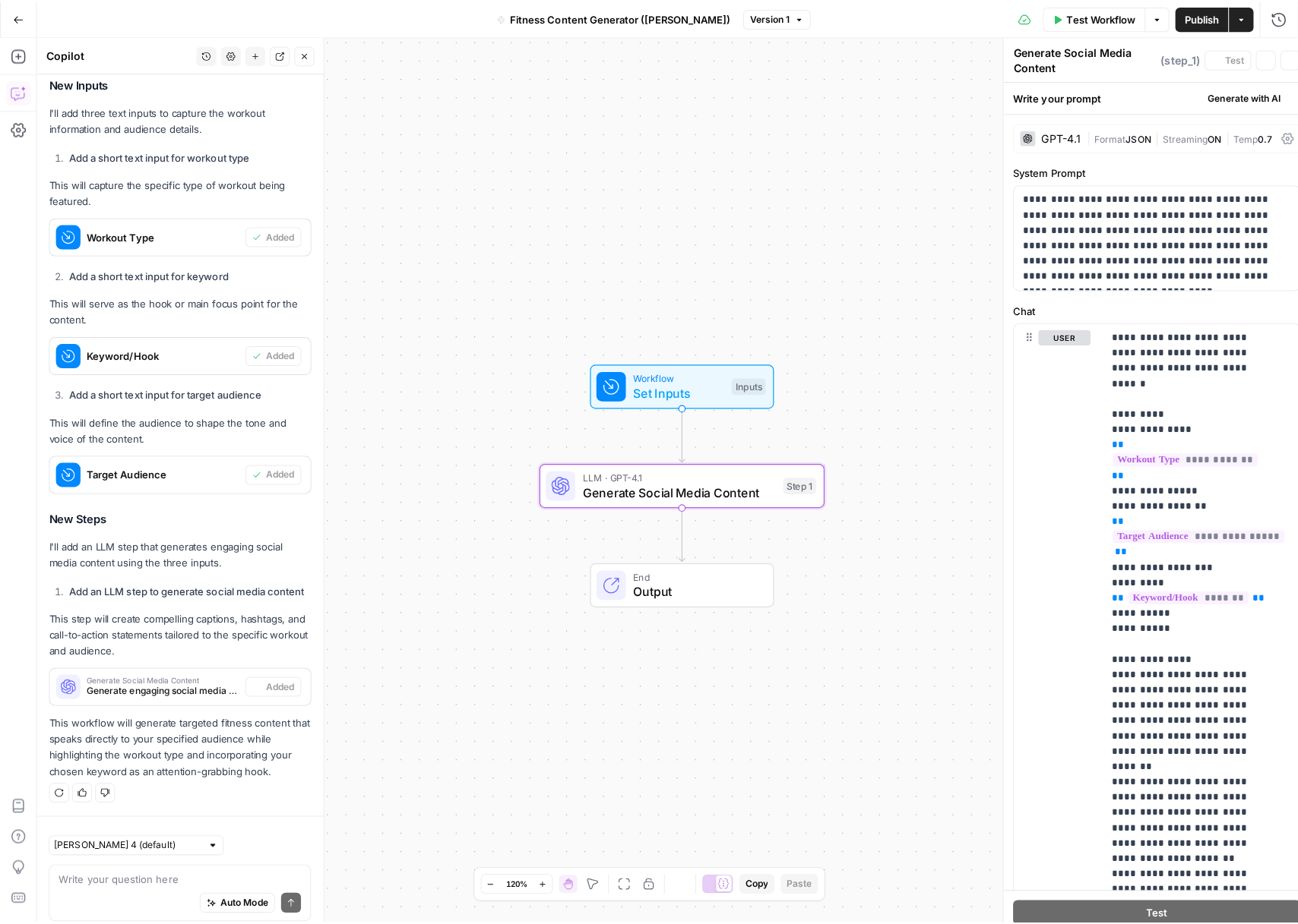
scroll to position [538, 0]
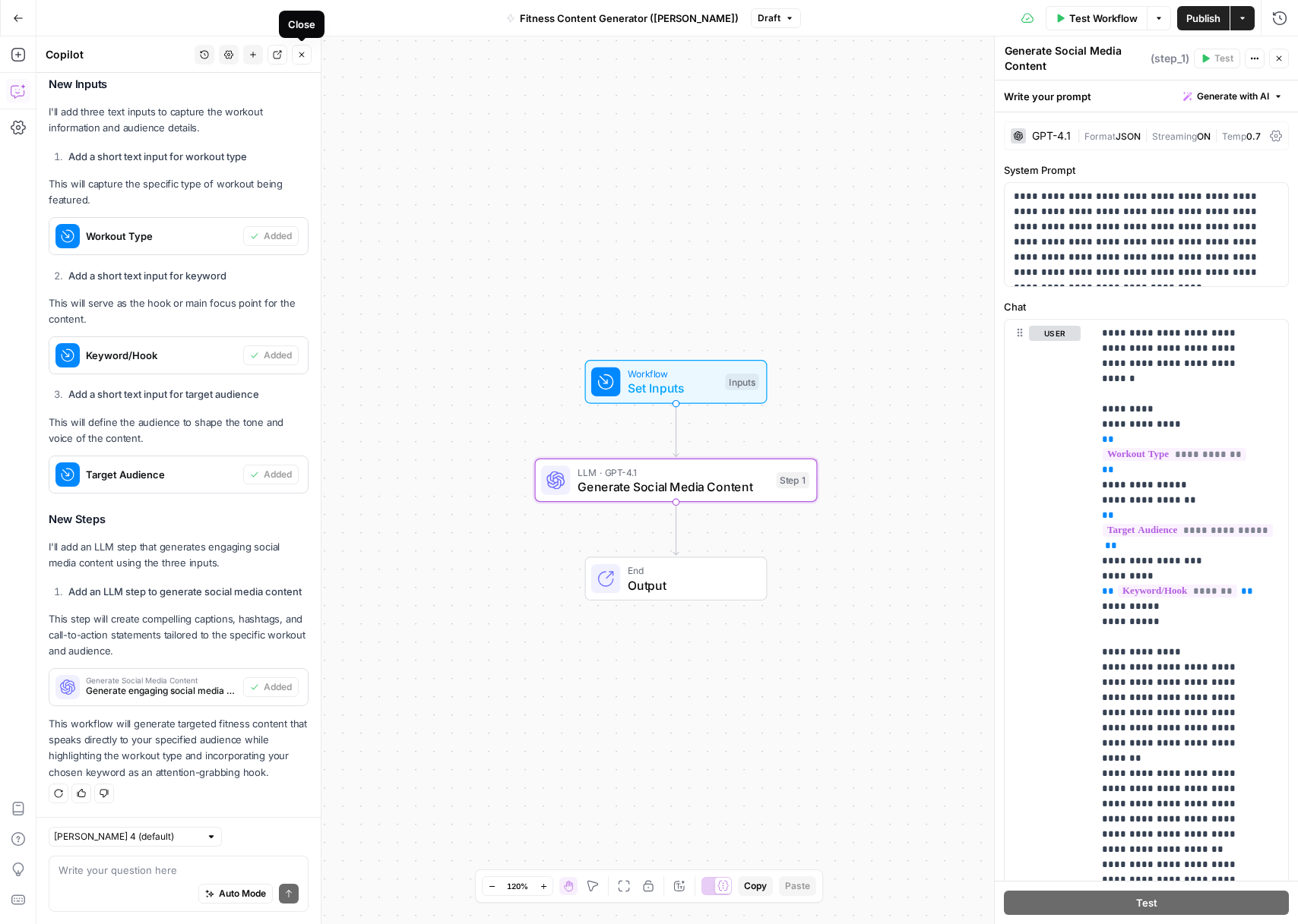
click at [303, 53] on icon "button" at bounding box center [301, 54] width 9 height 9
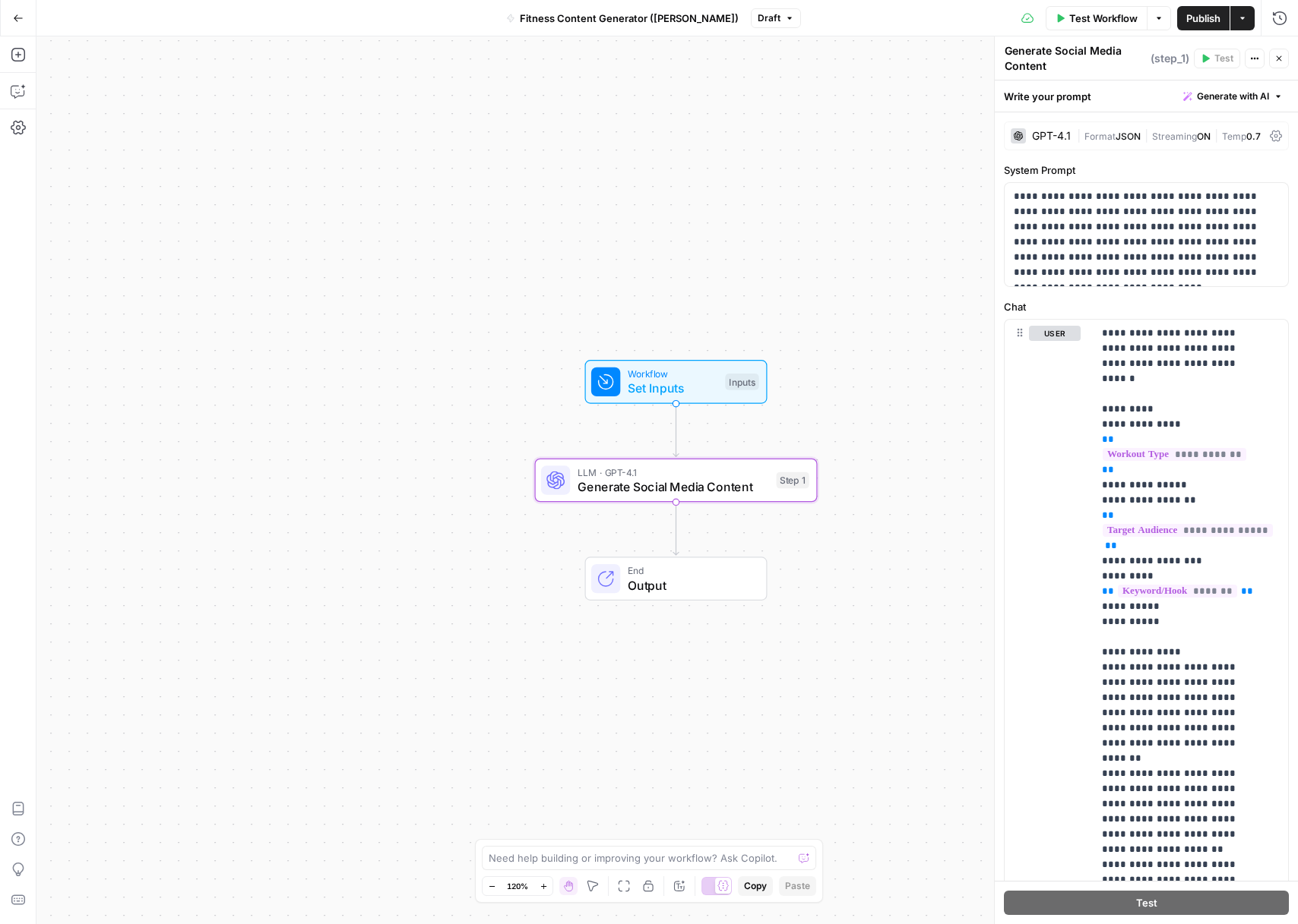
click at [659, 383] on span "Set Inputs" at bounding box center [673, 387] width 90 height 18
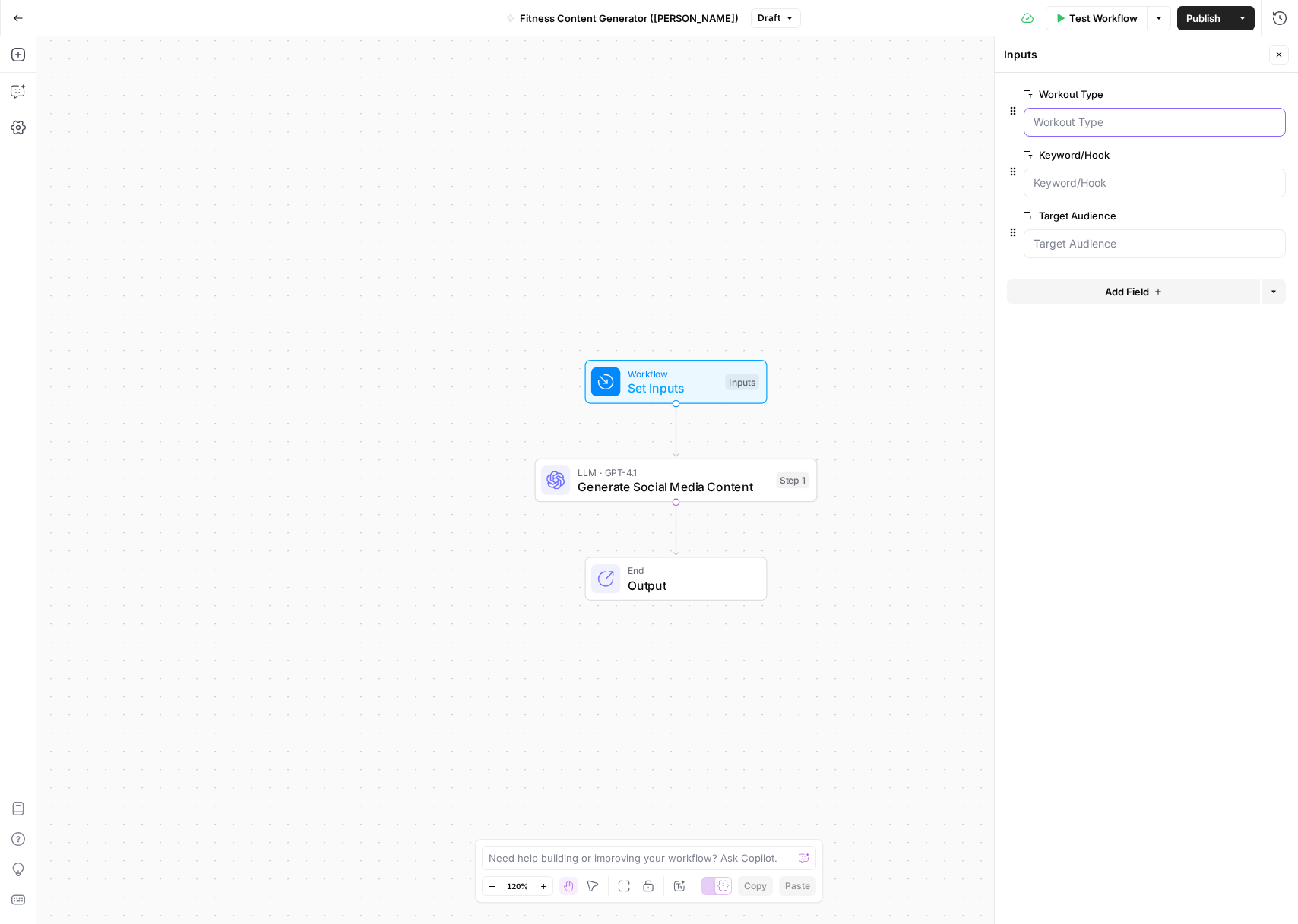
click at [1110, 129] on Type "Workout Type" at bounding box center [1154, 122] width 242 height 15
click at [1117, 123] on Type "Workout Type" at bounding box center [1154, 122] width 242 height 15
click at [1116, 118] on Type "Workout Type" at bounding box center [1154, 122] width 242 height 15
click at [1097, 132] on div at bounding box center [1153, 122] width 262 height 29
click at [1088, 129] on Type "Workout Type" at bounding box center [1154, 122] width 242 height 15
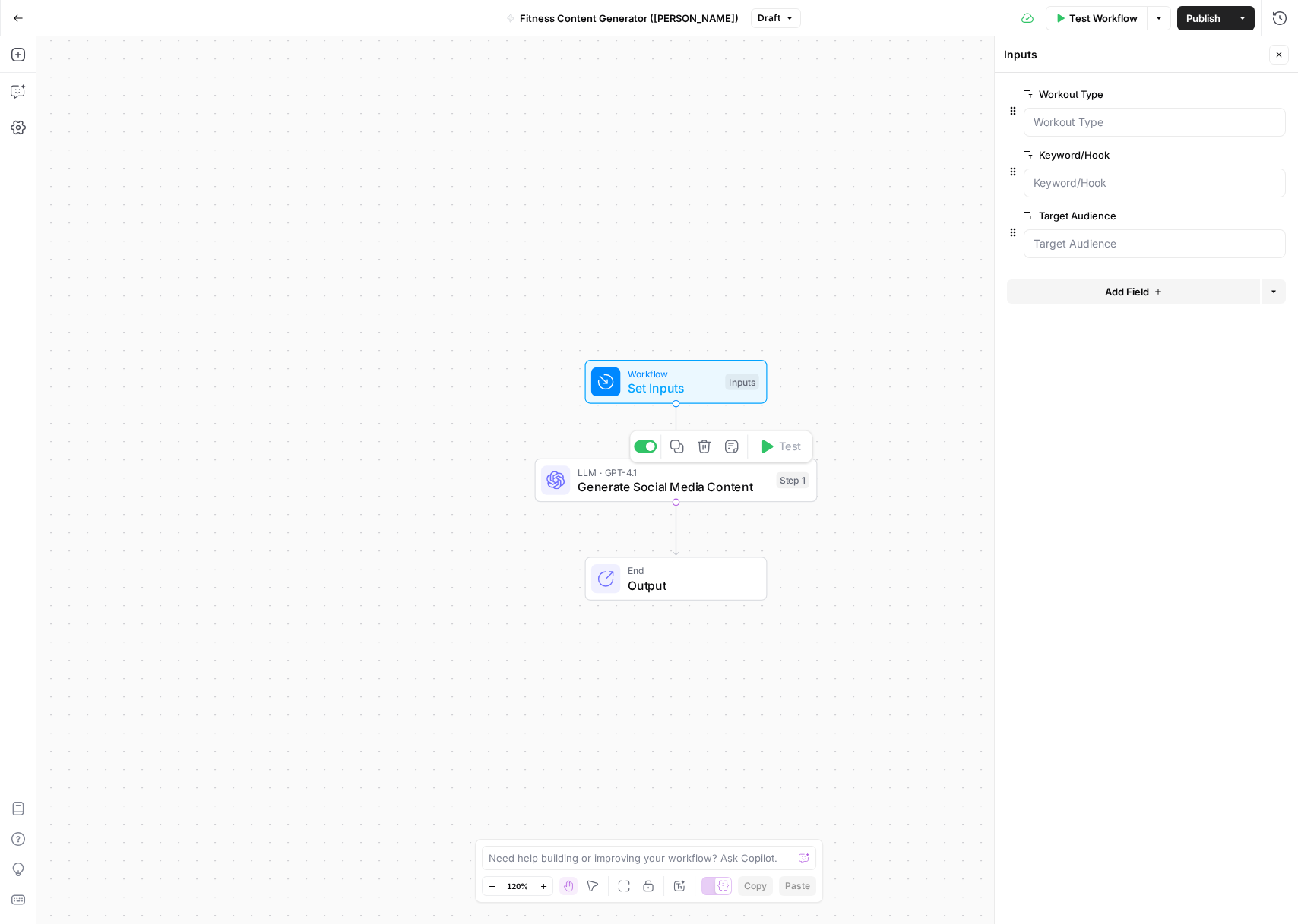
click at [664, 493] on span "Generate Social Media Content" at bounding box center [673, 486] width 191 height 18
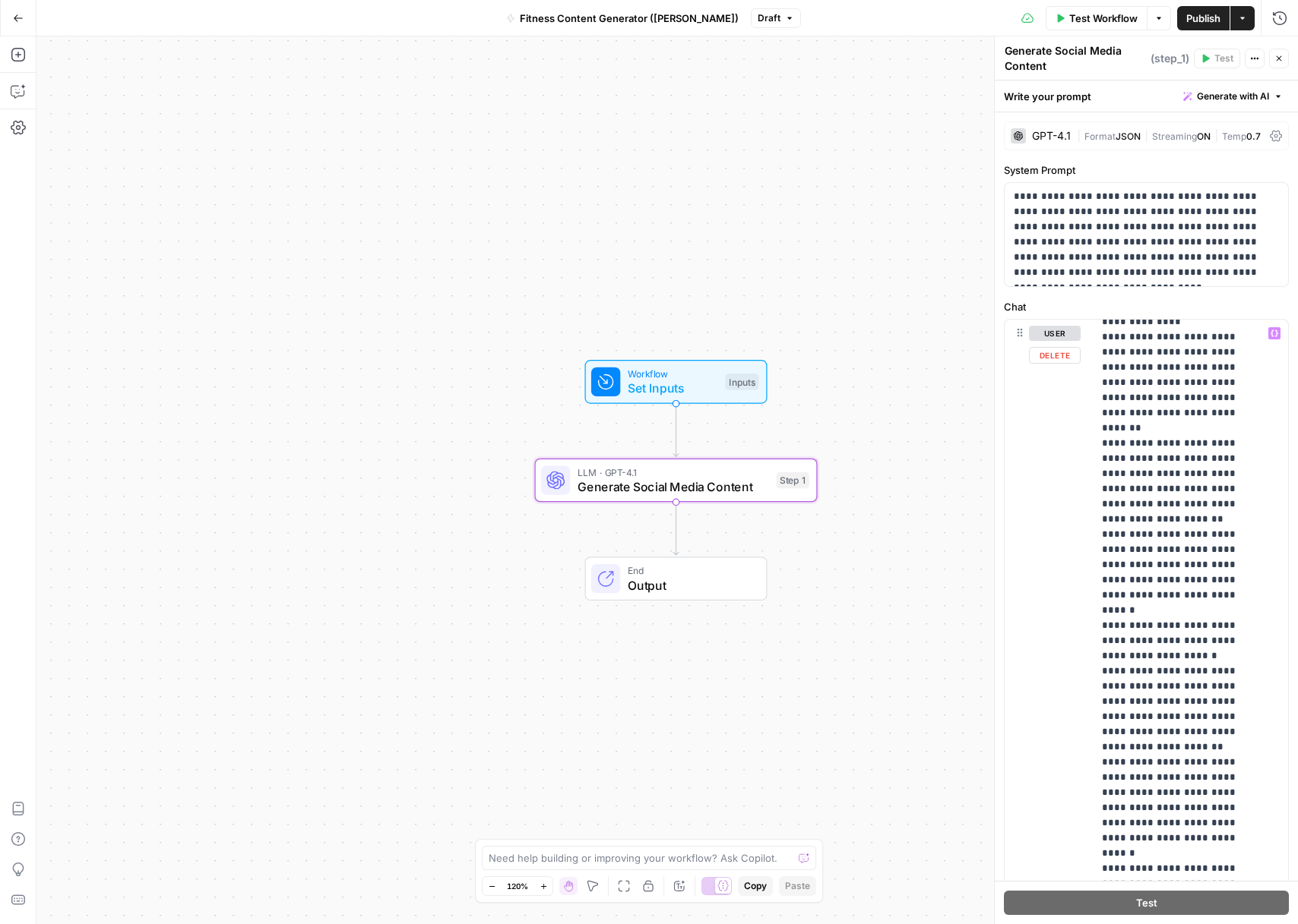
scroll to position [0, 0]
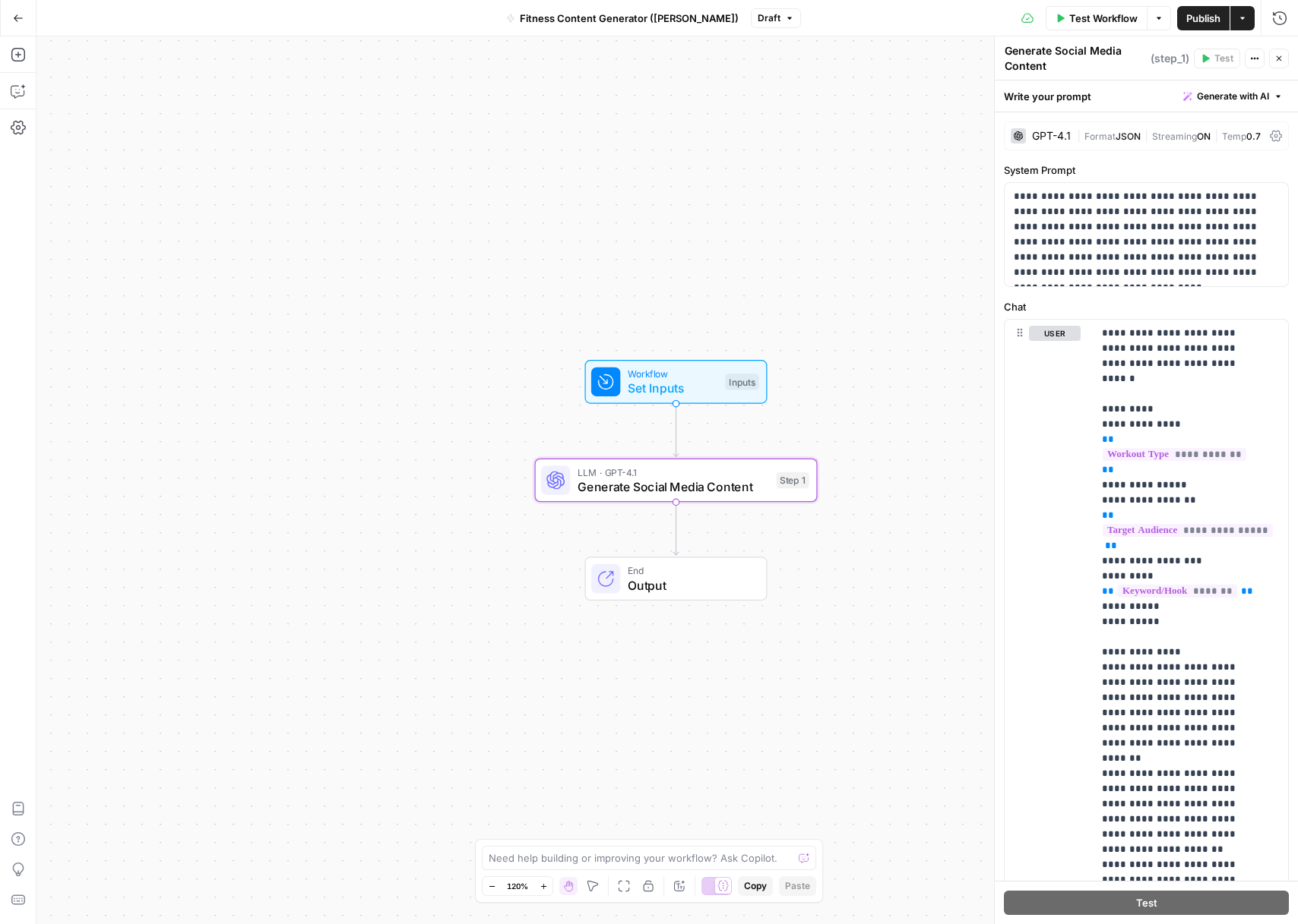
click at [696, 369] on span "Workflow" at bounding box center [673, 373] width 90 height 14
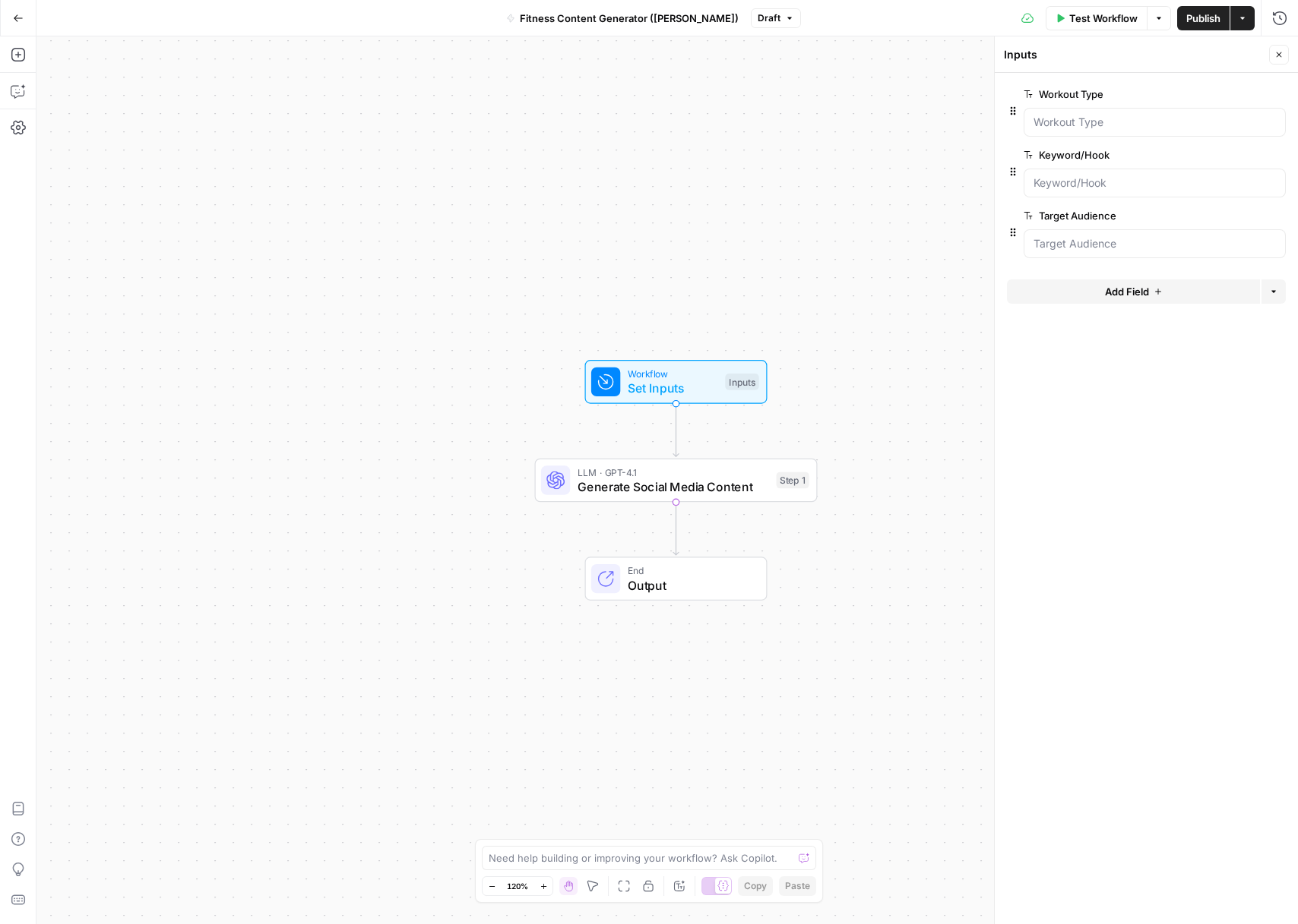
click at [1113, 114] on div at bounding box center [1153, 122] width 262 height 29
click at [1134, 26] on button "Test Workflow" at bounding box center [1096, 18] width 101 height 24
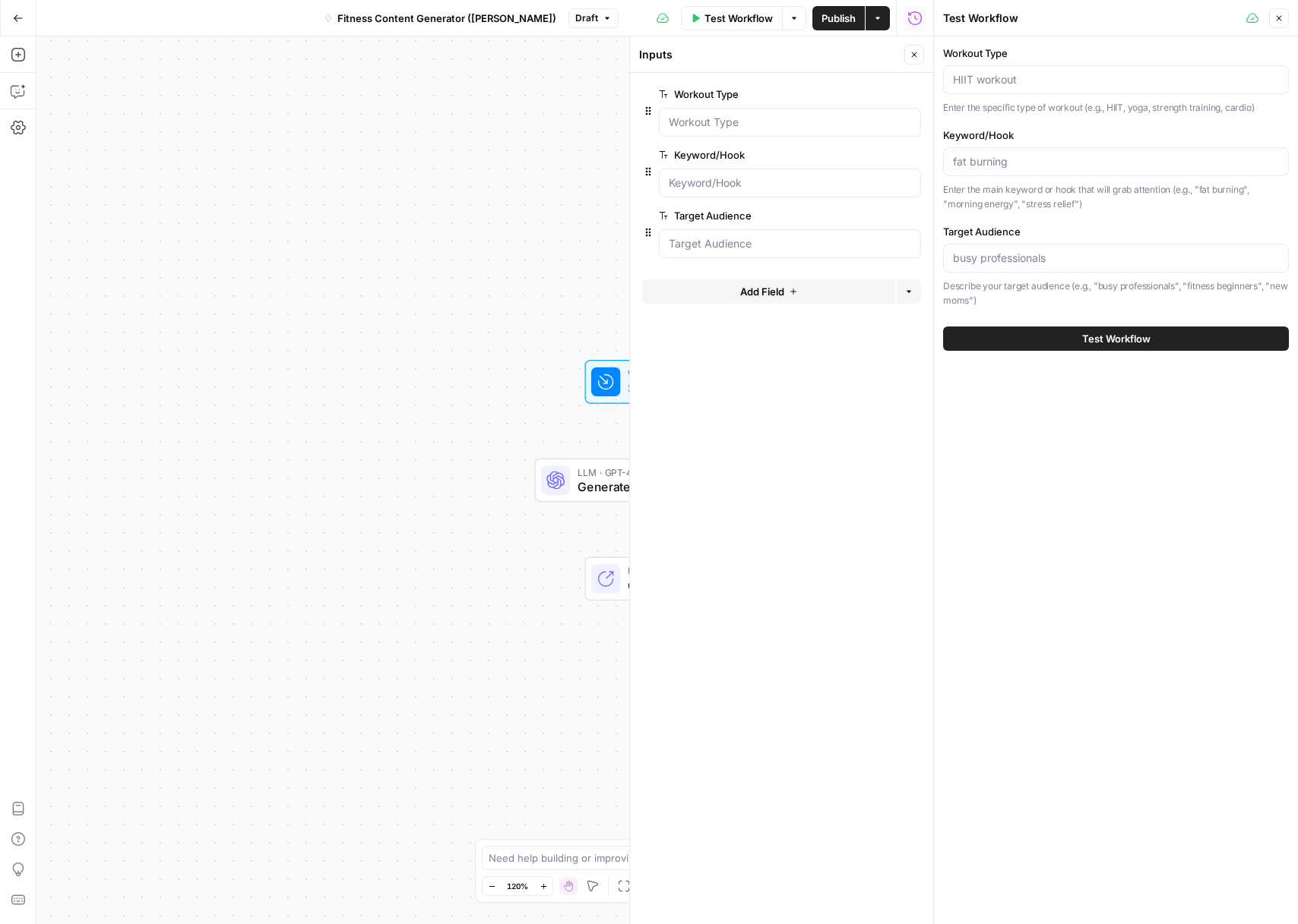
click at [1034, 92] on div at bounding box center [1115, 80] width 345 height 29
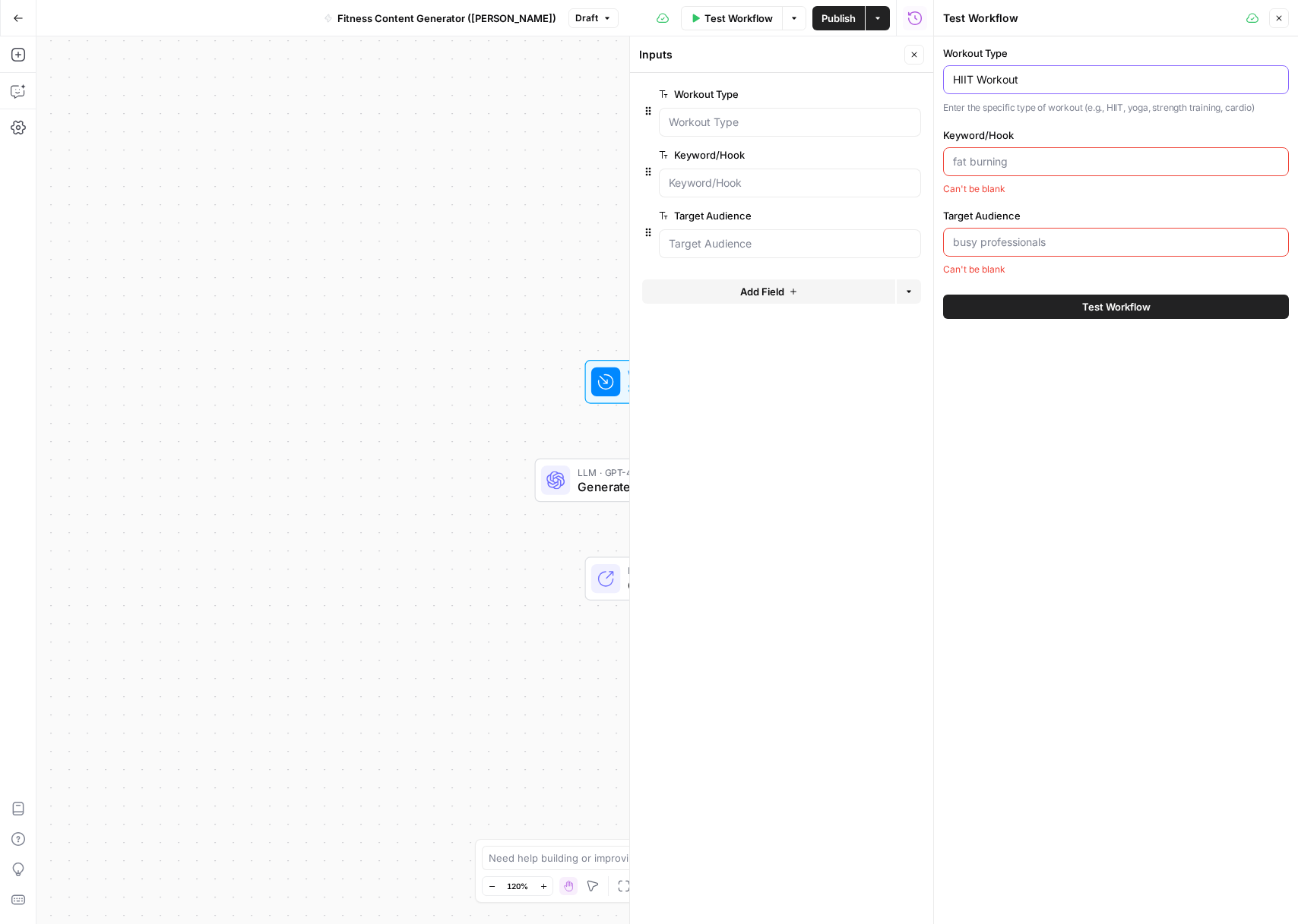
type input "HIIT Workout"
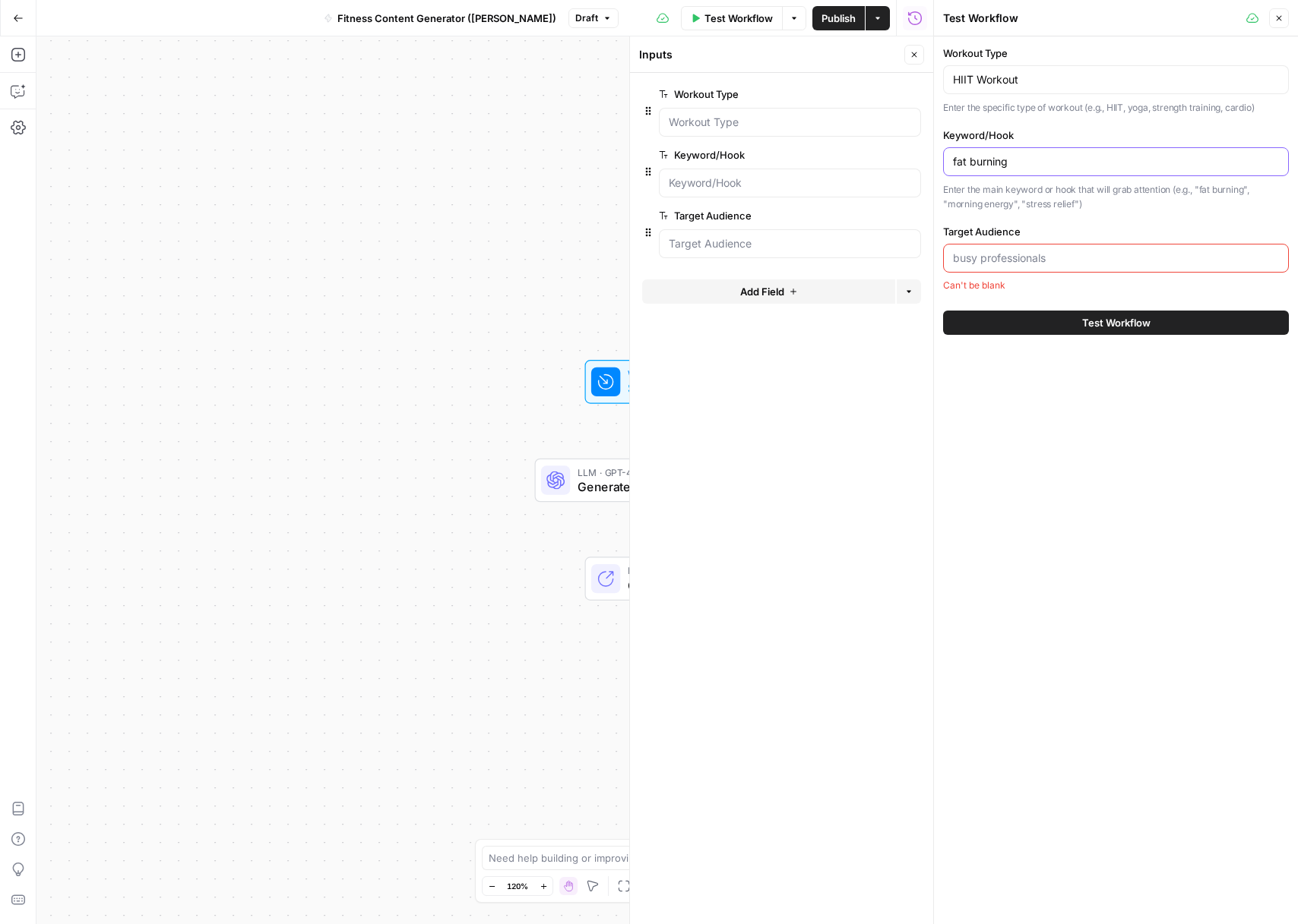
type input "fat burning"
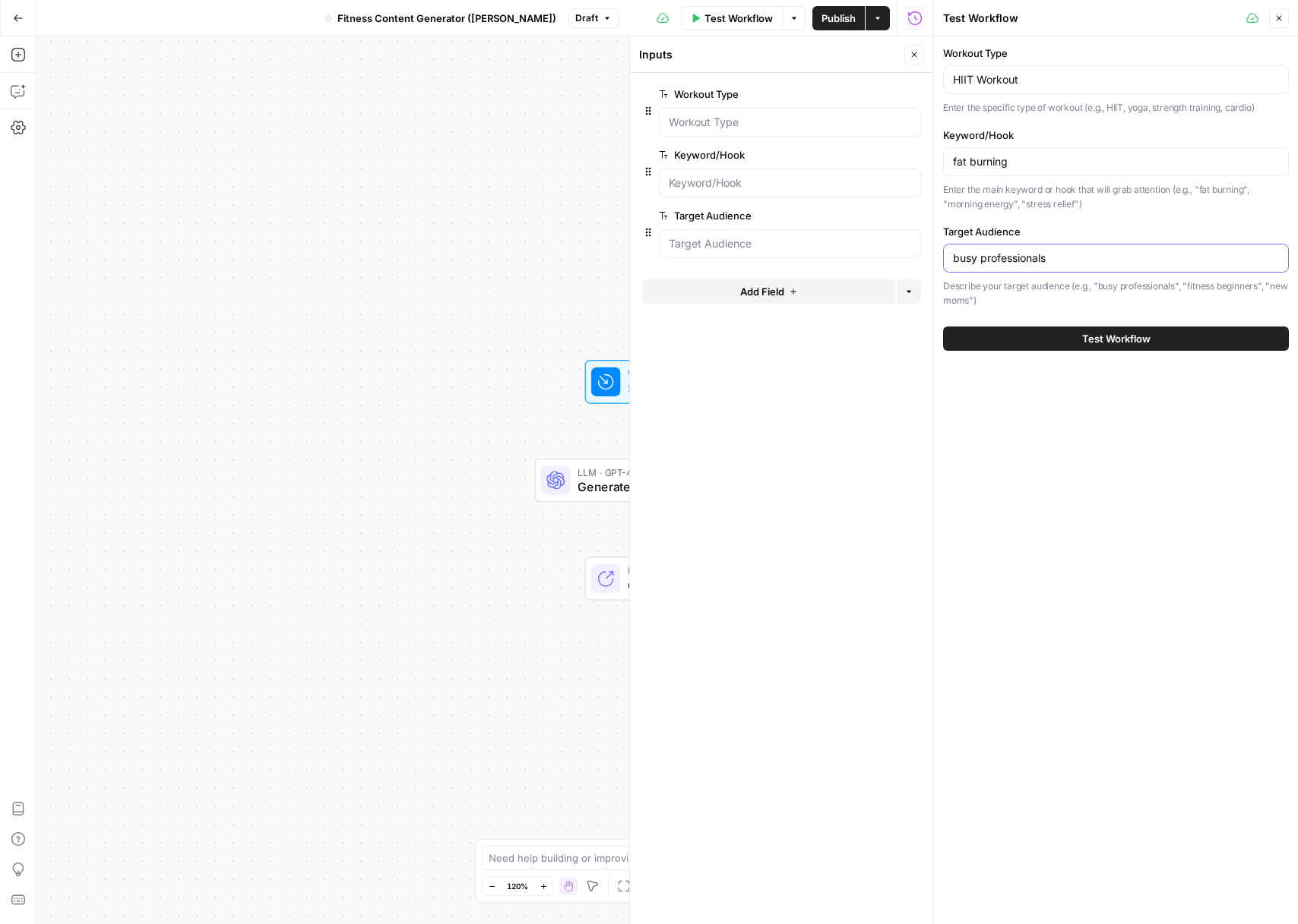
type input "busy professionals"
click at [1057, 344] on button "Test Workflow" at bounding box center [1115, 339] width 345 height 24
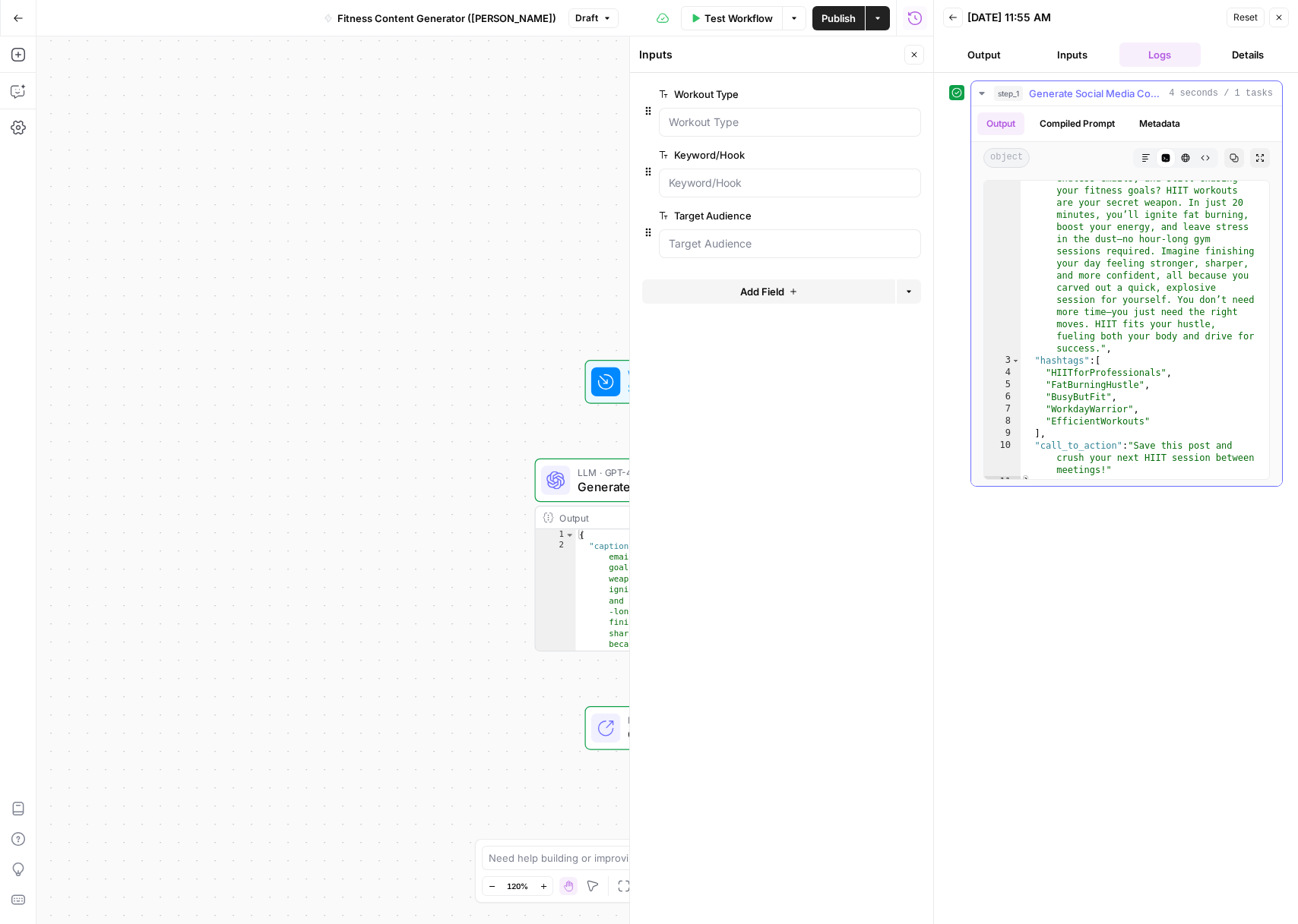
scroll to position [42, 0]
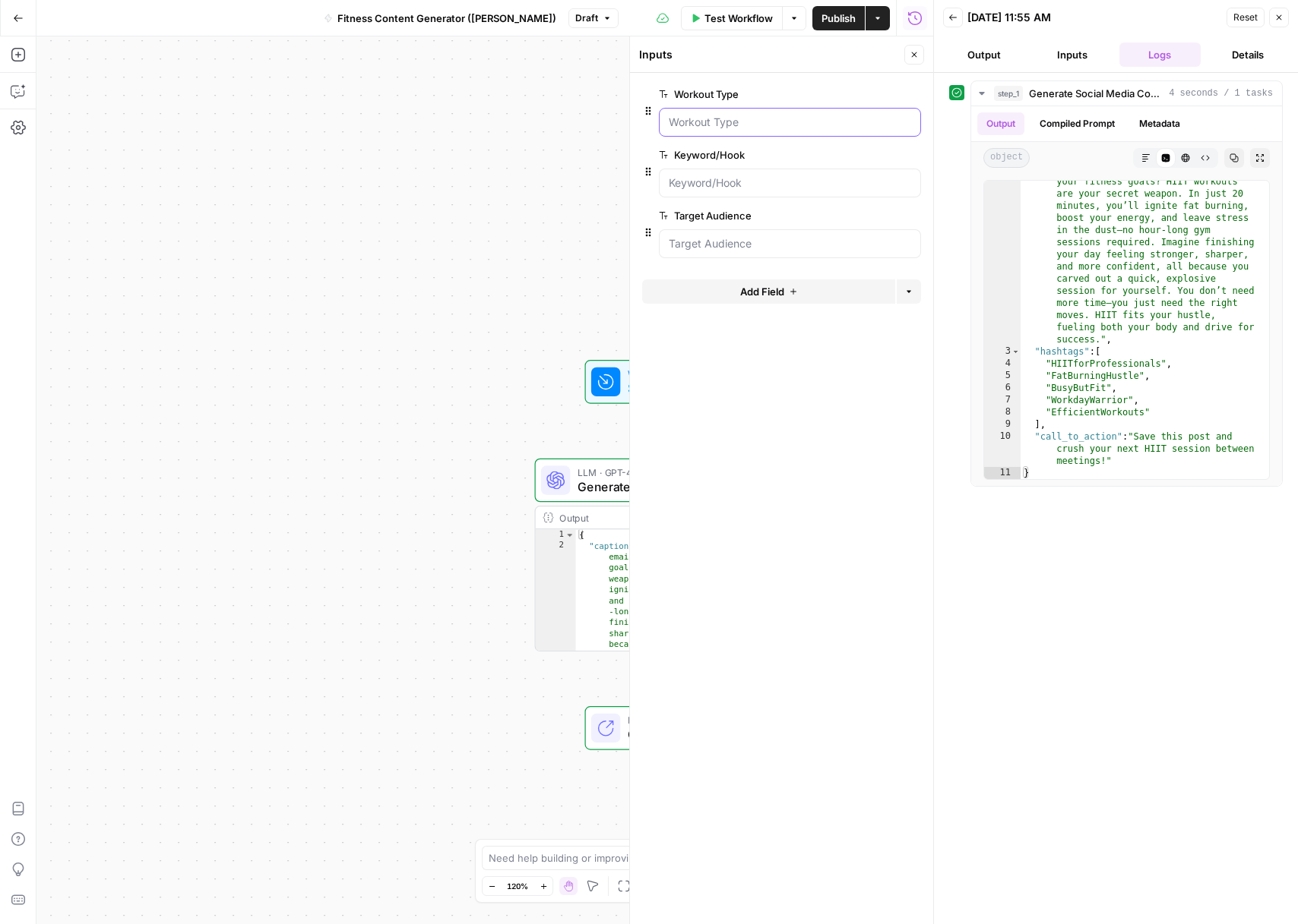
click at [773, 129] on Type "Workout Type" at bounding box center [789, 122] width 242 height 15
click at [1049, 53] on button "Inputs" at bounding box center [1071, 54] width 82 height 24
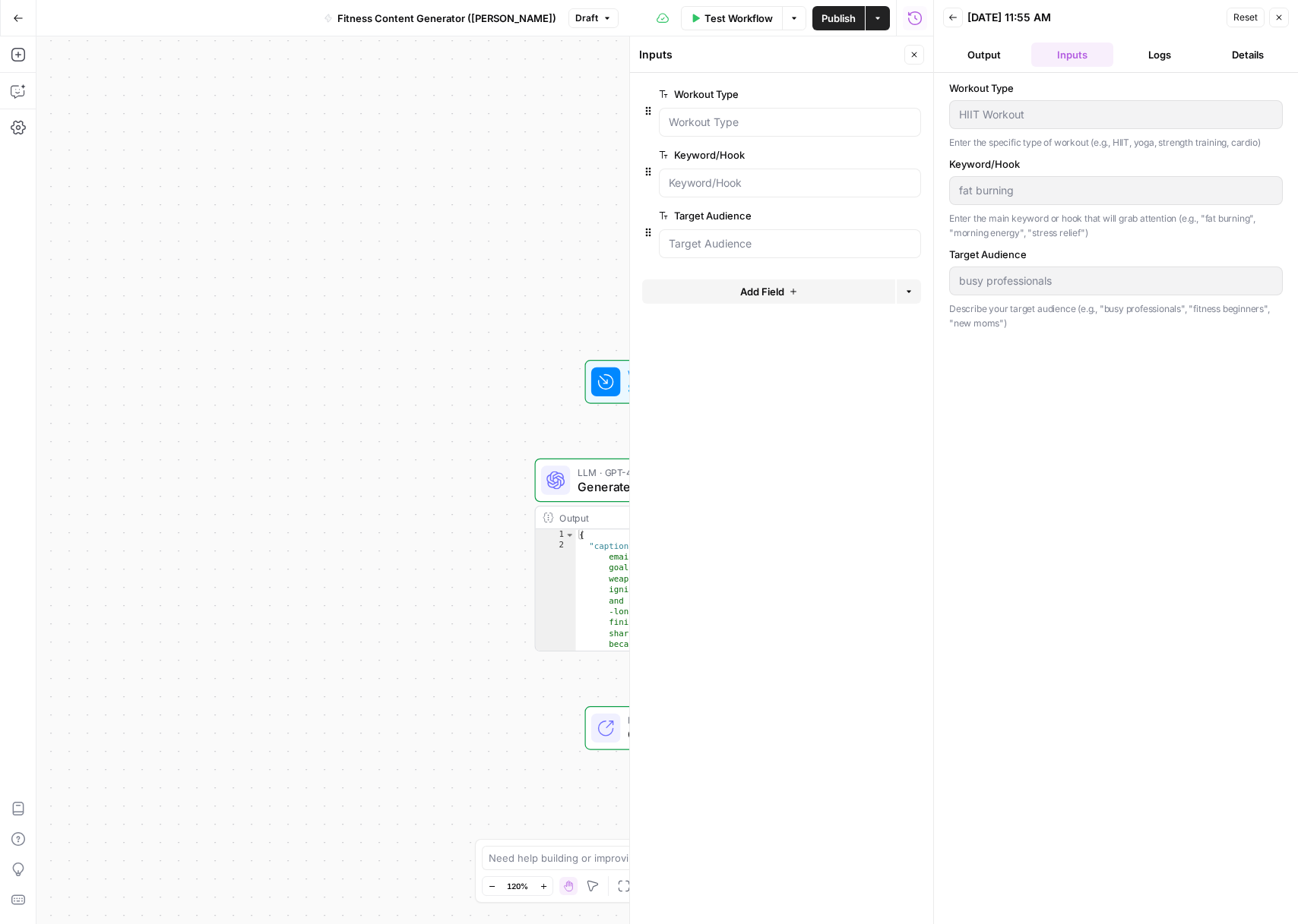
drag, startPoint x: 1281, startPoint y: 21, endPoint x: 1226, endPoint y: 37, distance: 57.3
click at [1280, 20] on icon "button" at bounding box center [1278, 18] width 9 height 9
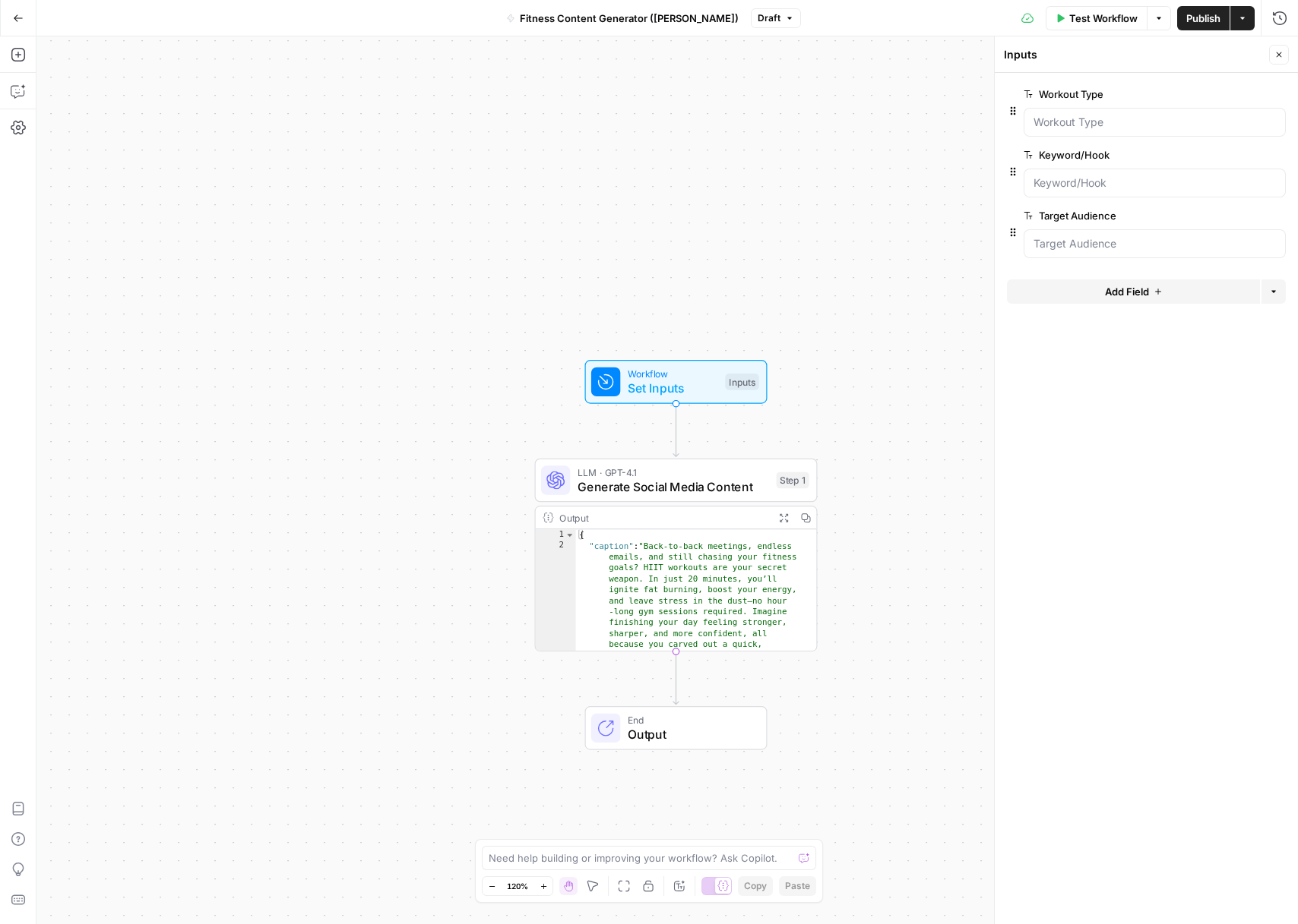
click at [1275, 55] on icon "button" at bounding box center [1278, 54] width 9 height 9
click at [683, 392] on span "Set Inputs" at bounding box center [673, 387] width 90 height 18
click at [1236, 91] on span "edit field" at bounding box center [1229, 94] width 34 height 12
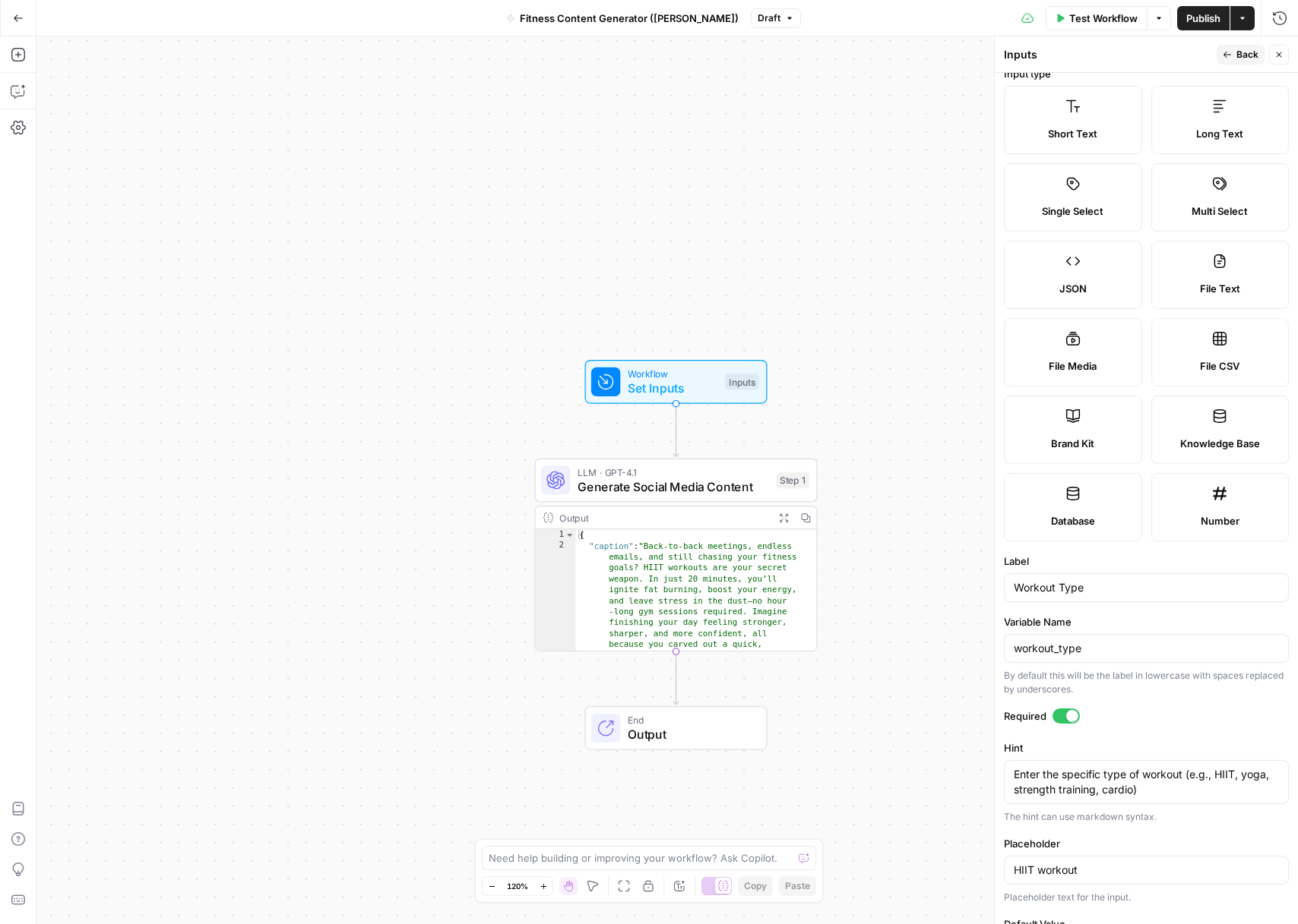
scroll to position [0, 0]
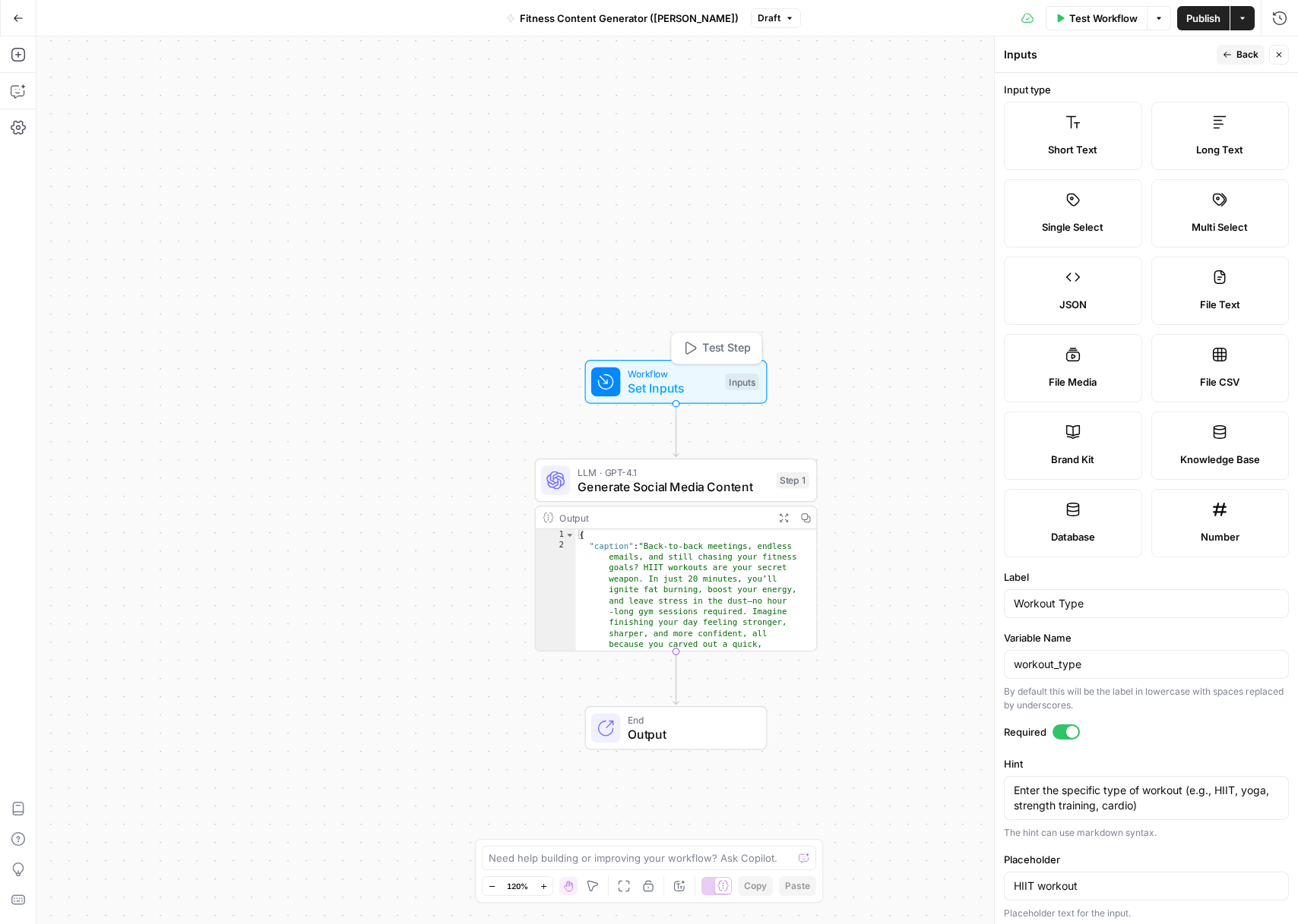
click at [676, 390] on span "Set Inputs" at bounding box center [673, 387] width 90 height 18
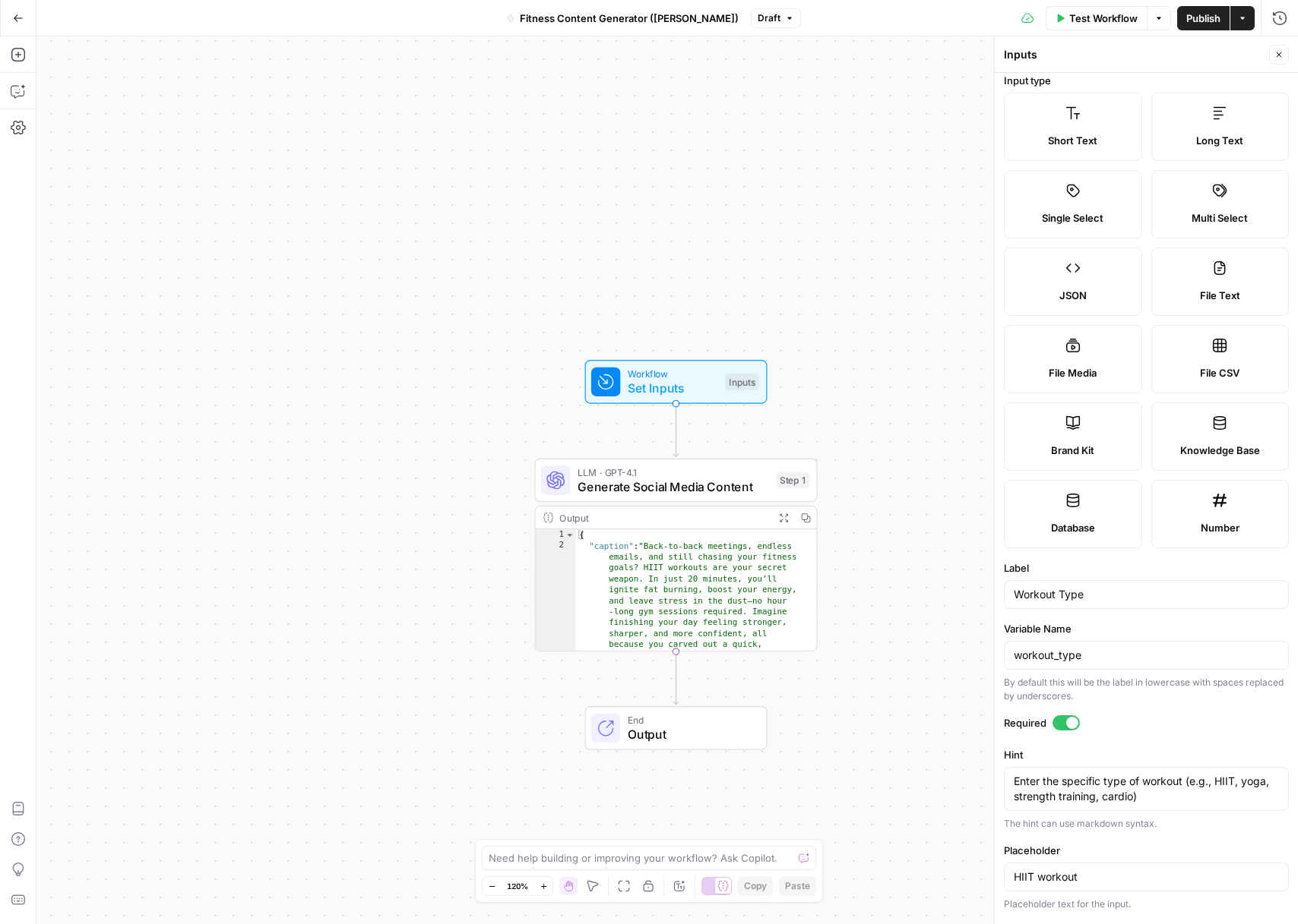
scroll to position [10, 0]
click at [1275, 53] on icon "button" at bounding box center [1278, 54] width 9 height 9
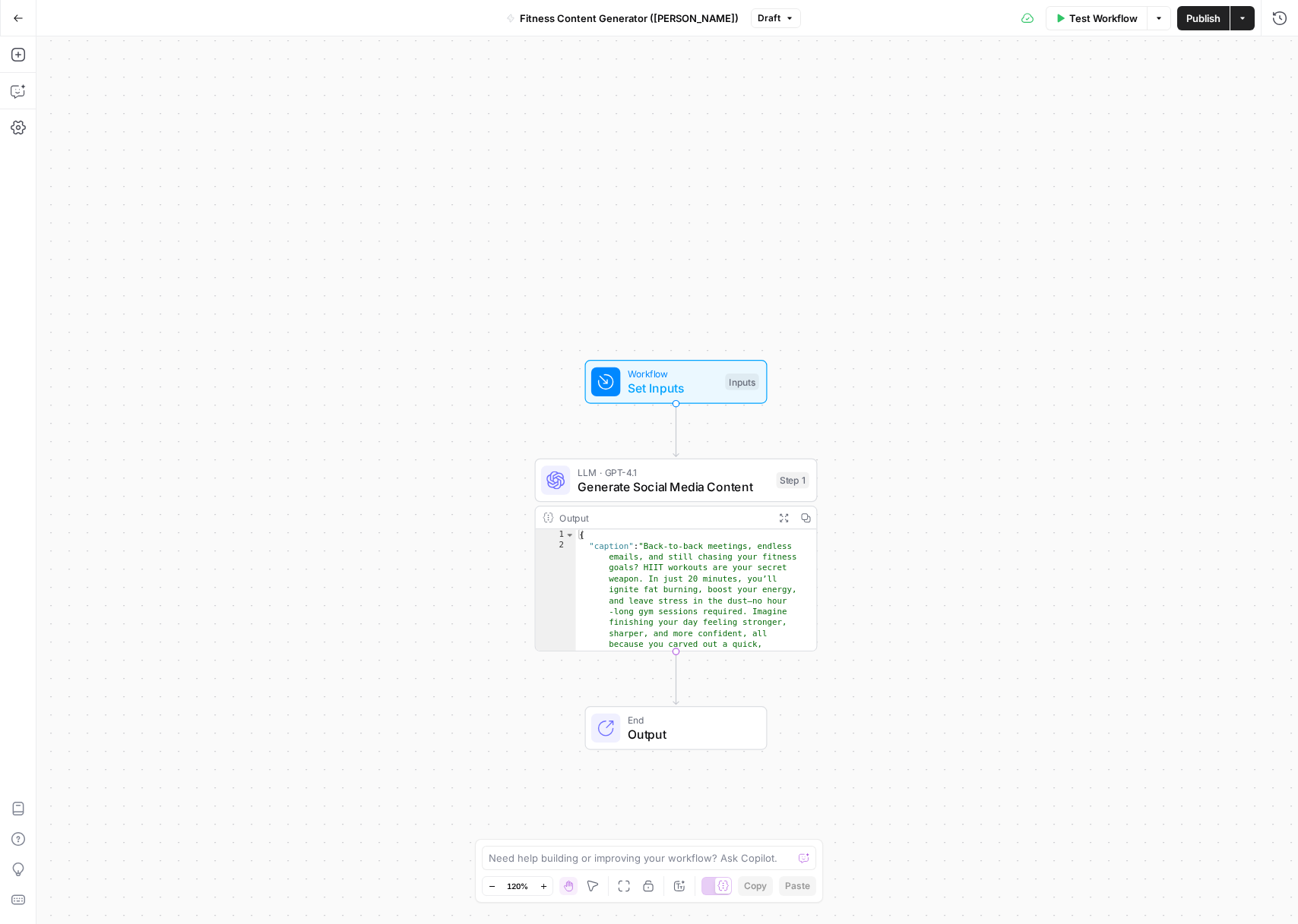
click at [711, 472] on span "LLM · GPT-4.1" at bounding box center [673, 471] width 191 height 14
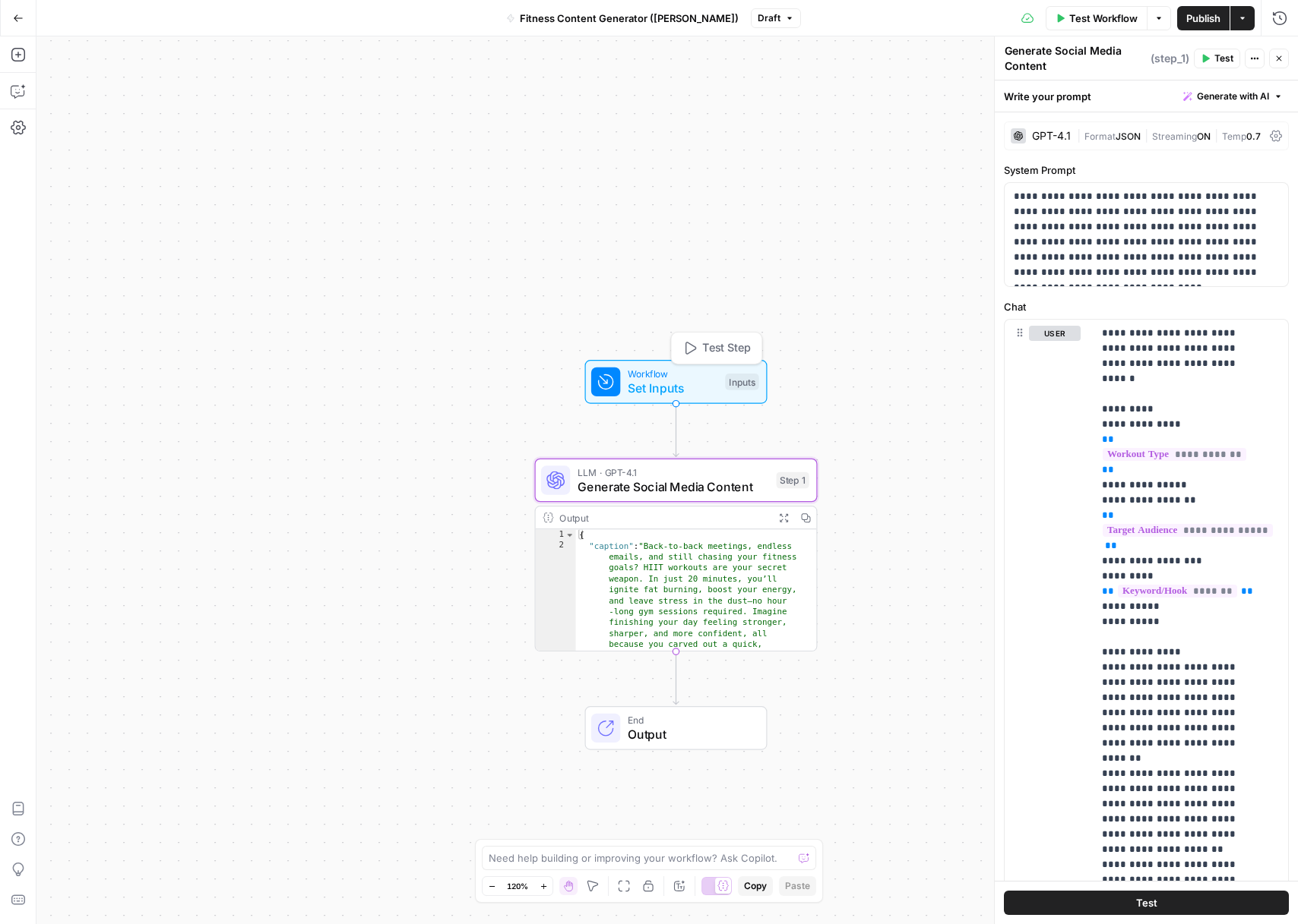
click at [674, 384] on span "Set Inputs" at bounding box center [673, 387] width 90 height 18
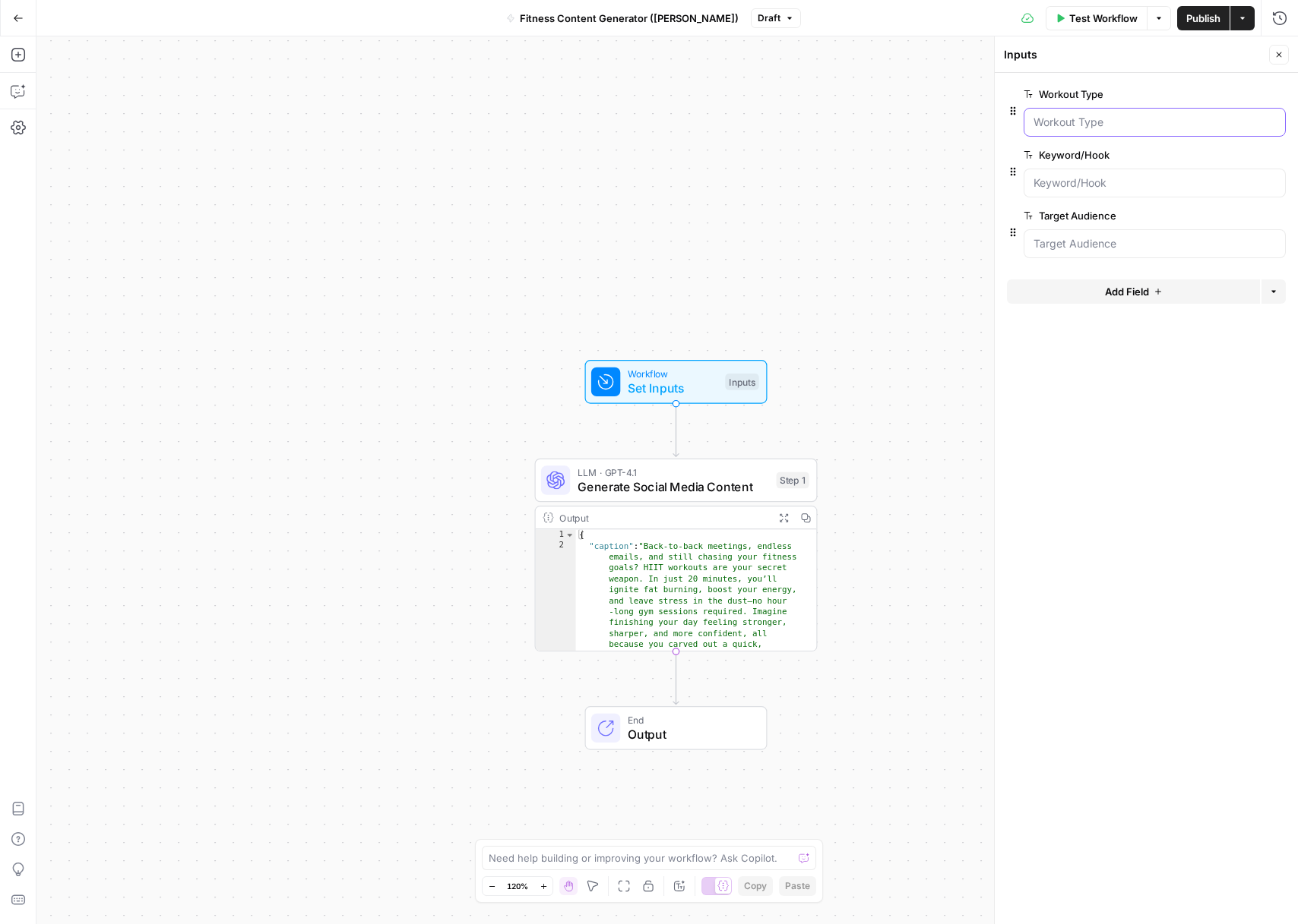
click at [1098, 123] on Type "Workout Type" at bounding box center [1154, 122] width 242 height 15
click at [1245, 90] on span "edit field" at bounding box center [1229, 94] width 34 height 12
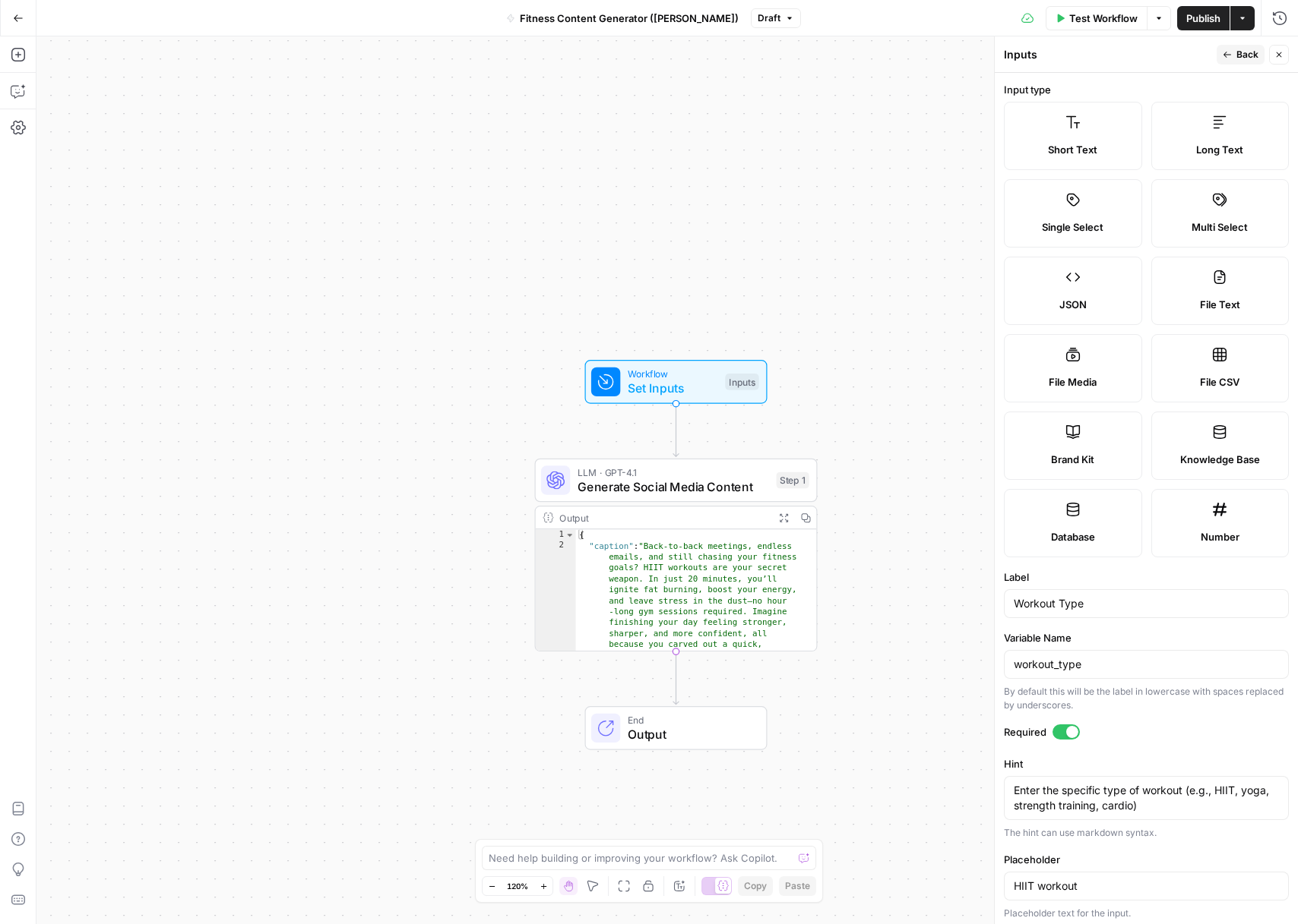
click at [1280, 55] on icon "button" at bounding box center [1279, 55] width 6 height 6
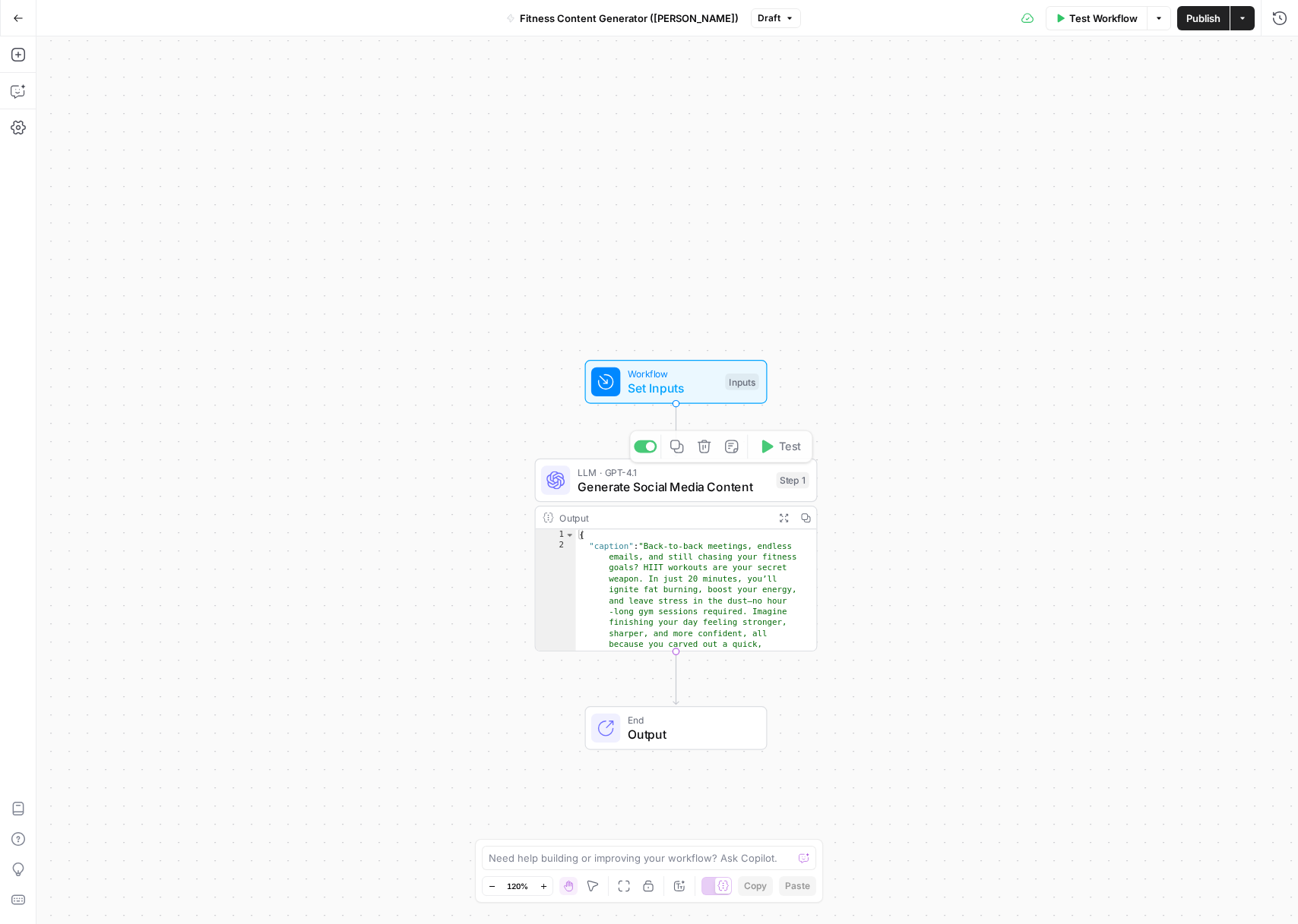
click at [690, 382] on span "Set Inputs" at bounding box center [673, 387] width 90 height 18
click at [1232, 156] on span "edit field" at bounding box center [1229, 155] width 34 height 12
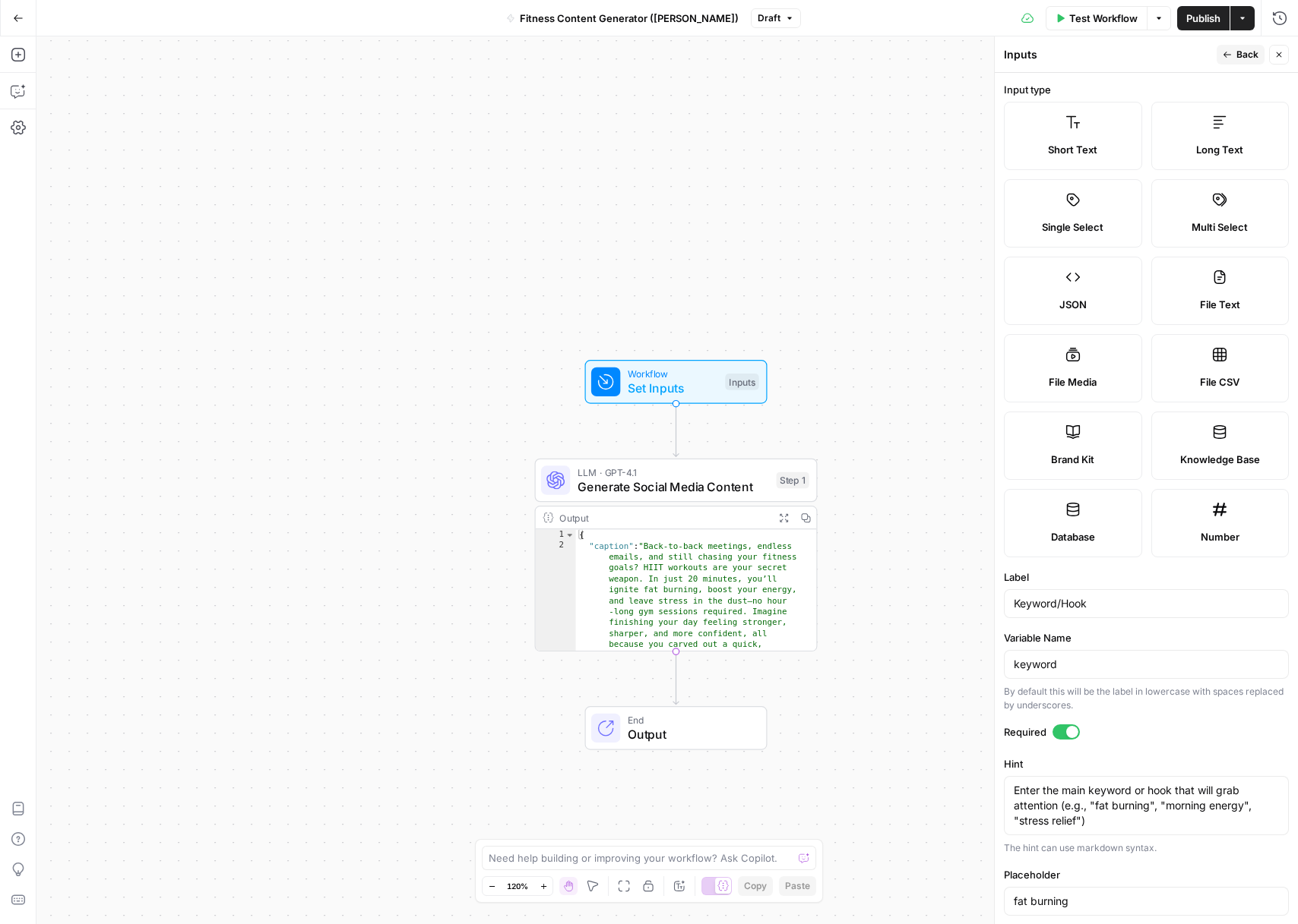
scroll to position [15, 0]
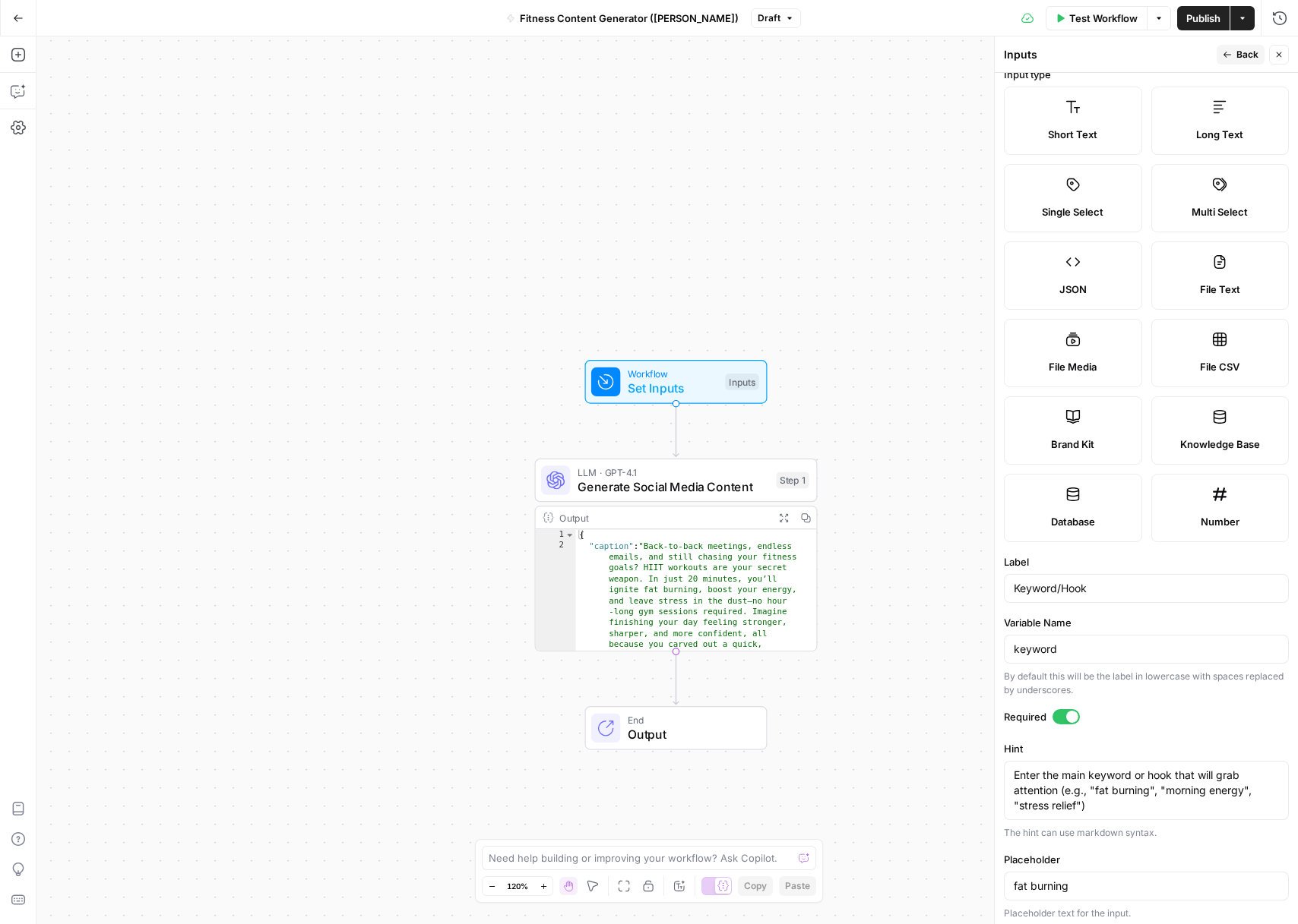
click at [1234, 49] on button "Back" at bounding box center [1240, 54] width 48 height 20
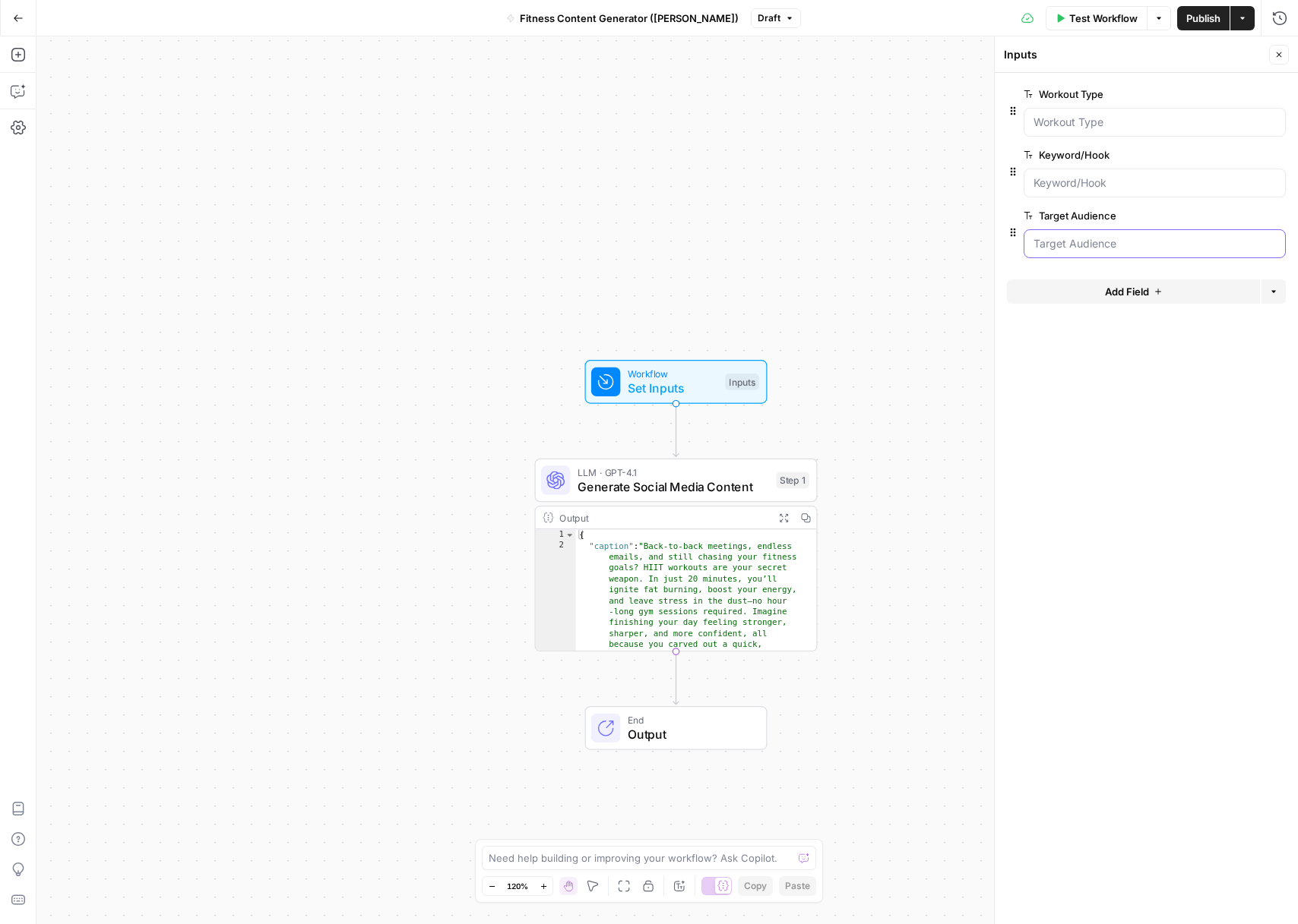
click at [1138, 241] on Audience "Target Audience" at bounding box center [1154, 244] width 242 height 15
click at [1234, 212] on span "edit field" at bounding box center [1229, 215] width 34 height 12
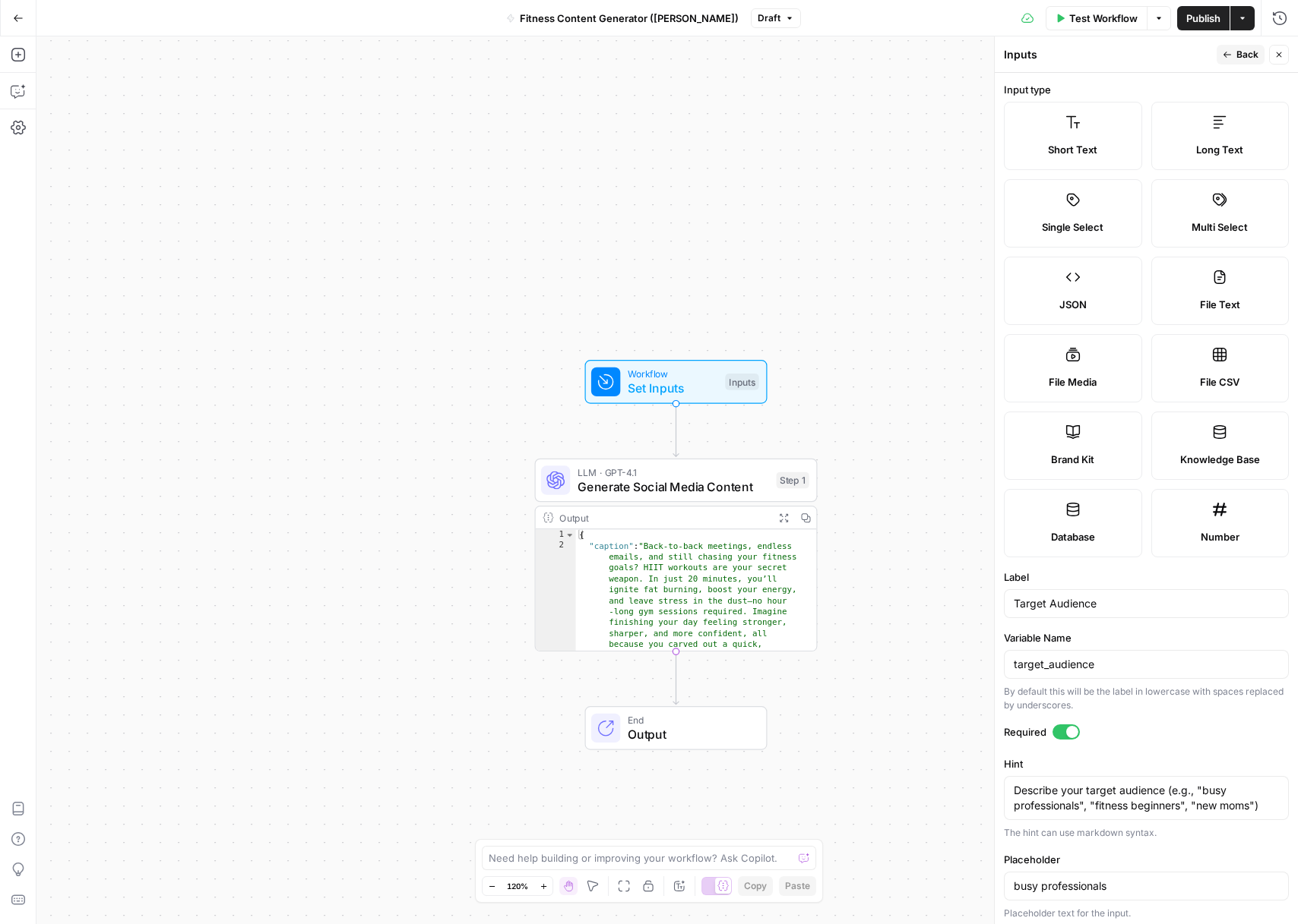
click at [1234, 58] on button "Back" at bounding box center [1240, 54] width 48 height 20
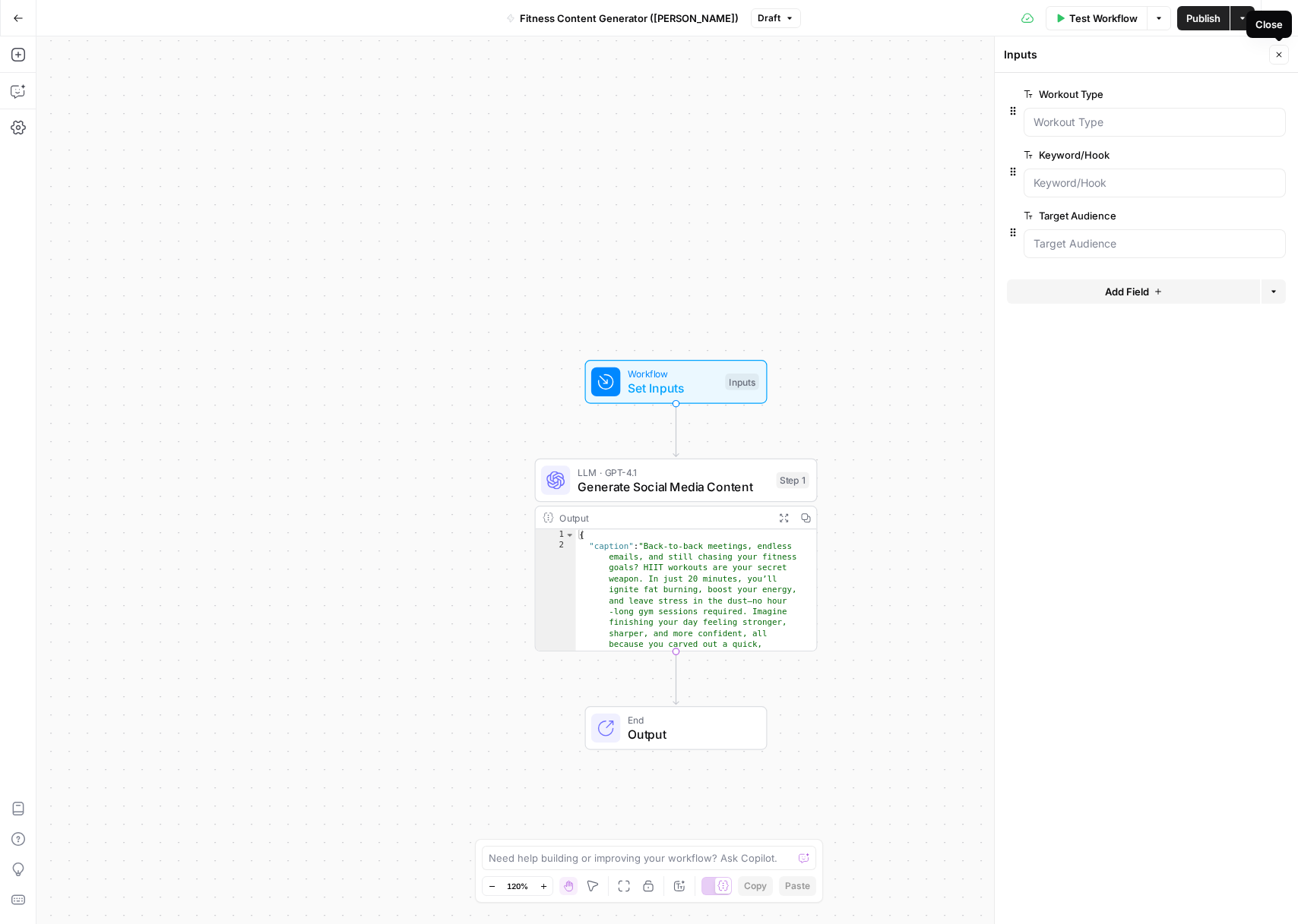
click at [1274, 53] on icon "button" at bounding box center [1278, 54] width 9 height 9
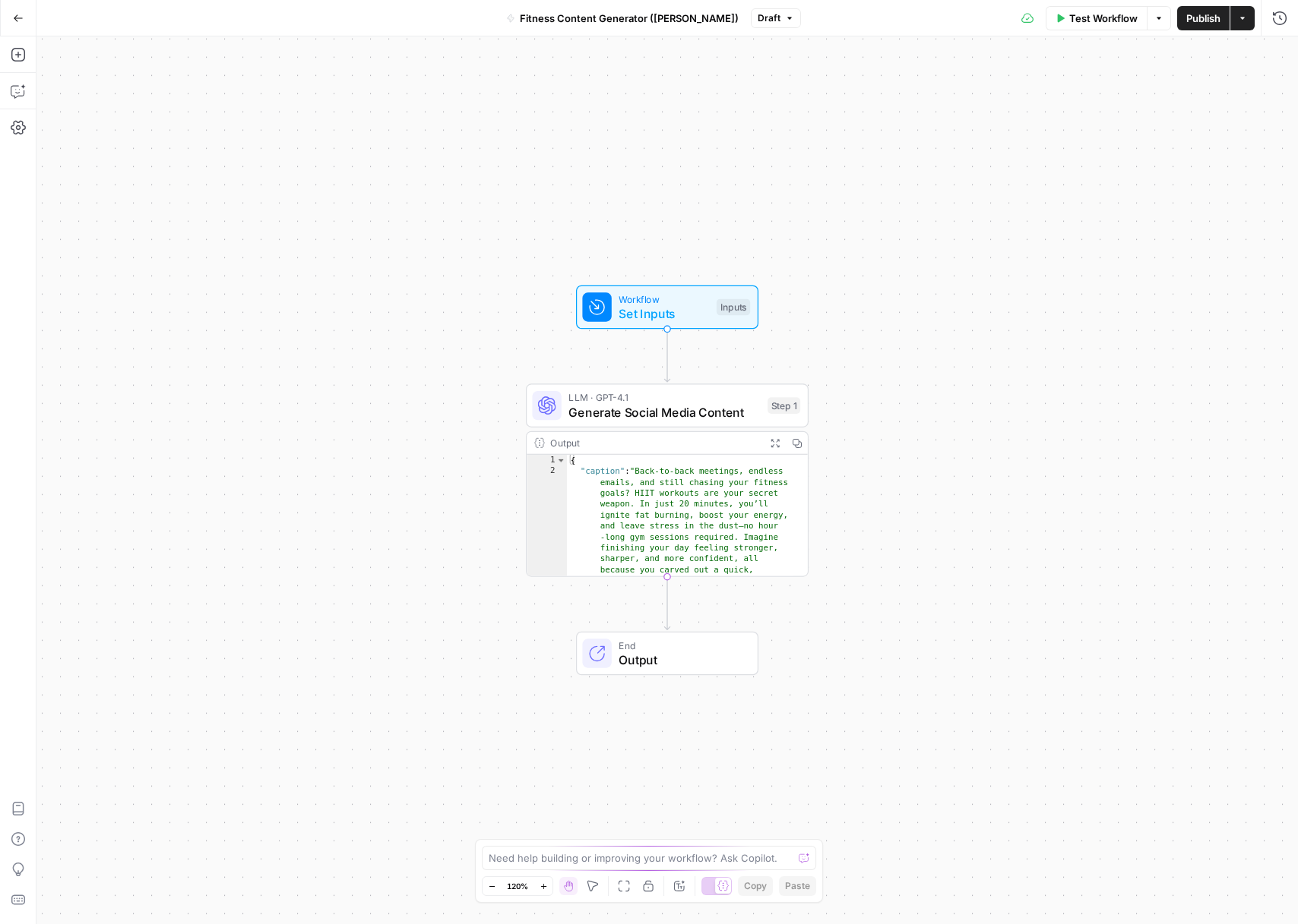
click at [682, 321] on span "Set Inputs" at bounding box center [664, 313] width 90 height 18
click at [1189, 22] on span "Publish" at bounding box center [1203, 18] width 34 height 15
click at [679, 401] on span "LLM · GPT-4.1" at bounding box center [664, 397] width 191 height 14
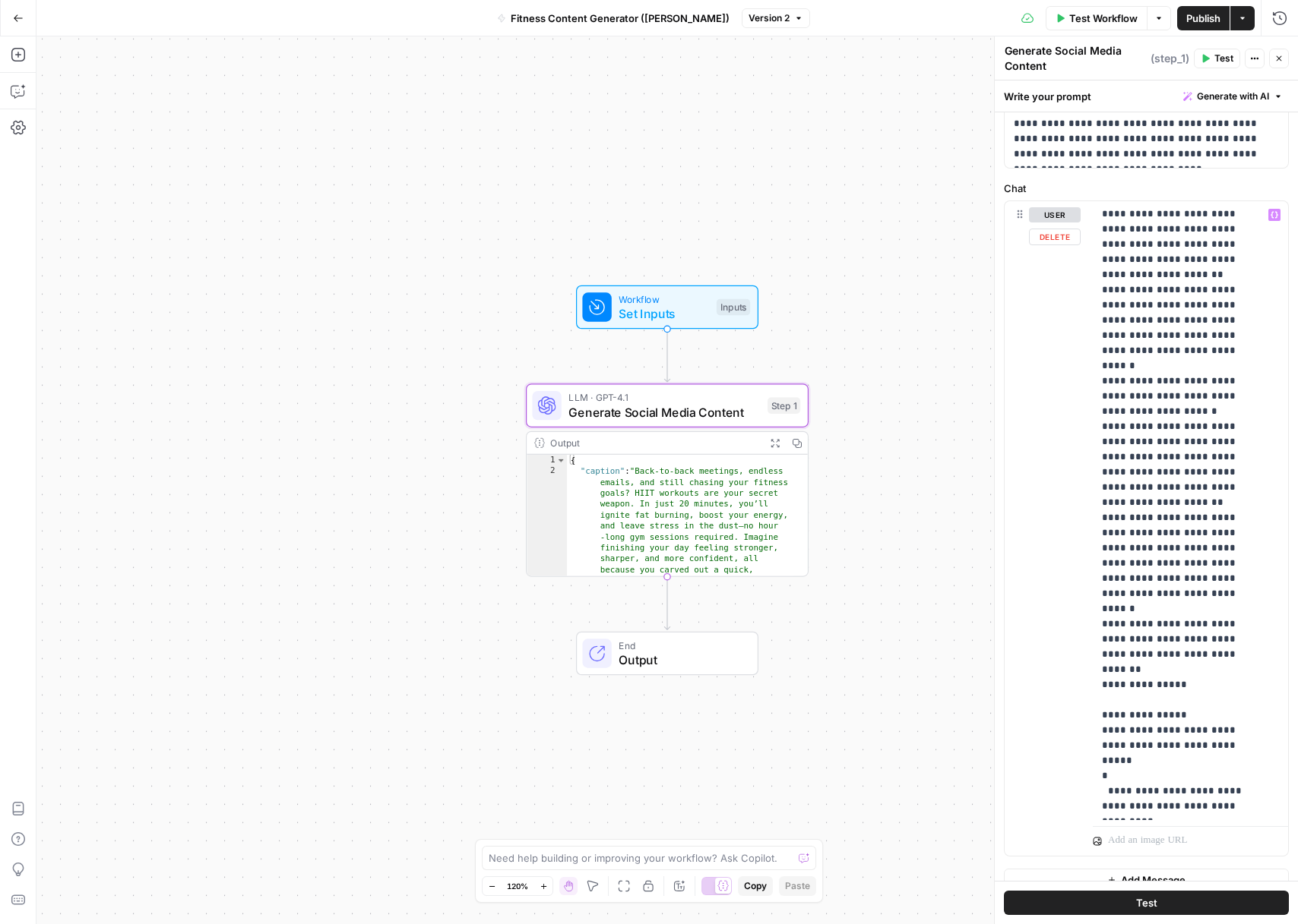
scroll to position [138, 0]
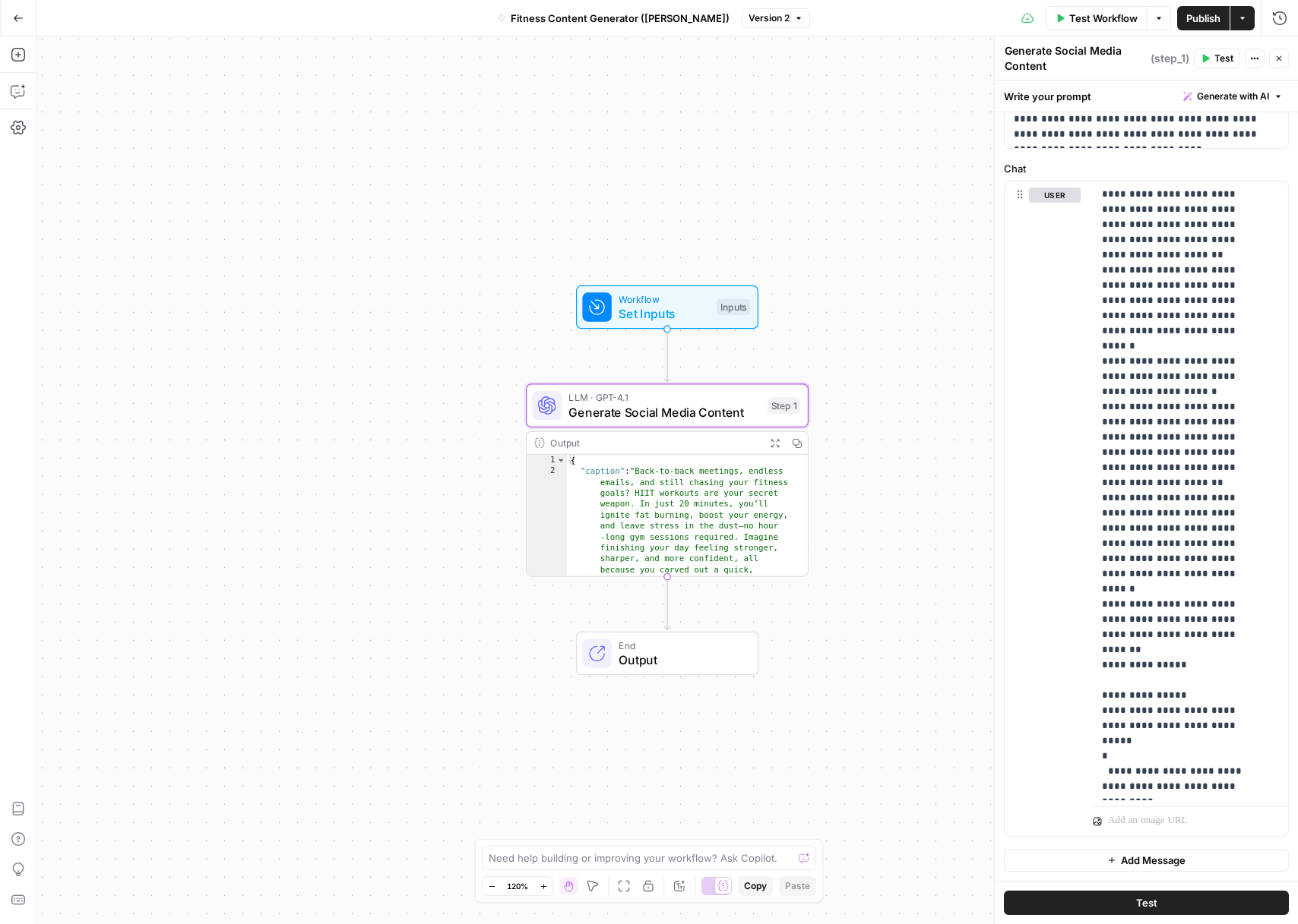
click at [708, 652] on span "Output" at bounding box center [680, 659] width 124 height 18
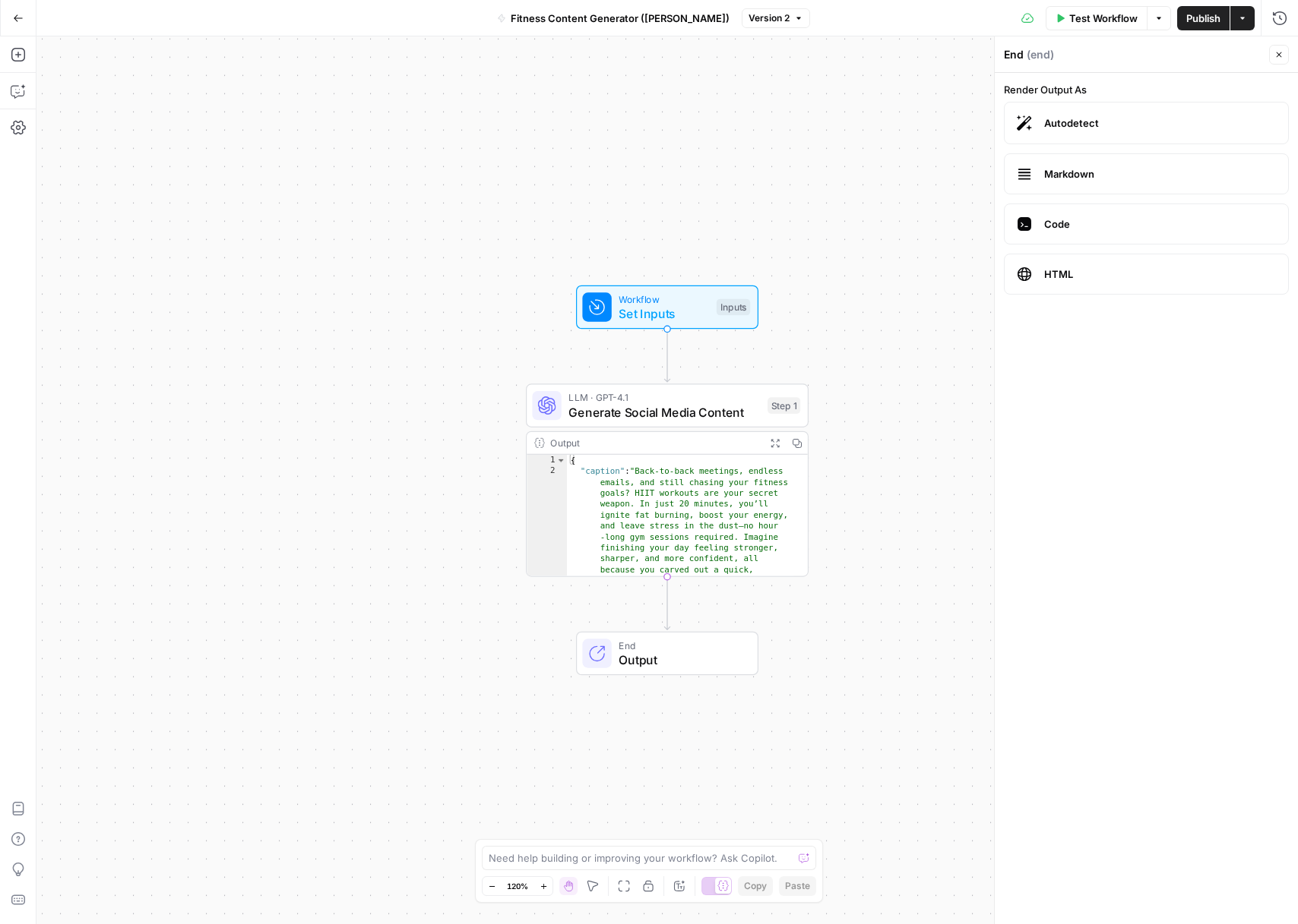
click at [684, 414] on span "Generate Social Media Content" at bounding box center [664, 412] width 191 height 18
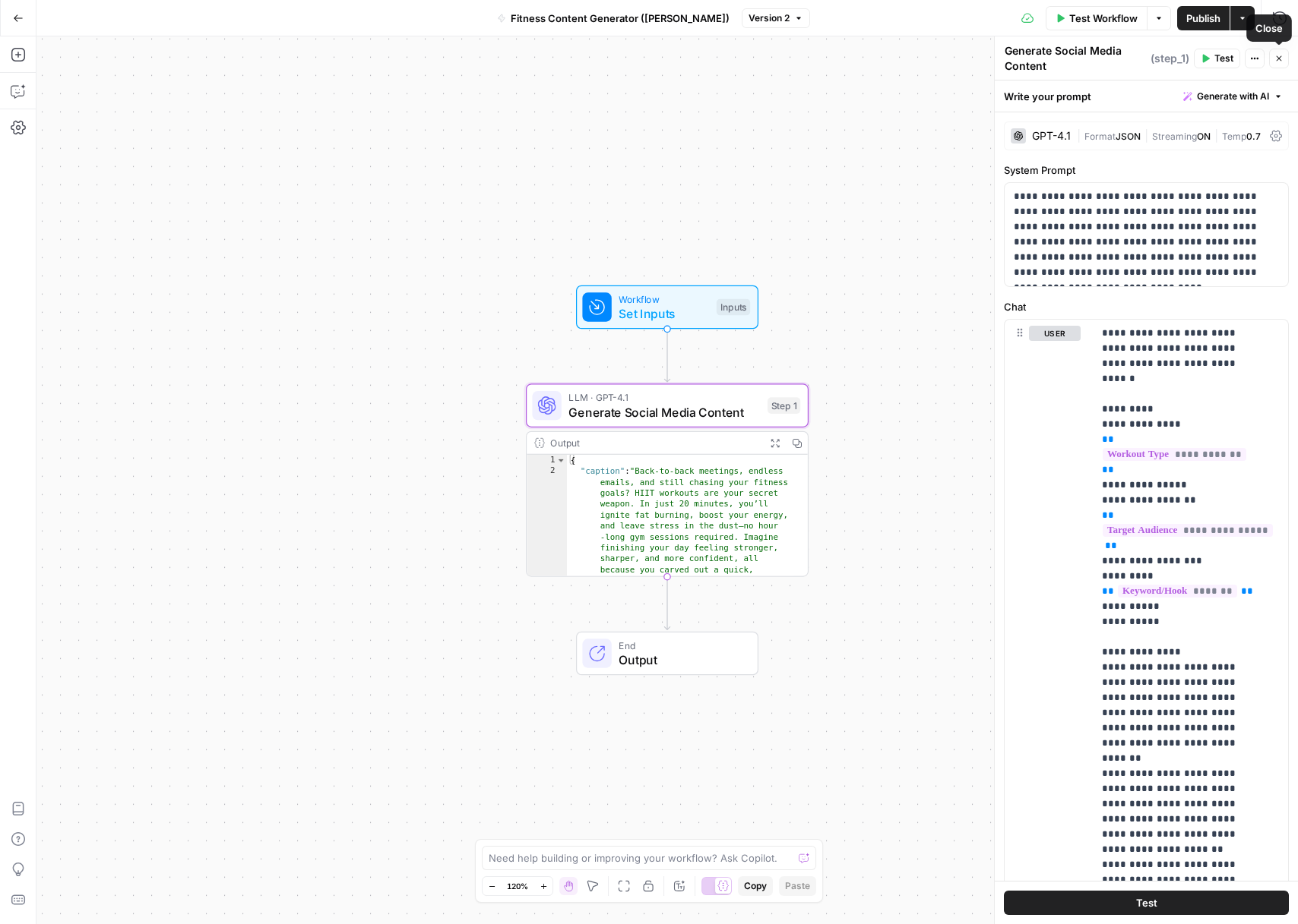
click at [1273, 60] on button "Close" at bounding box center [1278, 58] width 20 height 20
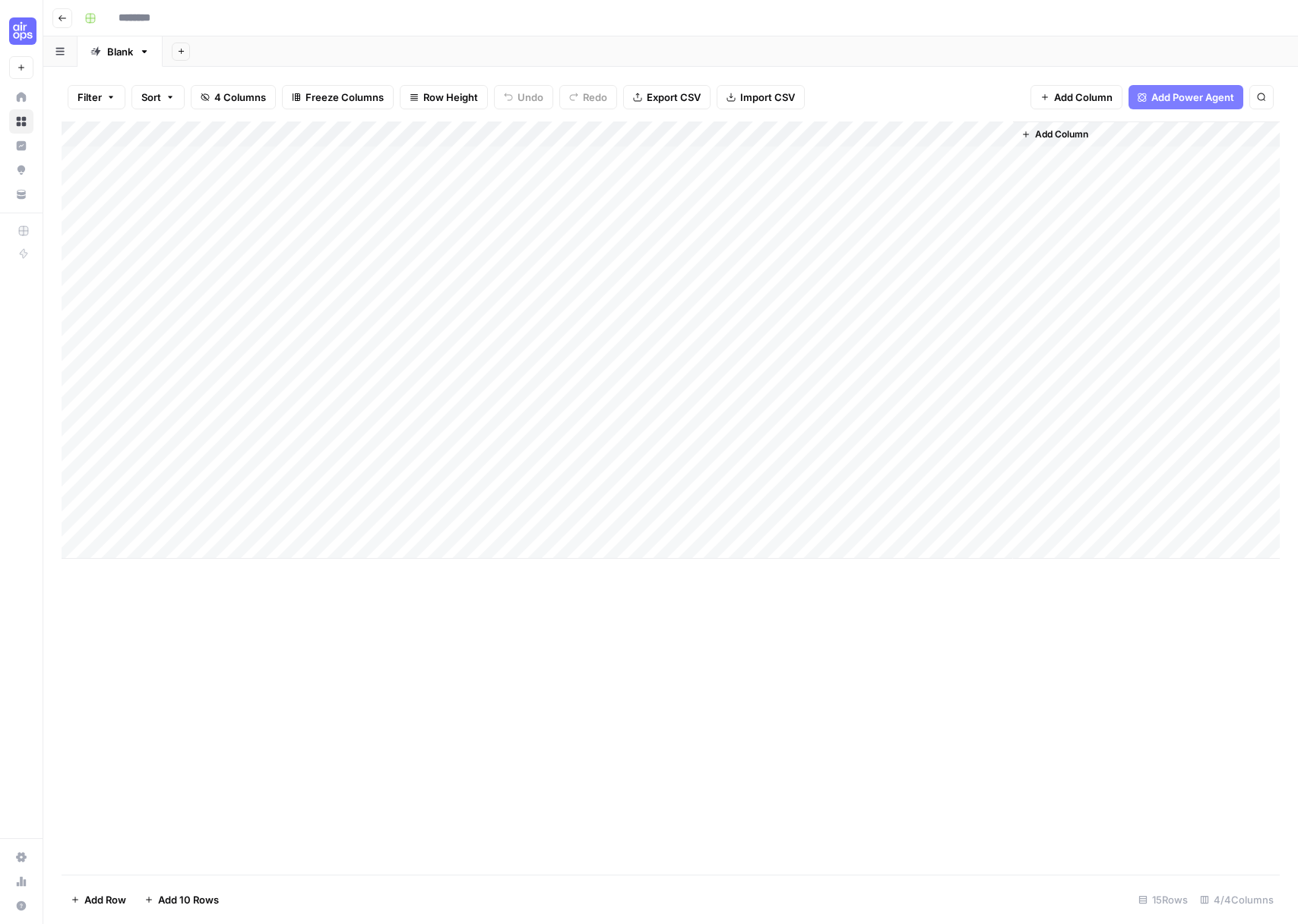
type input "**********"
click at [933, 135] on div "Add Column" at bounding box center [671, 341] width 1218 height 437
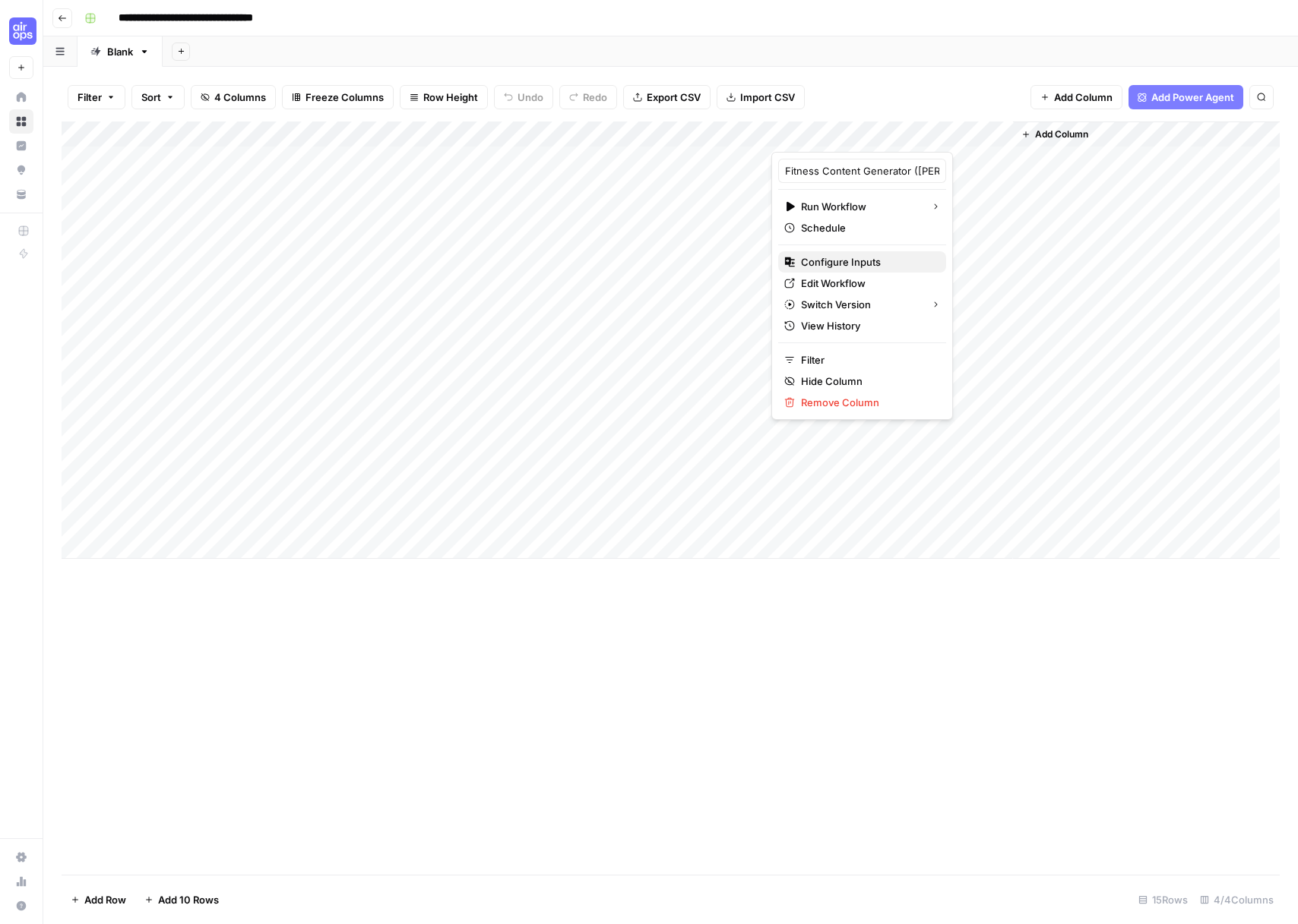
click at [835, 257] on span "Configure Inputs" at bounding box center [867, 262] width 133 height 15
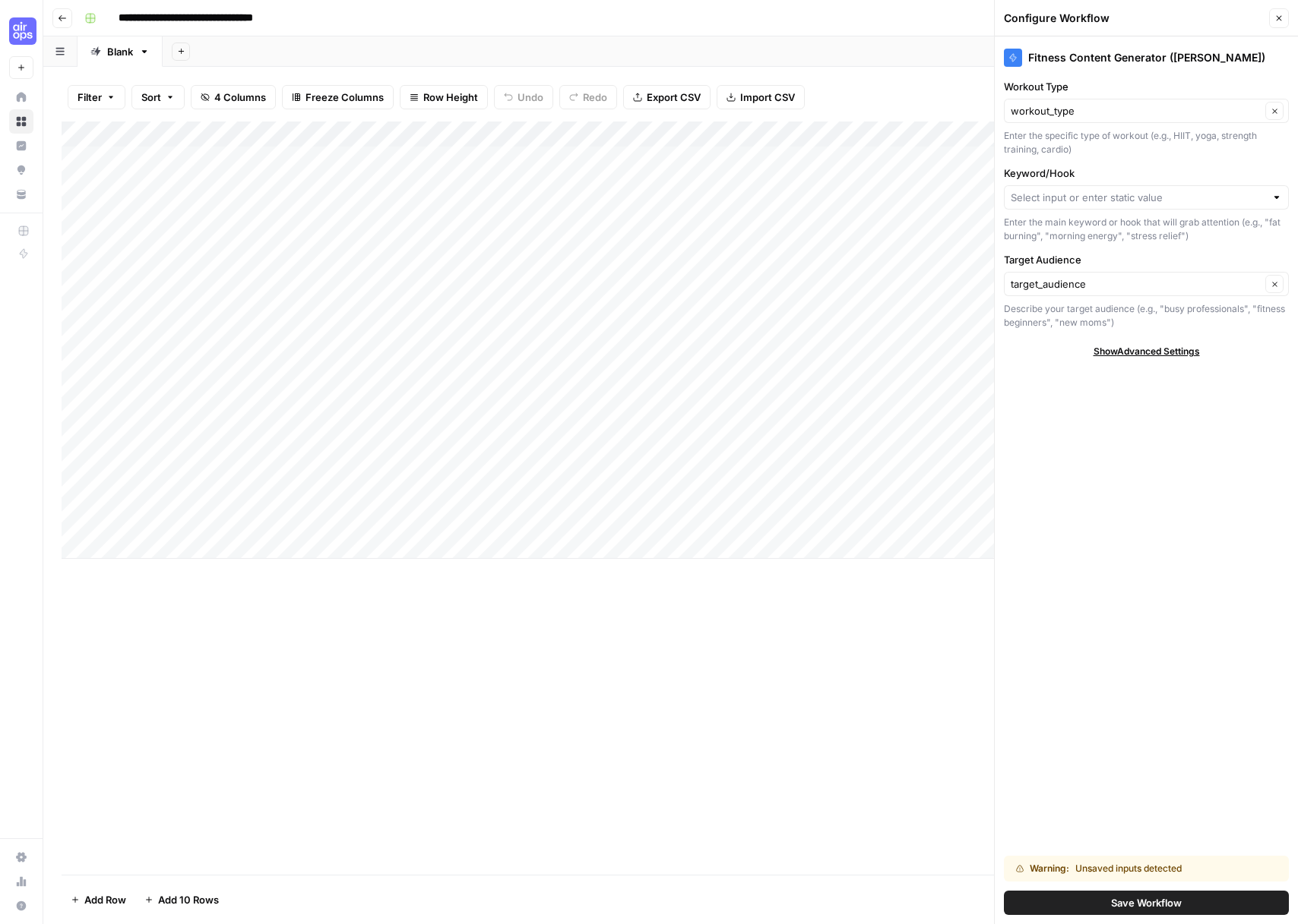
click at [883, 106] on div "Filter Sort 4 Columns Freeze Columns Row Height Undo Redo Export CSV Import CSV…" at bounding box center [671, 98] width 1218 height 49
click at [1274, 23] on button "Close" at bounding box center [1278, 18] width 20 height 20
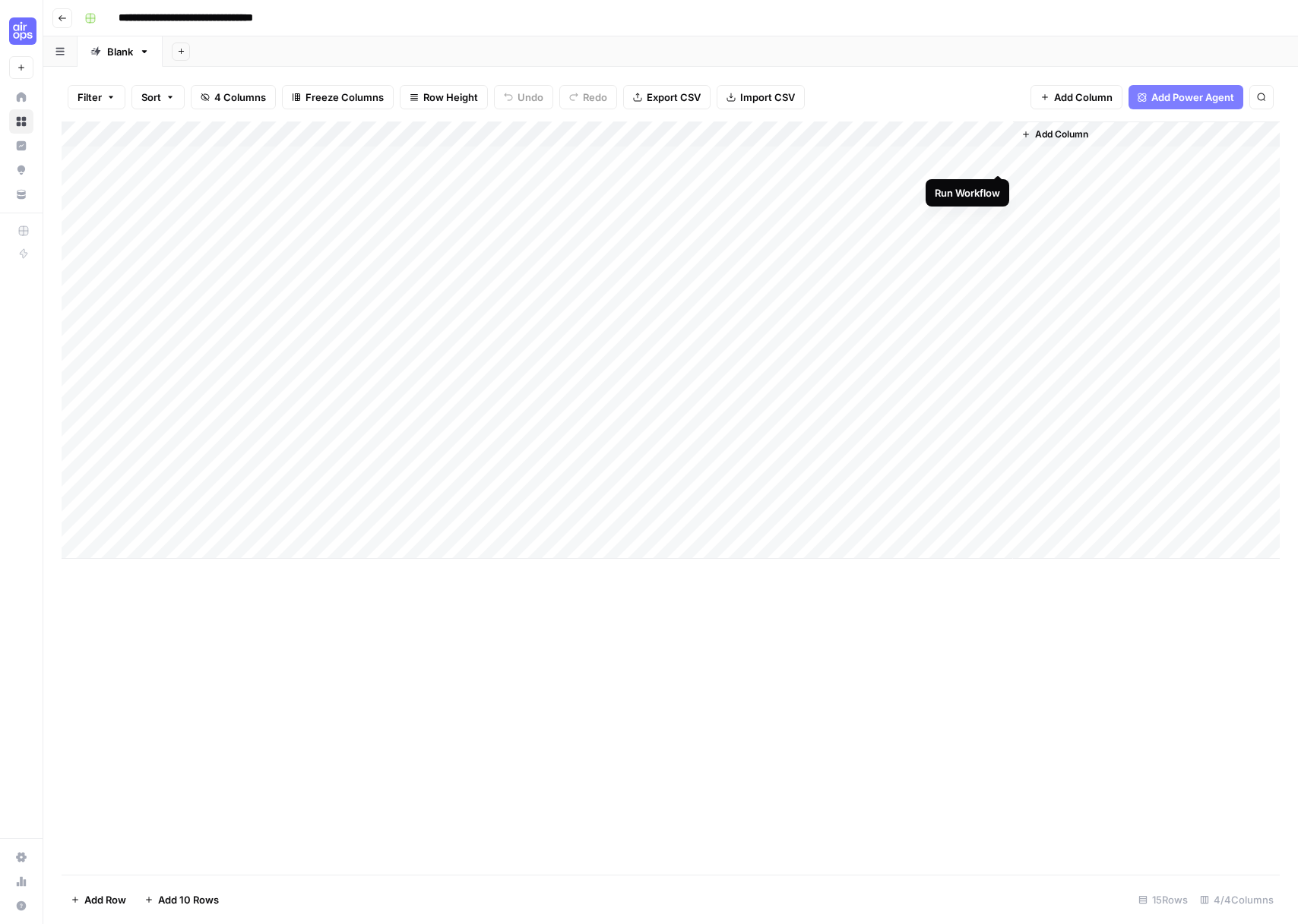
click at [995, 161] on div "Add Column" at bounding box center [671, 341] width 1218 height 437
click at [892, 186] on div "Add Column" at bounding box center [671, 341] width 1218 height 437
click at [838, 135] on div "Add Column" at bounding box center [671, 341] width 1218 height 437
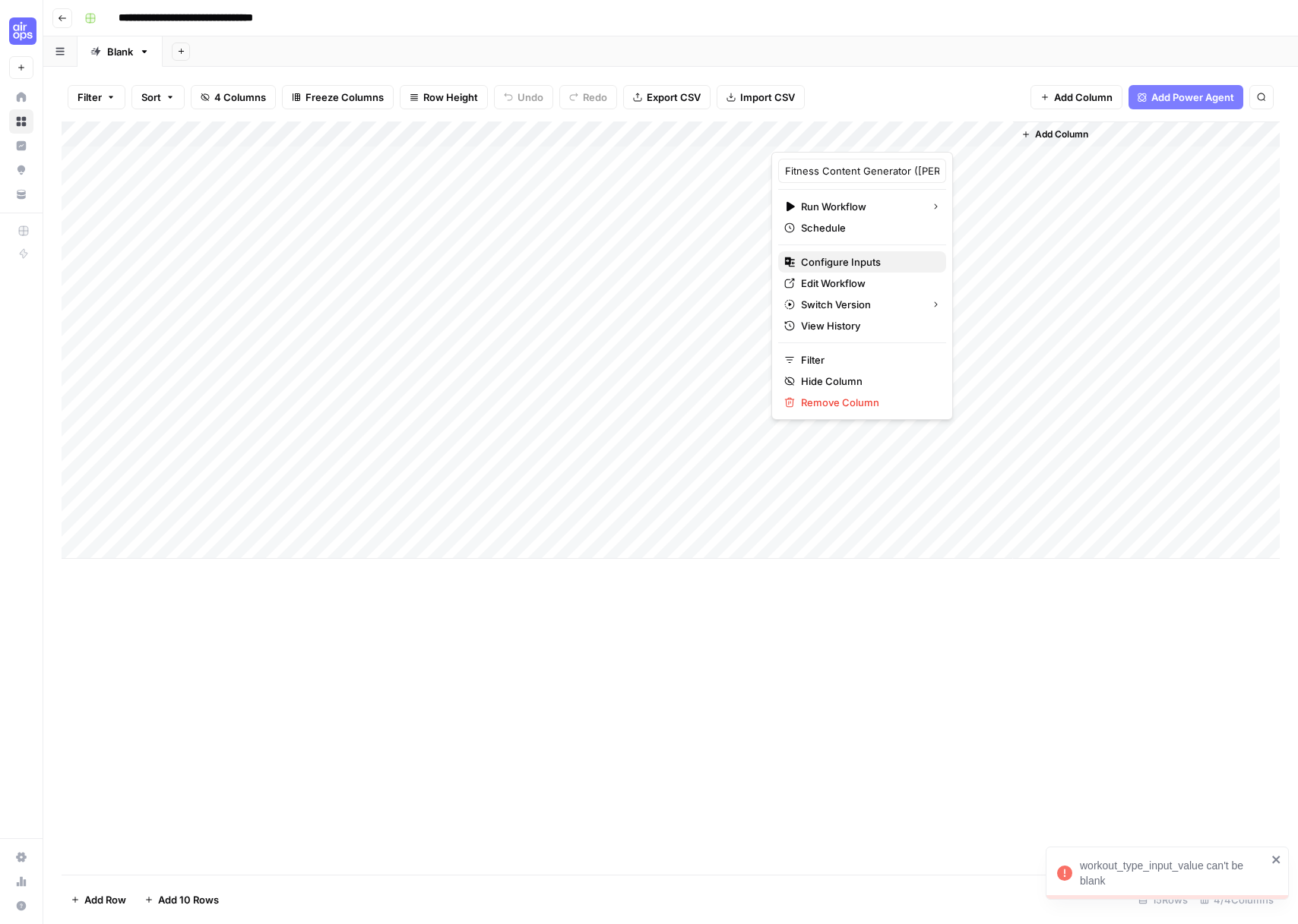
click at [813, 265] on span "Configure Inputs" at bounding box center [867, 262] width 133 height 15
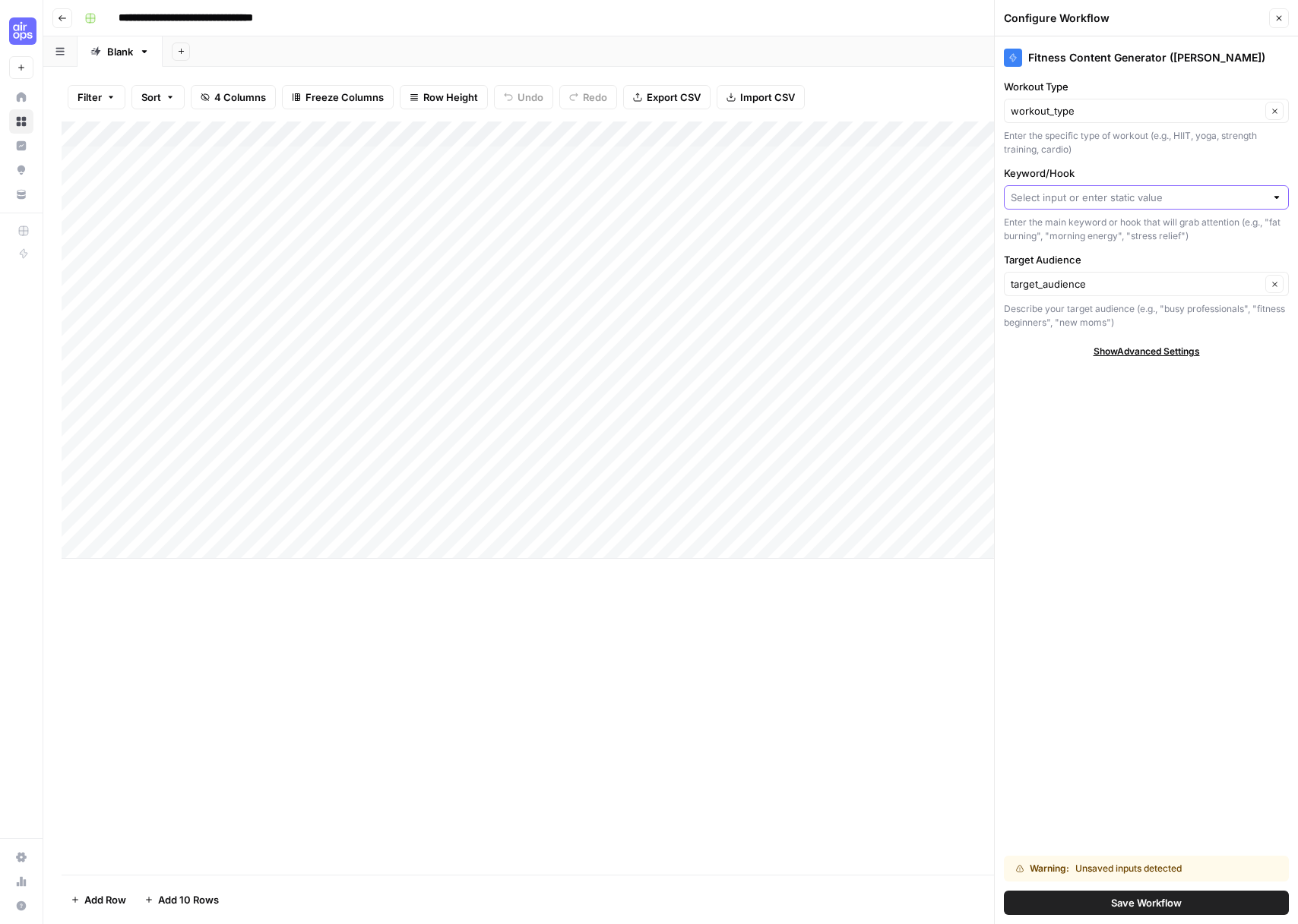
click at [1075, 196] on input "Keyword/Hook" at bounding box center [1138, 197] width 254 height 15
click at [1064, 256] on span "keyword" at bounding box center [1134, 254] width 235 height 15
type input "keyword"
click at [1065, 287] on input "Target Audience" at bounding box center [1136, 284] width 250 height 15
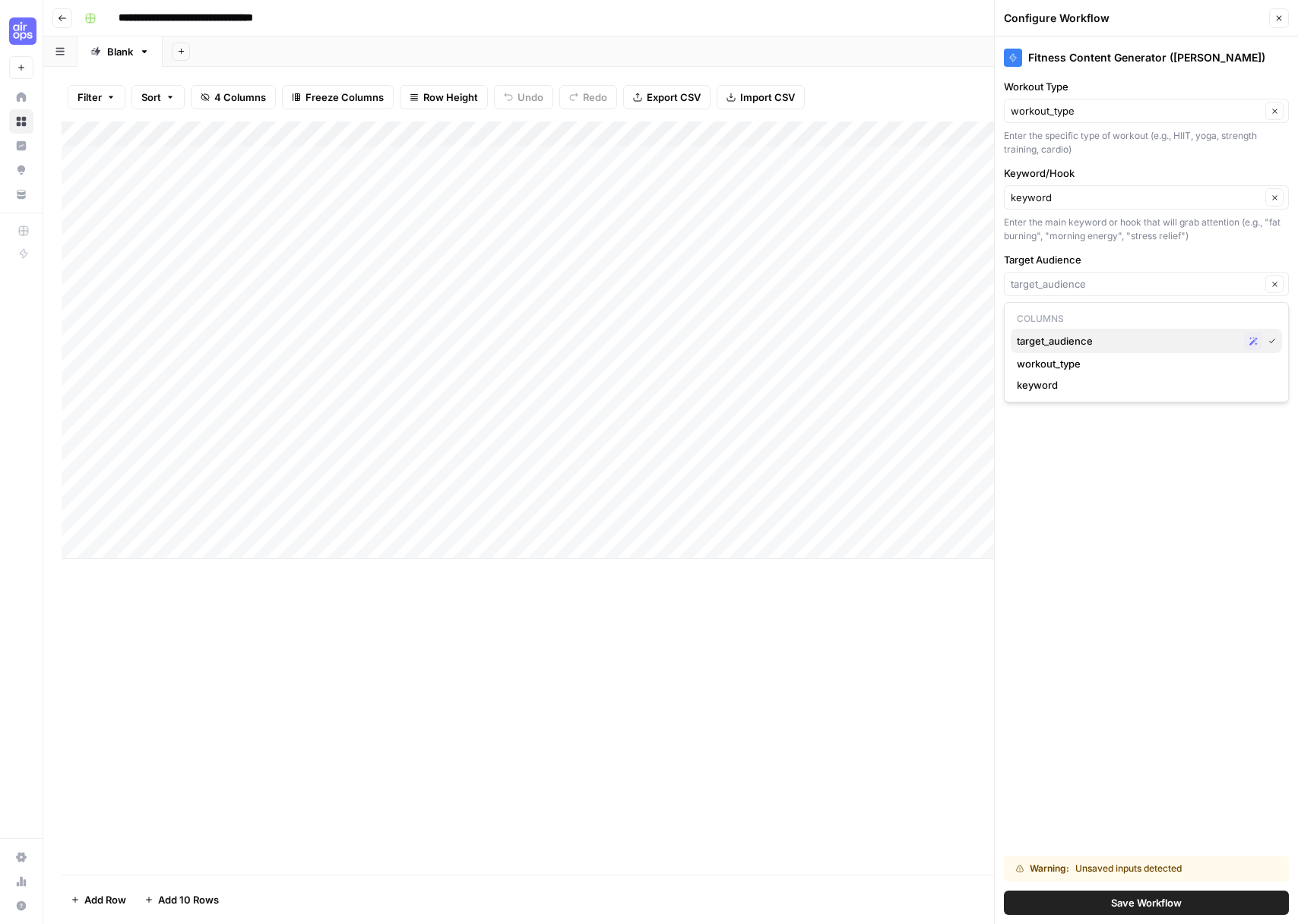
click at [1071, 337] on span "target_audience" at bounding box center [1127, 341] width 221 height 15
type input "target_audience"
click at [1157, 899] on span "Save Workflow" at bounding box center [1145, 902] width 70 height 15
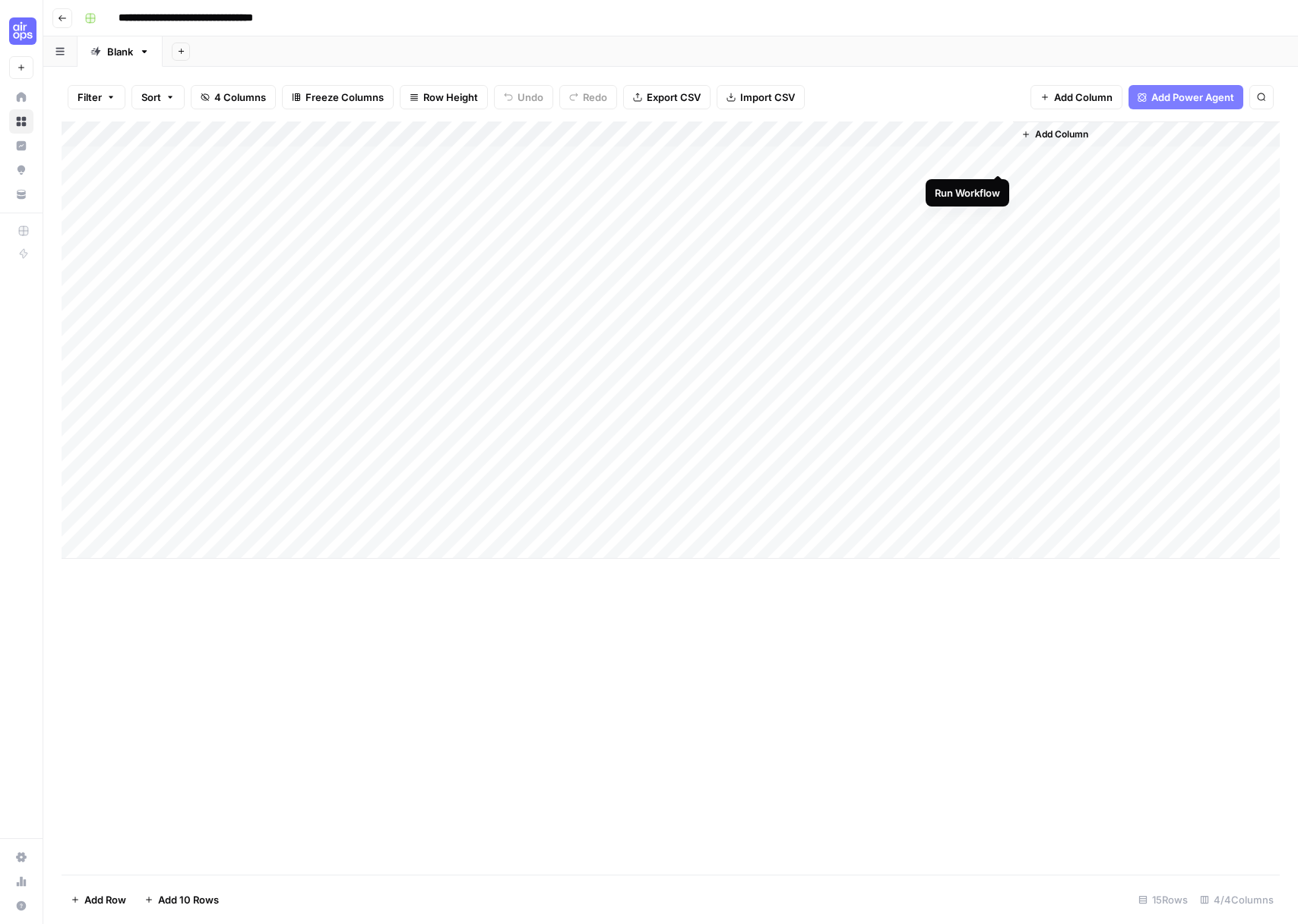
click at [996, 160] on div "Add Column" at bounding box center [671, 341] width 1218 height 437
click at [888, 206] on div "Add Column" at bounding box center [671, 341] width 1218 height 437
click at [788, 209] on div "Add Column" at bounding box center [671, 341] width 1218 height 437
click at [606, 205] on div "Add Column" at bounding box center [671, 341] width 1218 height 437
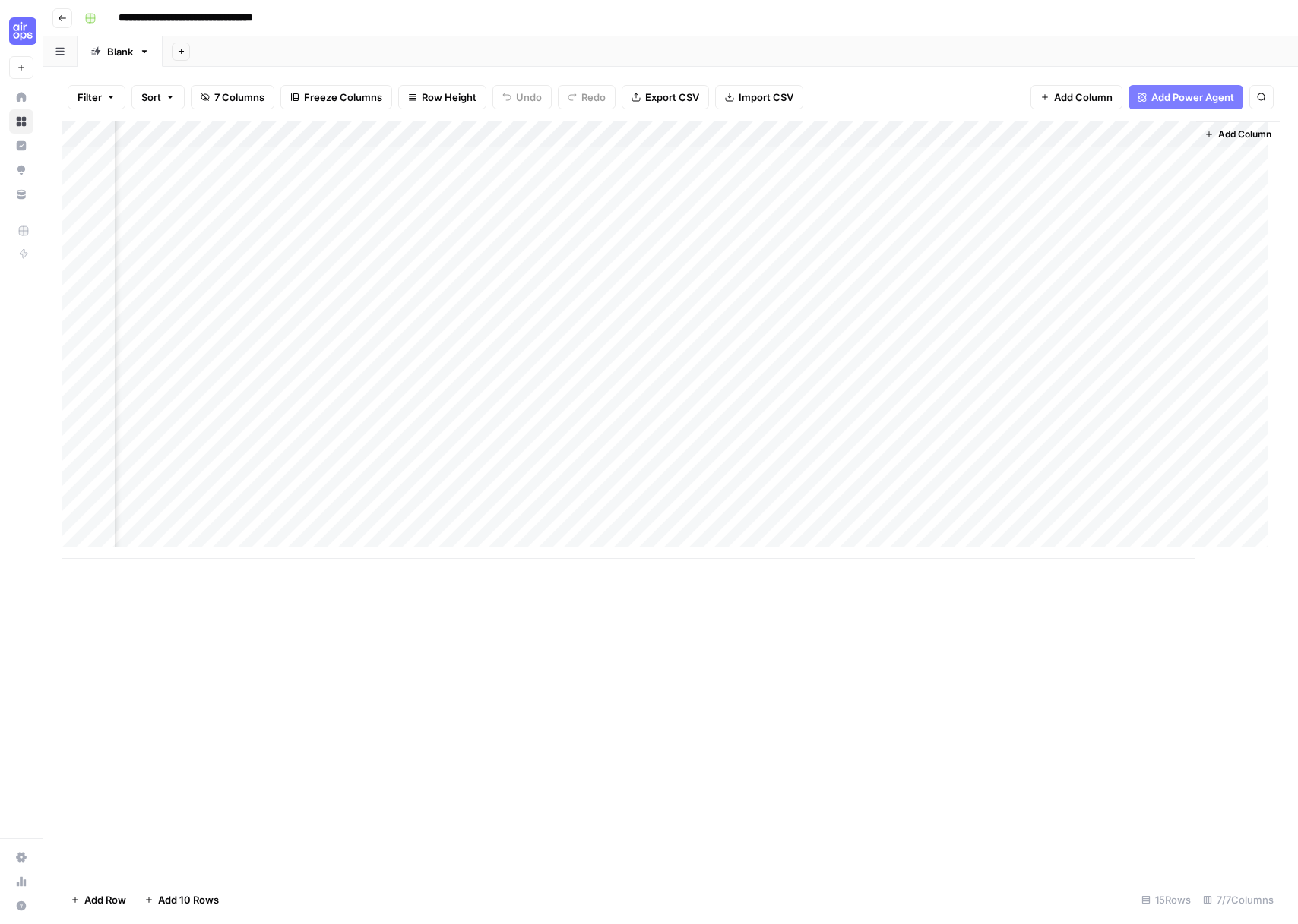
click at [557, 209] on div "Add Column" at bounding box center [671, 341] width 1218 height 437
click at [557, 209] on div at bounding box center [652, 211] width 243 height 28
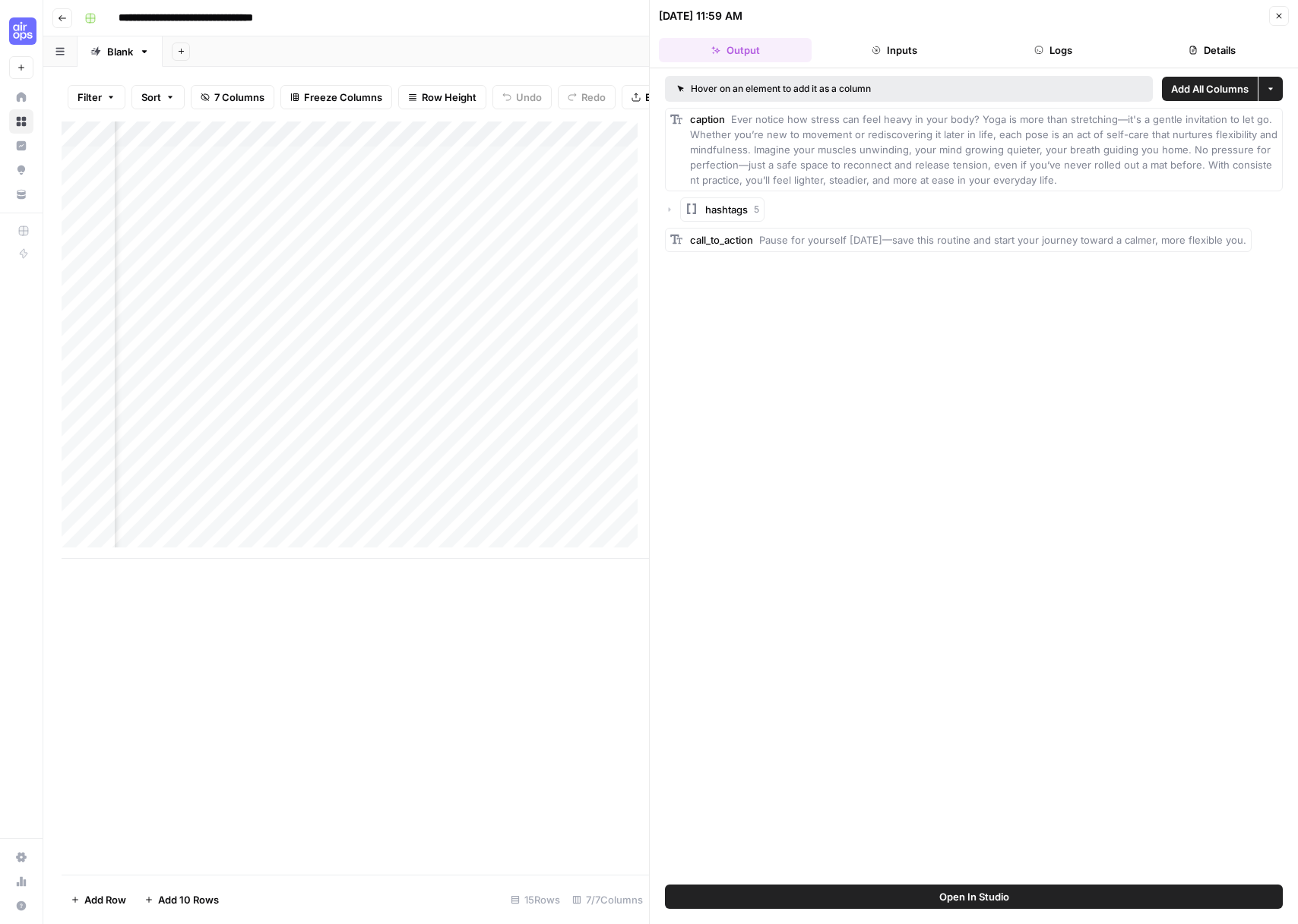
click at [1277, 18] on icon "button" at bounding box center [1278, 16] width 9 height 9
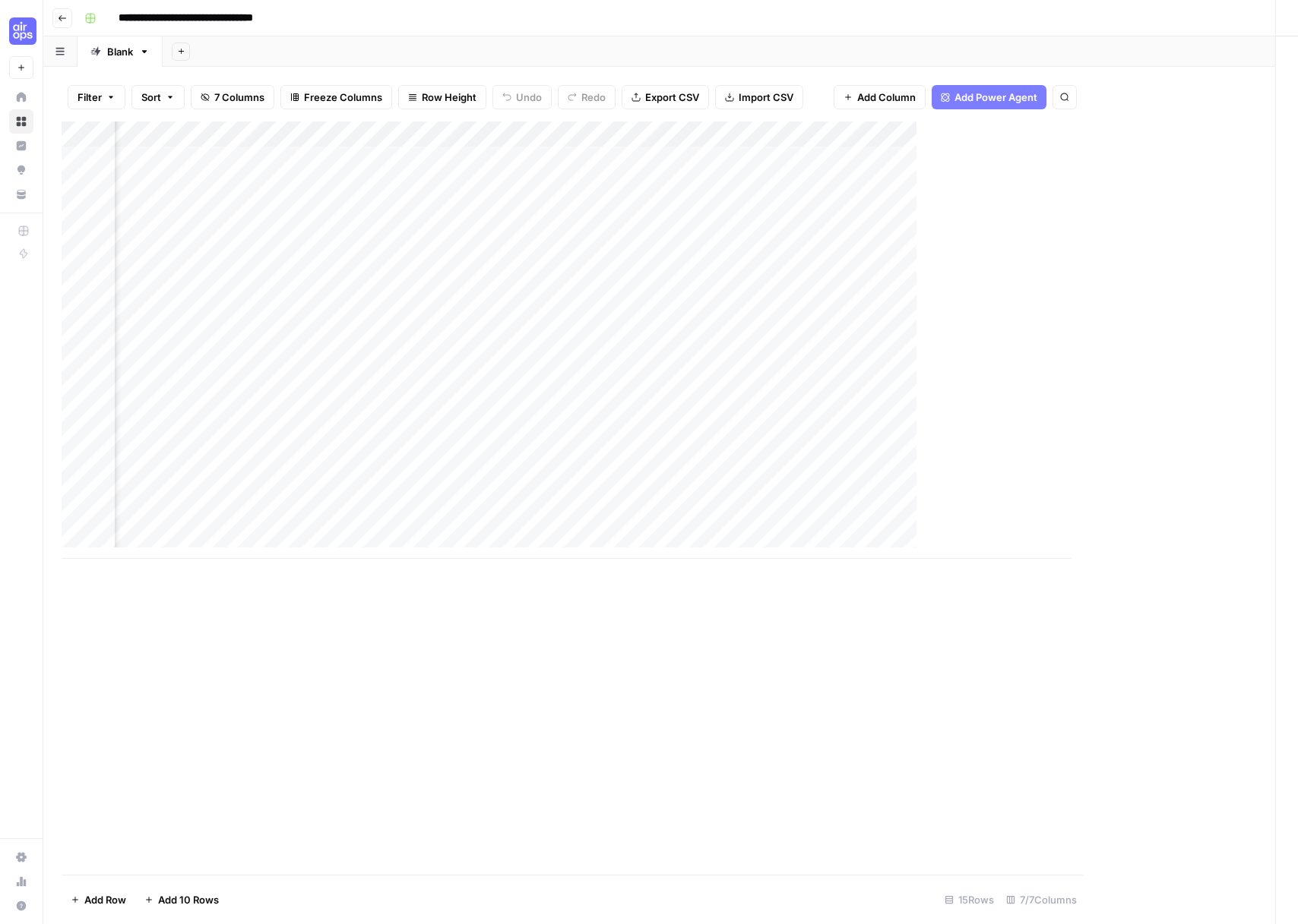
scroll to position [0, 221]
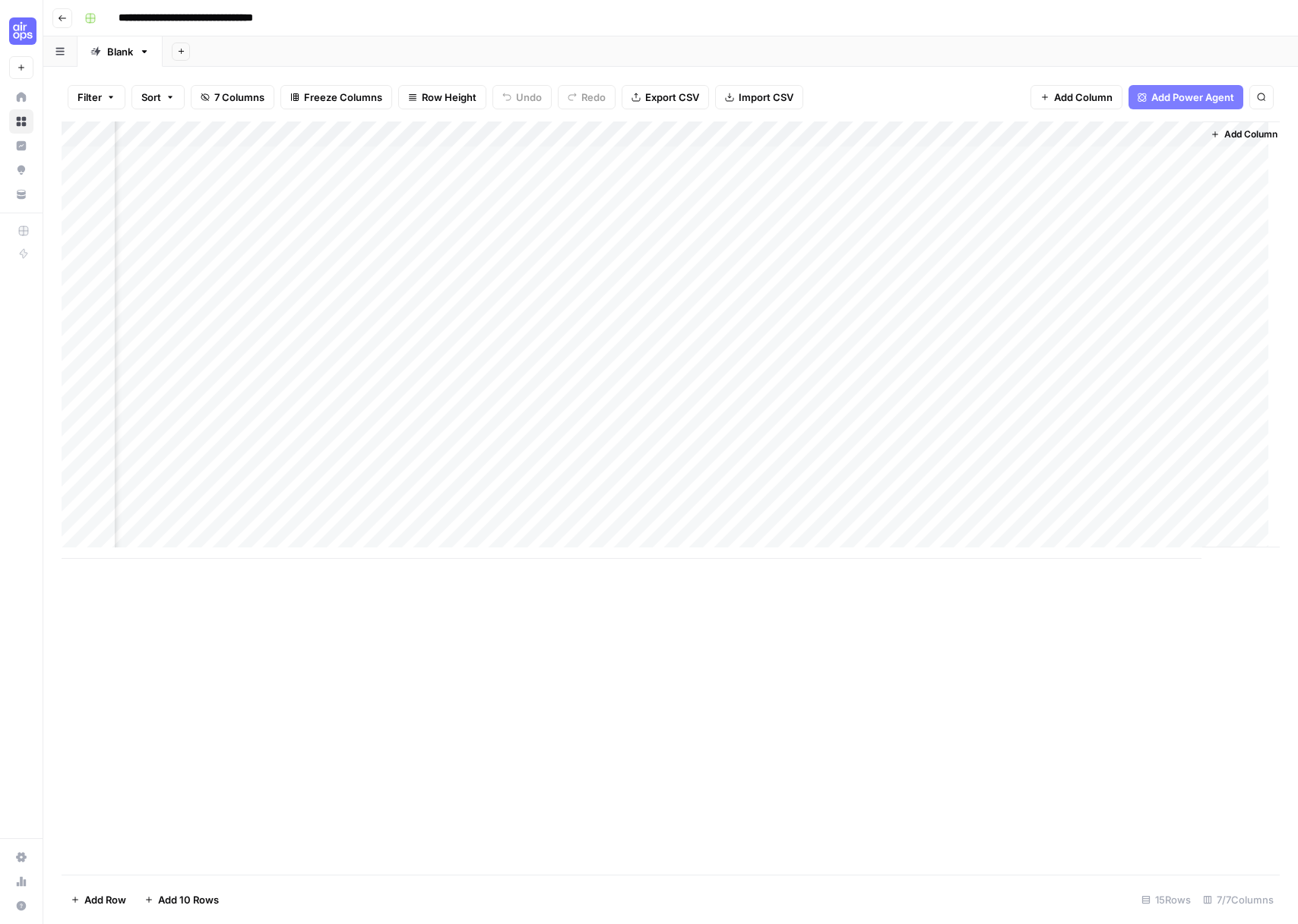
click at [941, 132] on div "Add Column" at bounding box center [671, 341] width 1218 height 437
click at [1107, 216] on span "Text" at bounding box center [1126, 210] width 73 height 15
click at [955, 208] on div "Add Column" at bounding box center [671, 341] width 1218 height 437
click at [959, 166] on div "Add Column" at bounding box center [671, 341] width 1218 height 437
click at [960, 162] on div "Add Column" at bounding box center [671, 341] width 1218 height 437
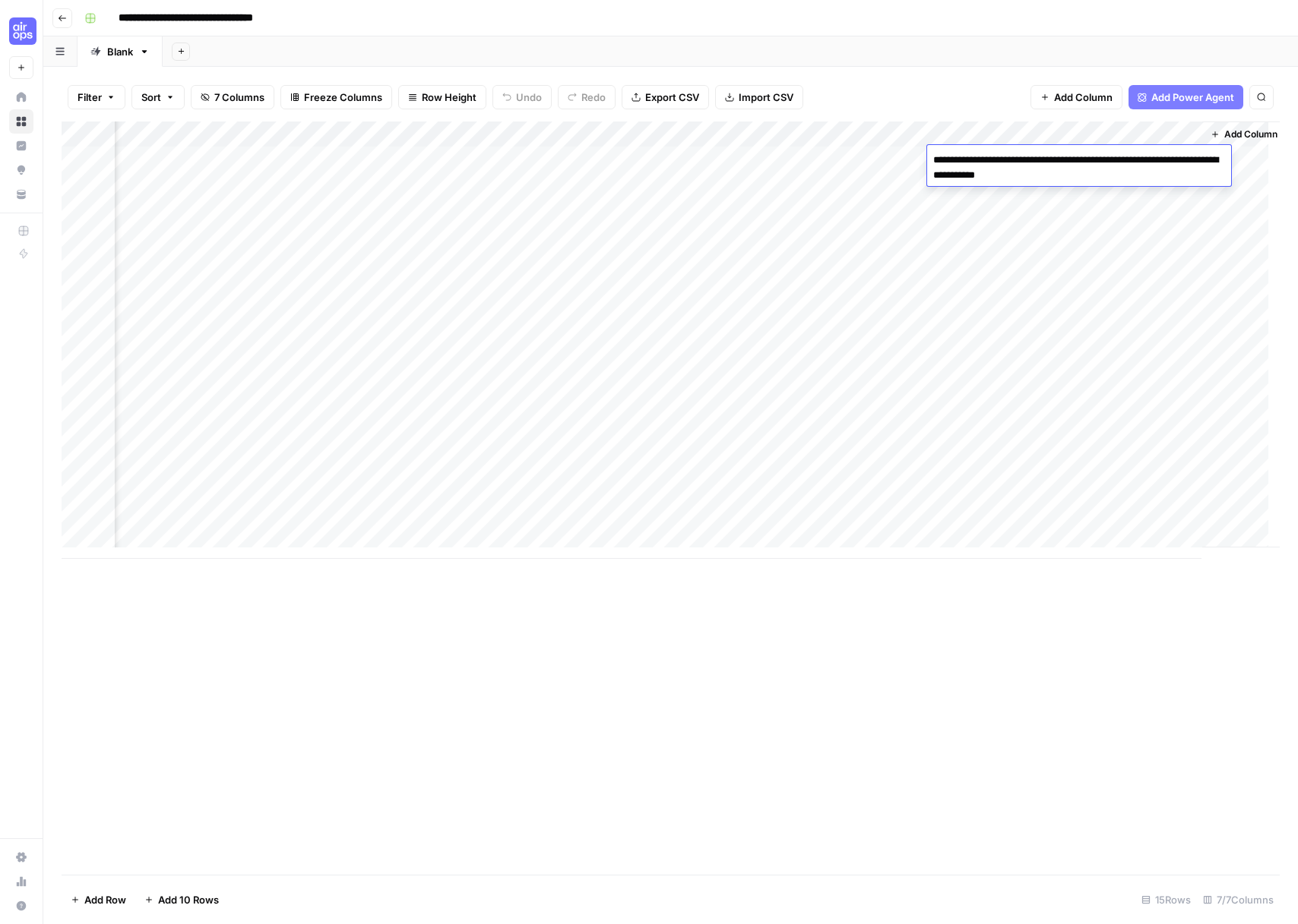
click at [961, 162] on textarea "**********" at bounding box center [1079, 167] width 304 height 37
click at [970, 219] on div "Add Column" at bounding box center [671, 341] width 1218 height 437
click at [62, 20] on icon "button" at bounding box center [63, 19] width 9 height 9
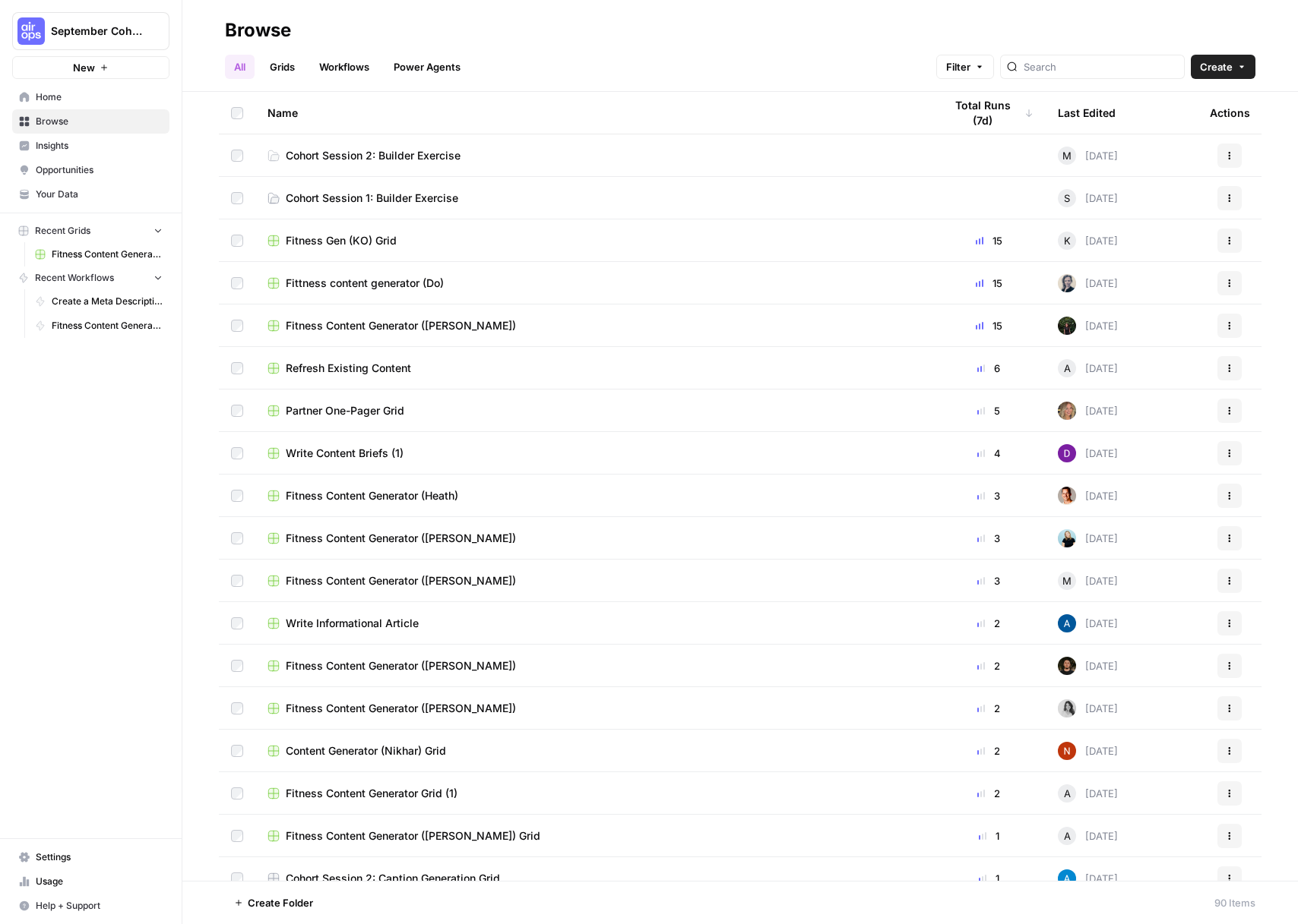
click at [466, 193] on link "Cohort Session 1: Builder Exercise" at bounding box center [593, 198] width 651 height 15
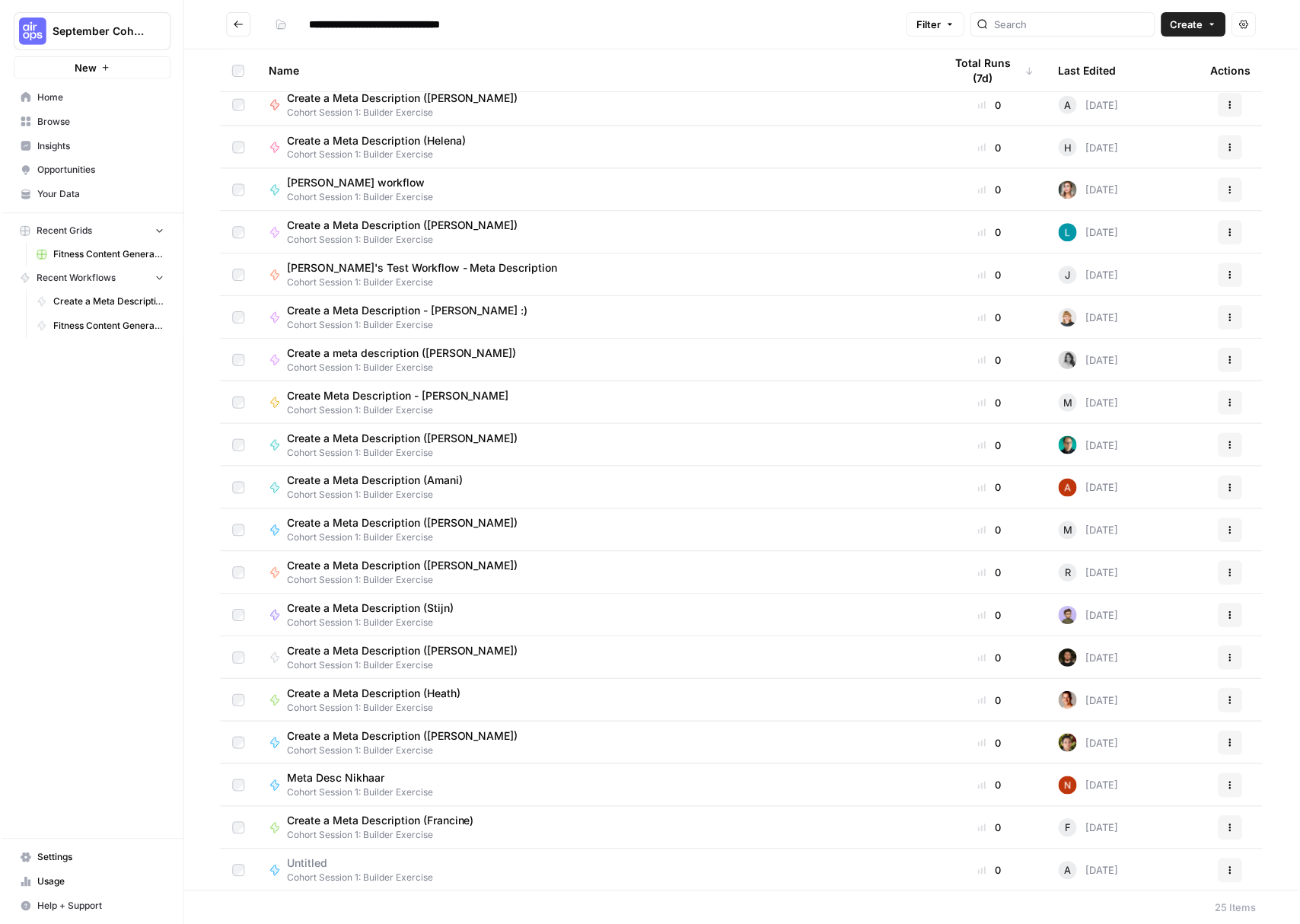
scroll to position [265, 0]
click at [478, 645] on div "Create a Meta Description ([PERSON_NAME]) Cohort Session 1: Builder Exercise" at bounding box center [594, 657] width 652 height 29
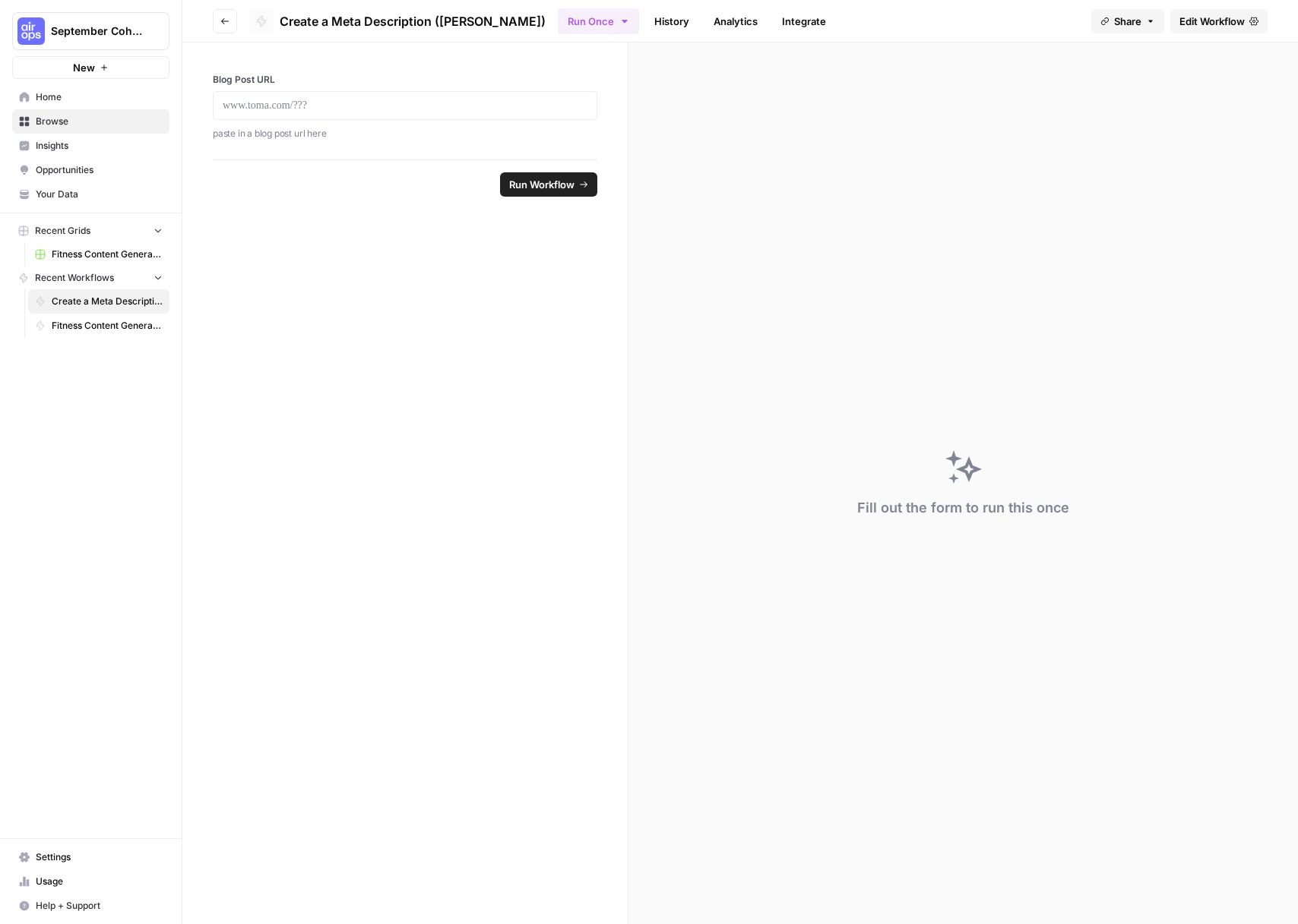
click at [1254, 24] on icon at bounding box center [1254, 22] width 9 height 9
